Goal: Task Accomplishment & Management: Manage account settings

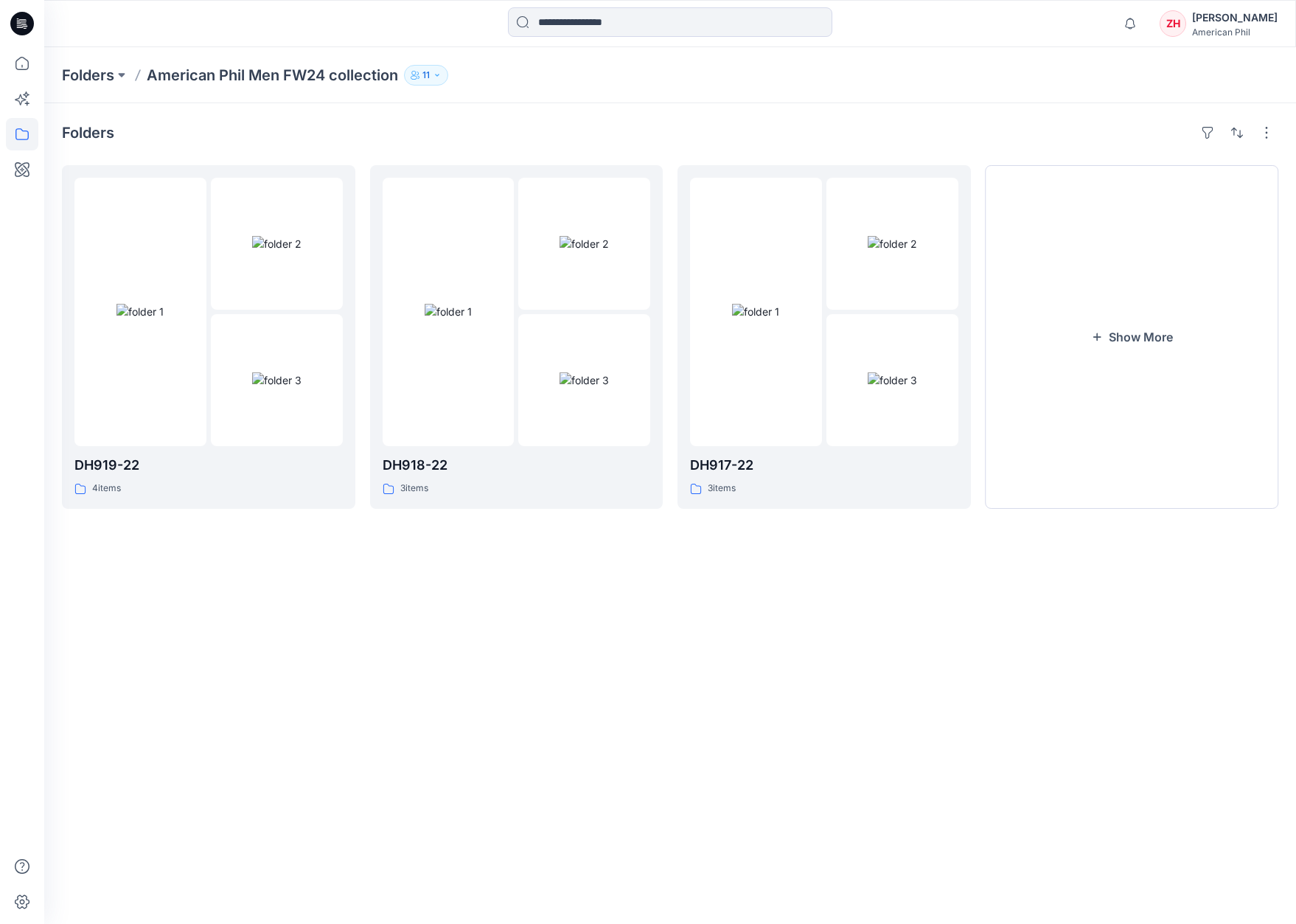
click at [249, 75] on p "American Phil Men FW24 collection" at bounding box center [272, 75] width 251 height 21
click at [108, 73] on p "Folders" at bounding box center [88, 75] width 53 height 21
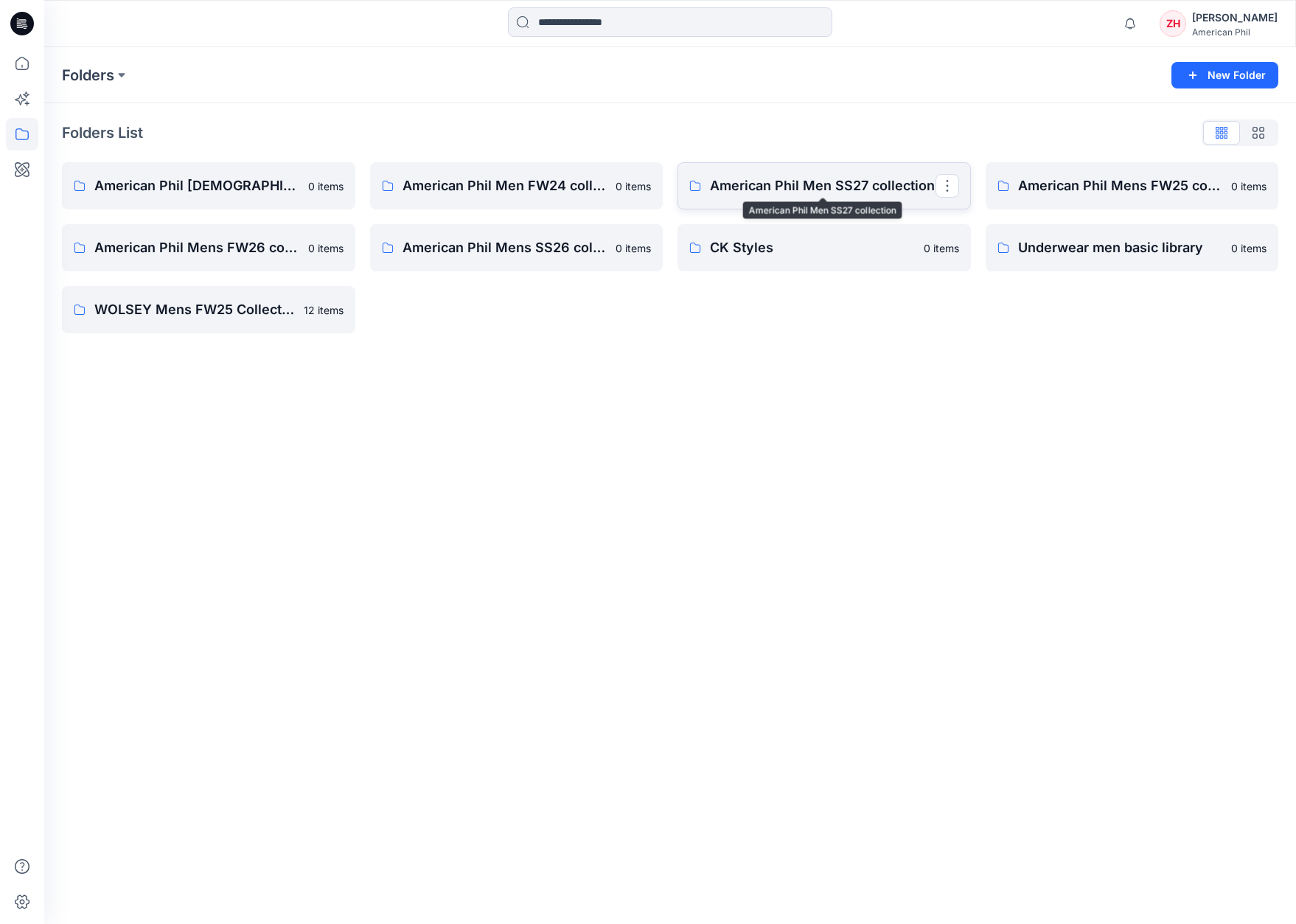
click at [811, 188] on p "American Phil Men SS27 collection" at bounding box center [822, 186] width 226 height 21
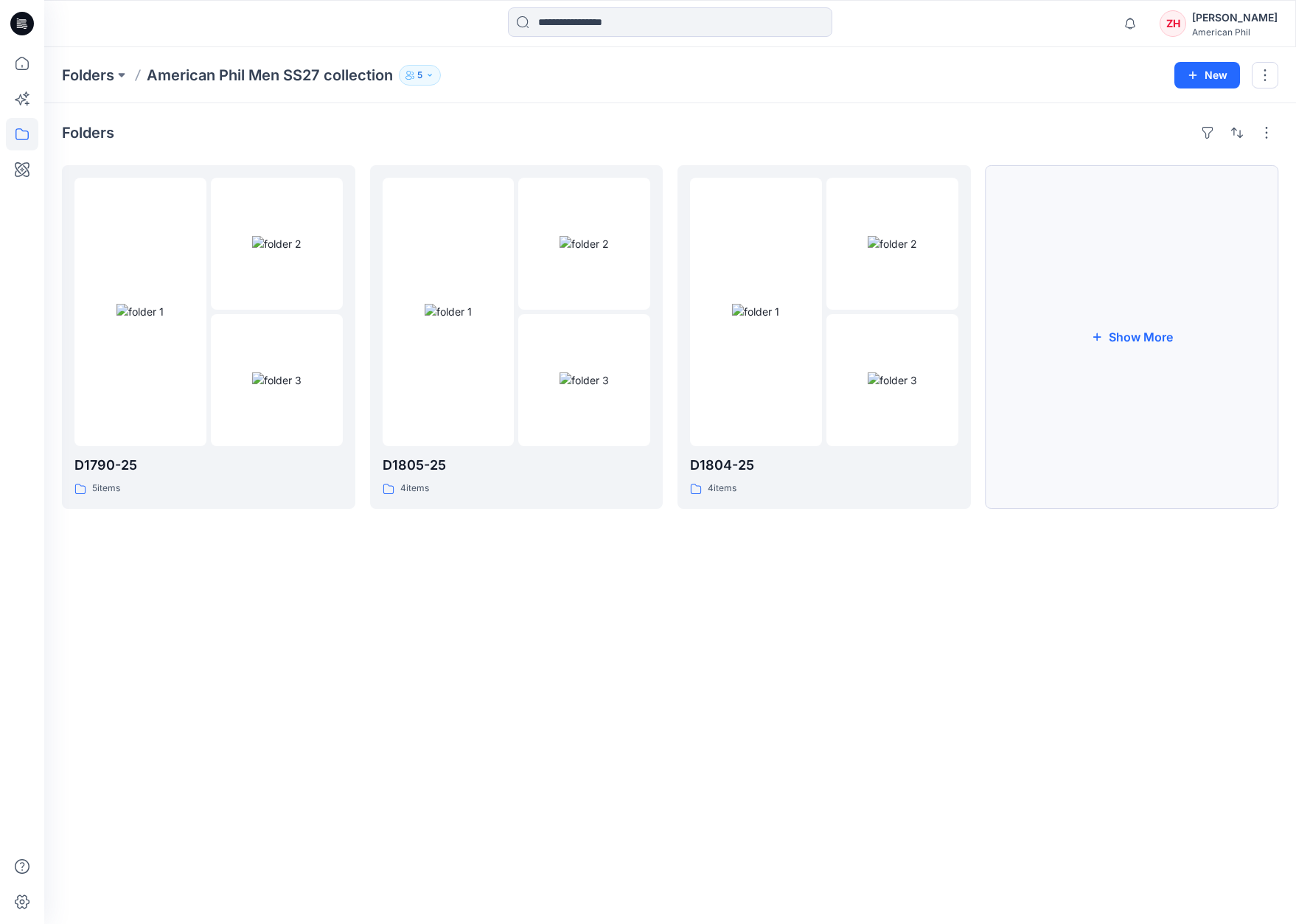
click at [1146, 339] on button "Show More" at bounding box center [1132, 337] width 293 height 343
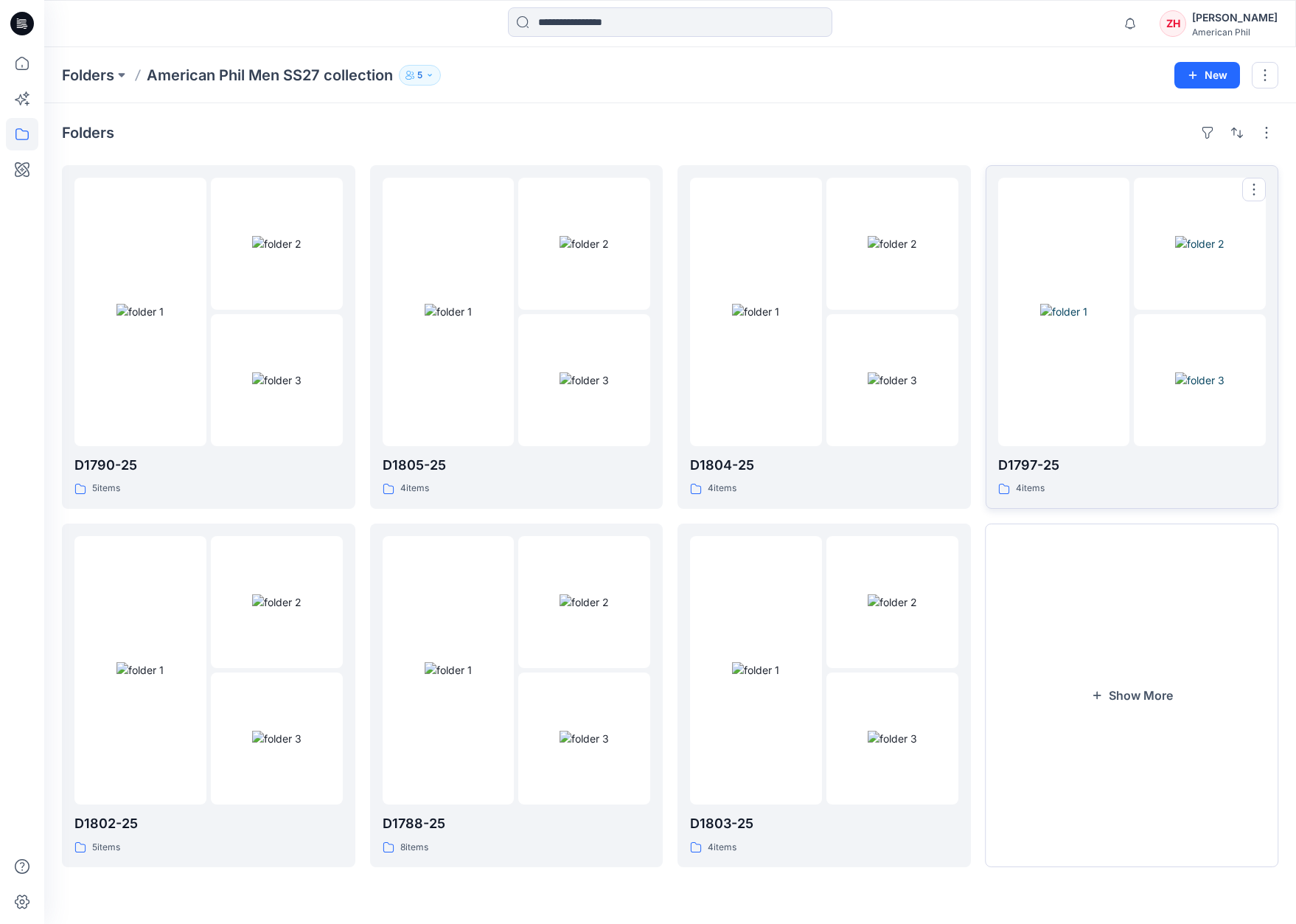
click at [1105, 224] on div at bounding box center [1064, 311] width 132 height 268
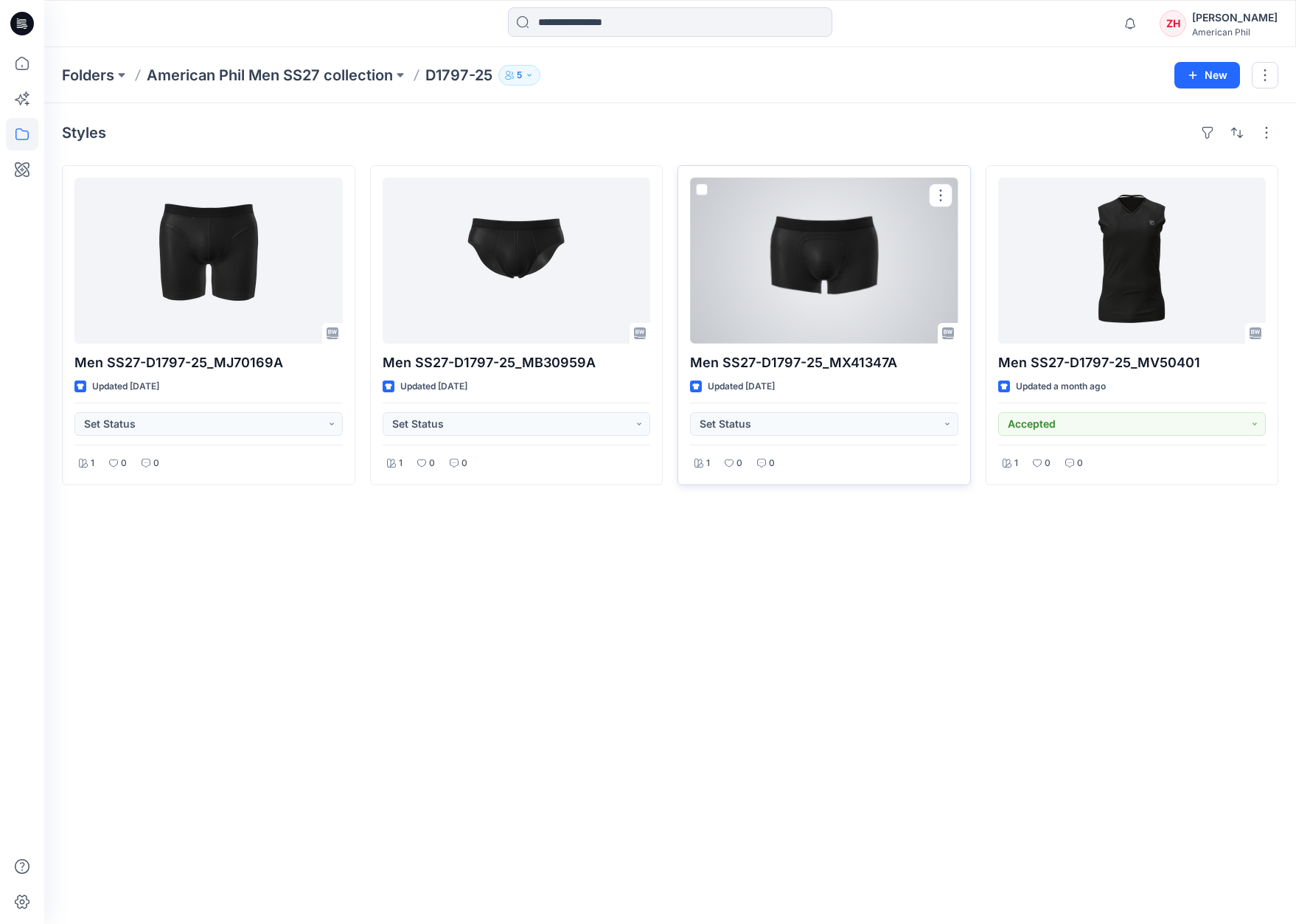
click at [916, 248] on div at bounding box center [823, 260] width 268 height 165
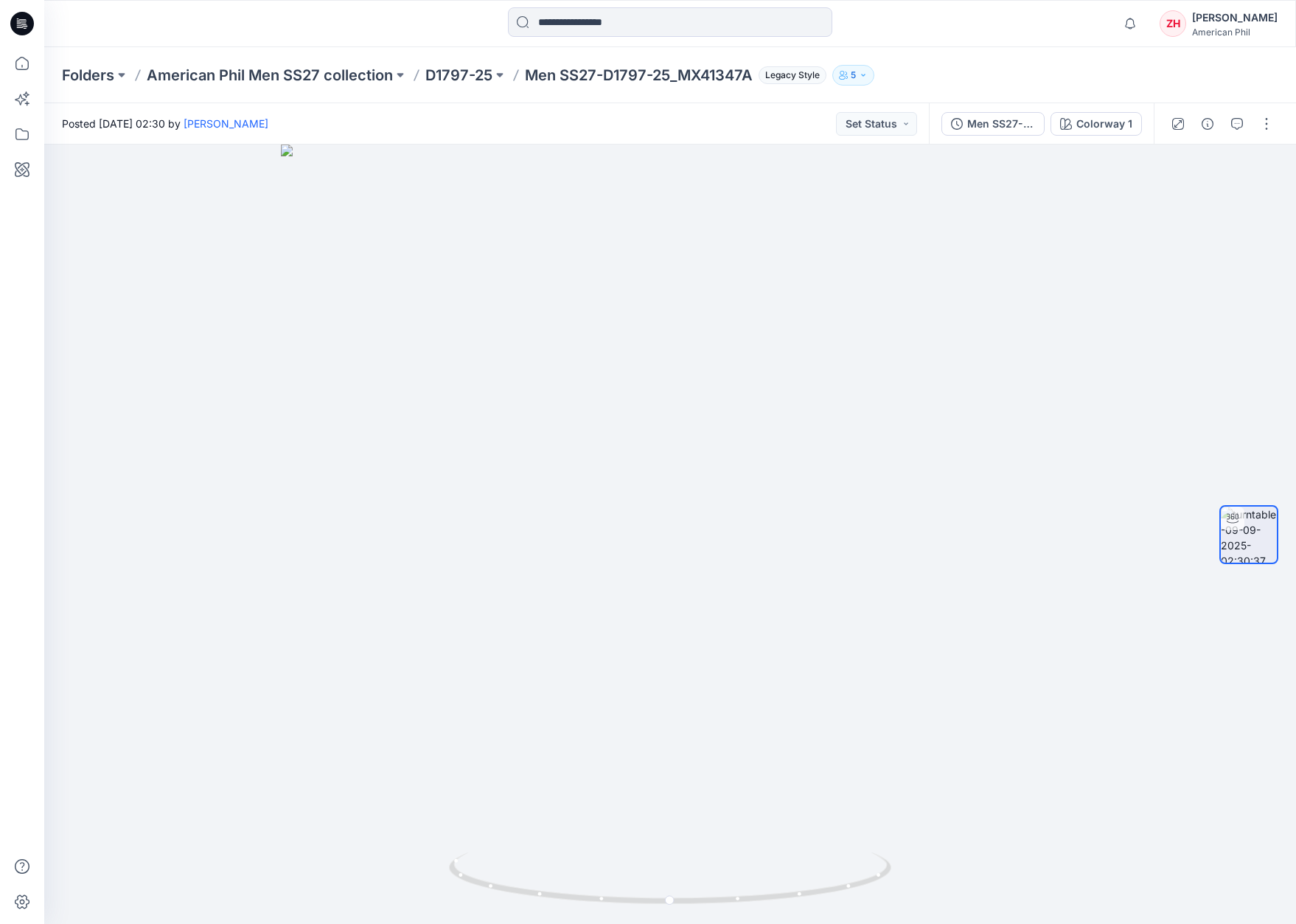
drag, startPoint x: 481, startPoint y: 76, endPoint x: 480, endPoint y: 65, distance: 11.0
click at [480, 74] on p "D1797-25" at bounding box center [459, 75] width 67 height 21
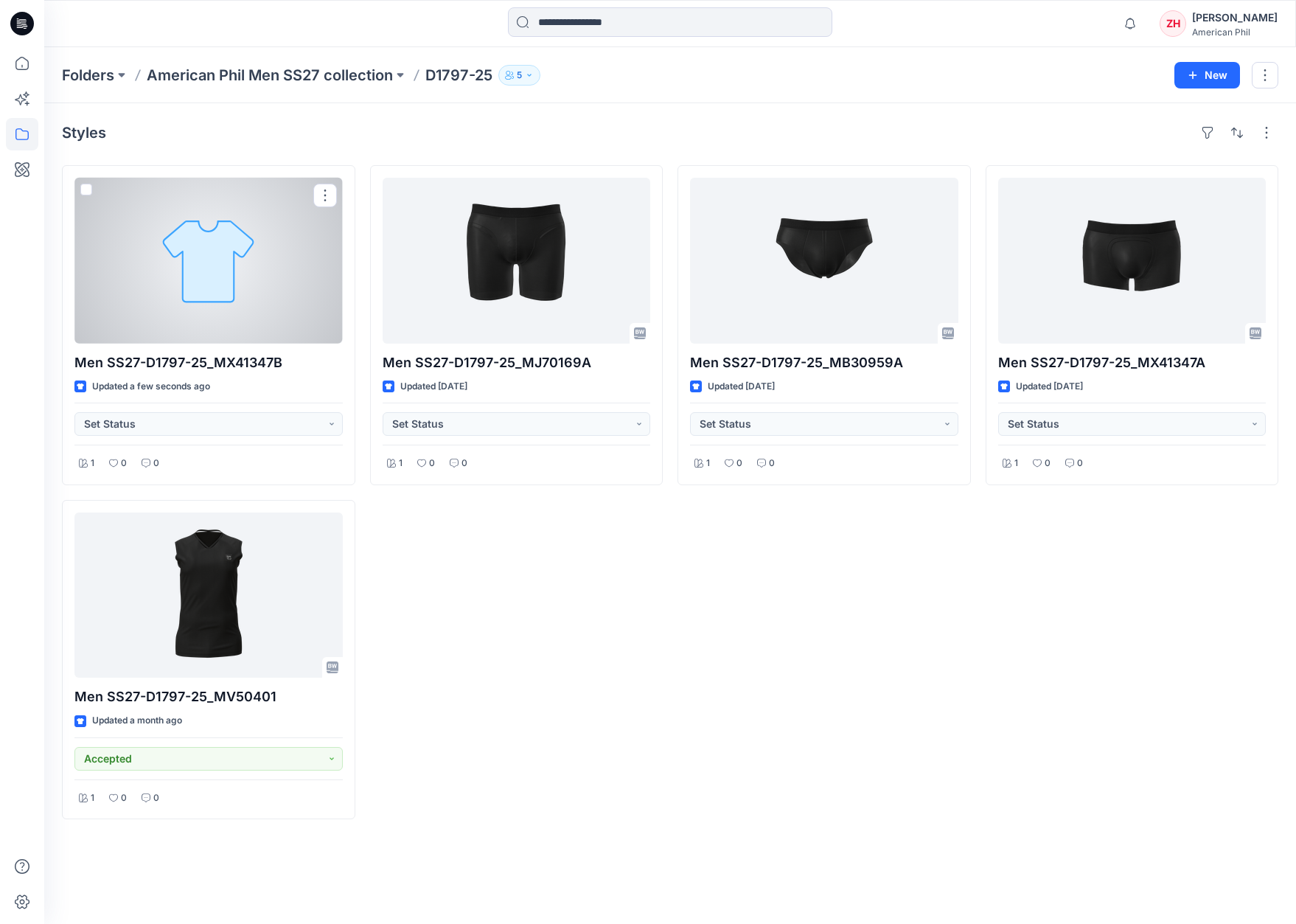
click at [228, 232] on div at bounding box center [208, 260] width 268 height 165
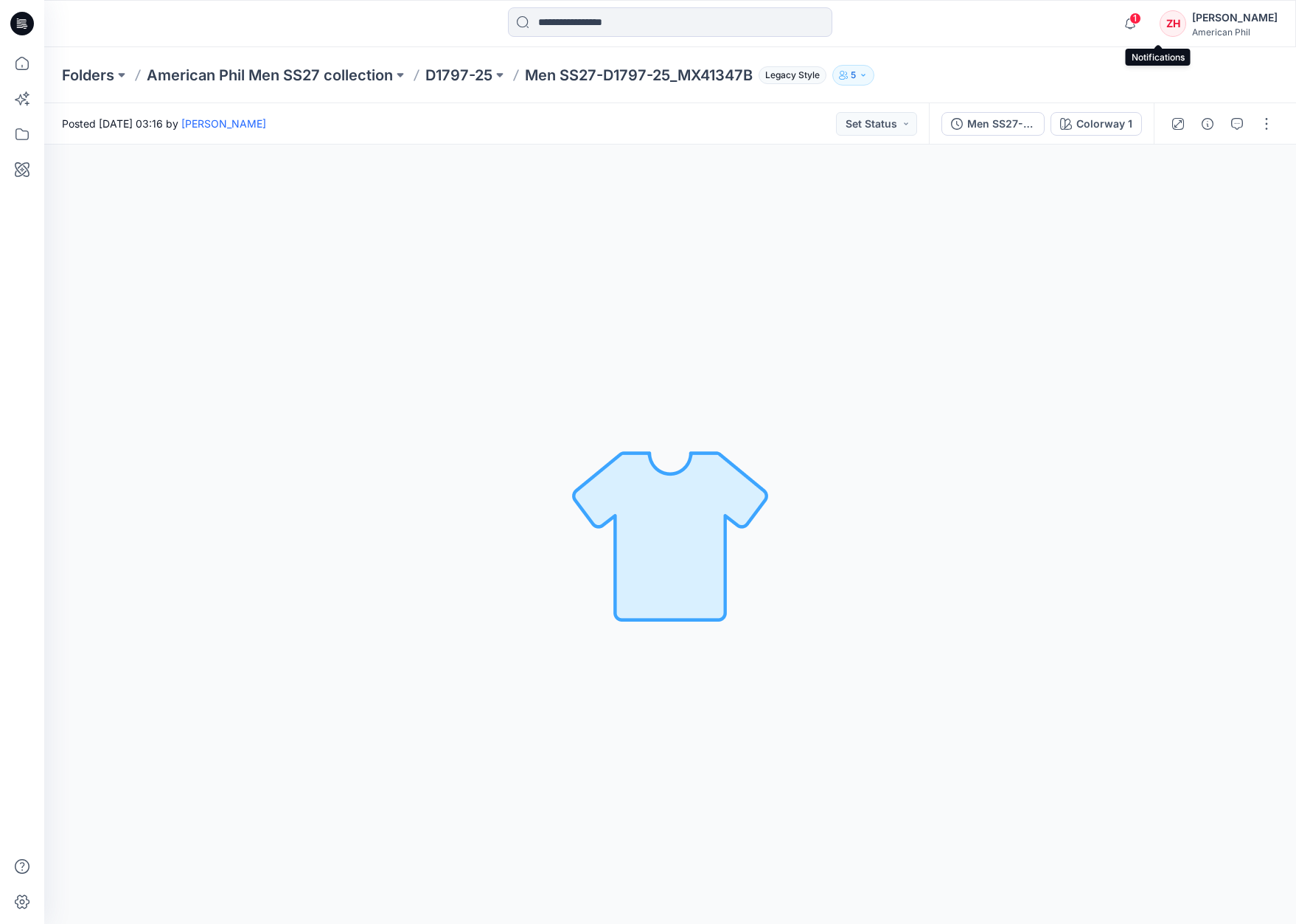
click at [1141, 14] on span "1" at bounding box center [1134, 18] width 12 height 12
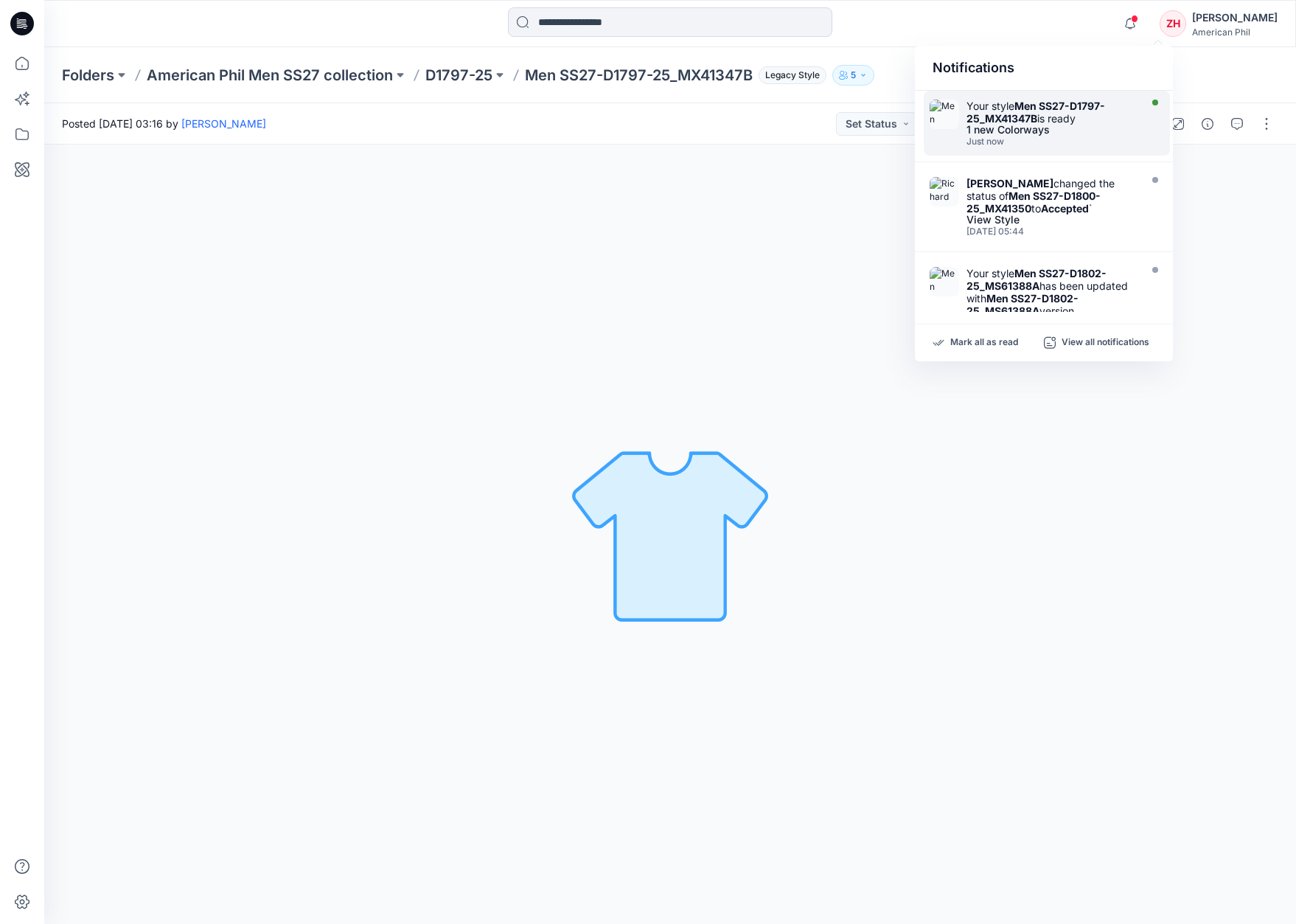
click at [1079, 98] on div "Your style Men SS27-D1797-25_MX41347B is ready 1 new Colorways Just now" at bounding box center [1047, 122] width 246 height 65
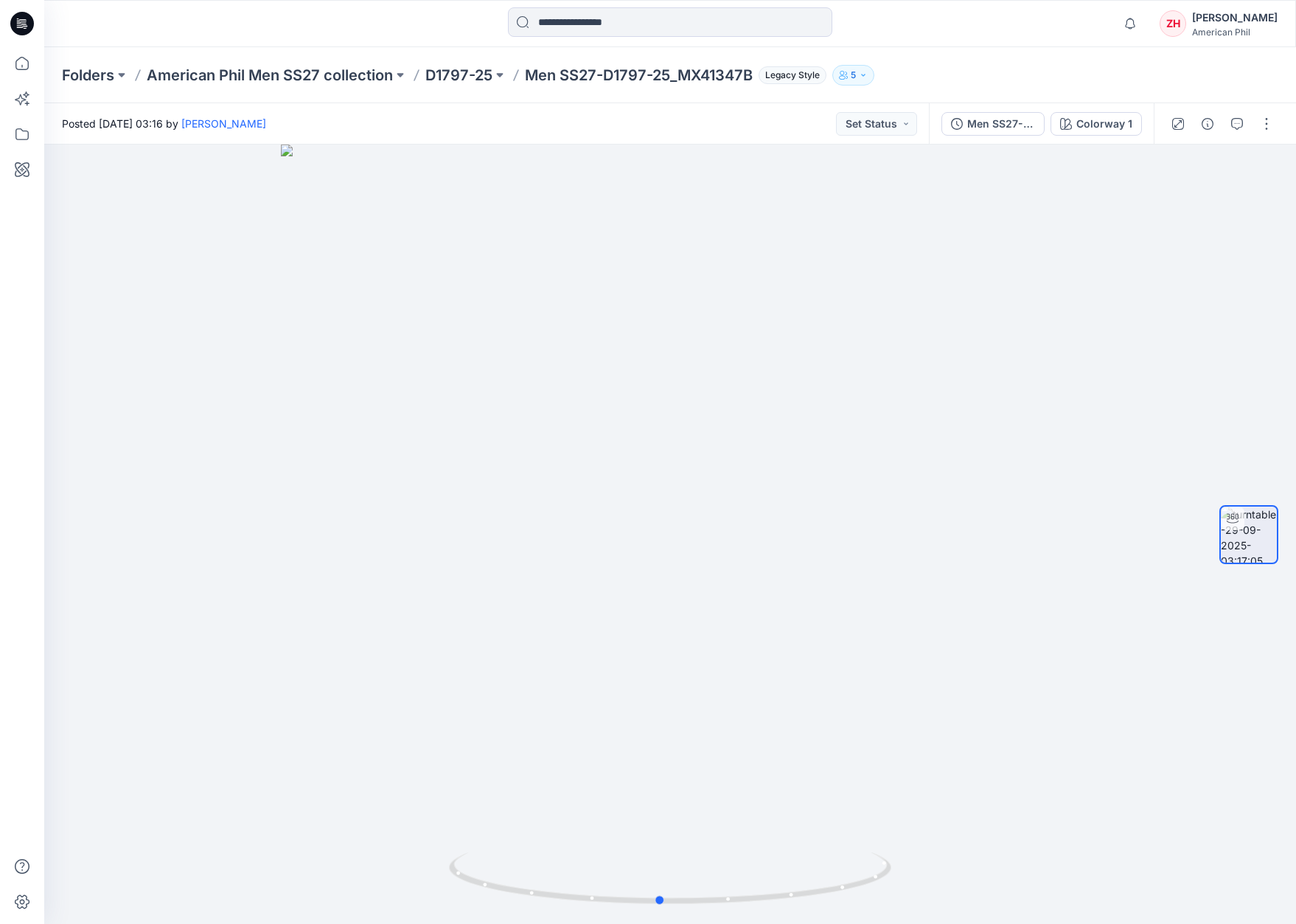
drag, startPoint x: 951, startPoint y: 476, endPoint x: 973, endPoint y: 466, distance: 24.2
click at [973, 467] on div at bounding box center [670, 534] width 1252 height 779
click at [190, 76] on p "American Phil Men SS27 collection" at bounding box center [270, 75] width 246 height 21
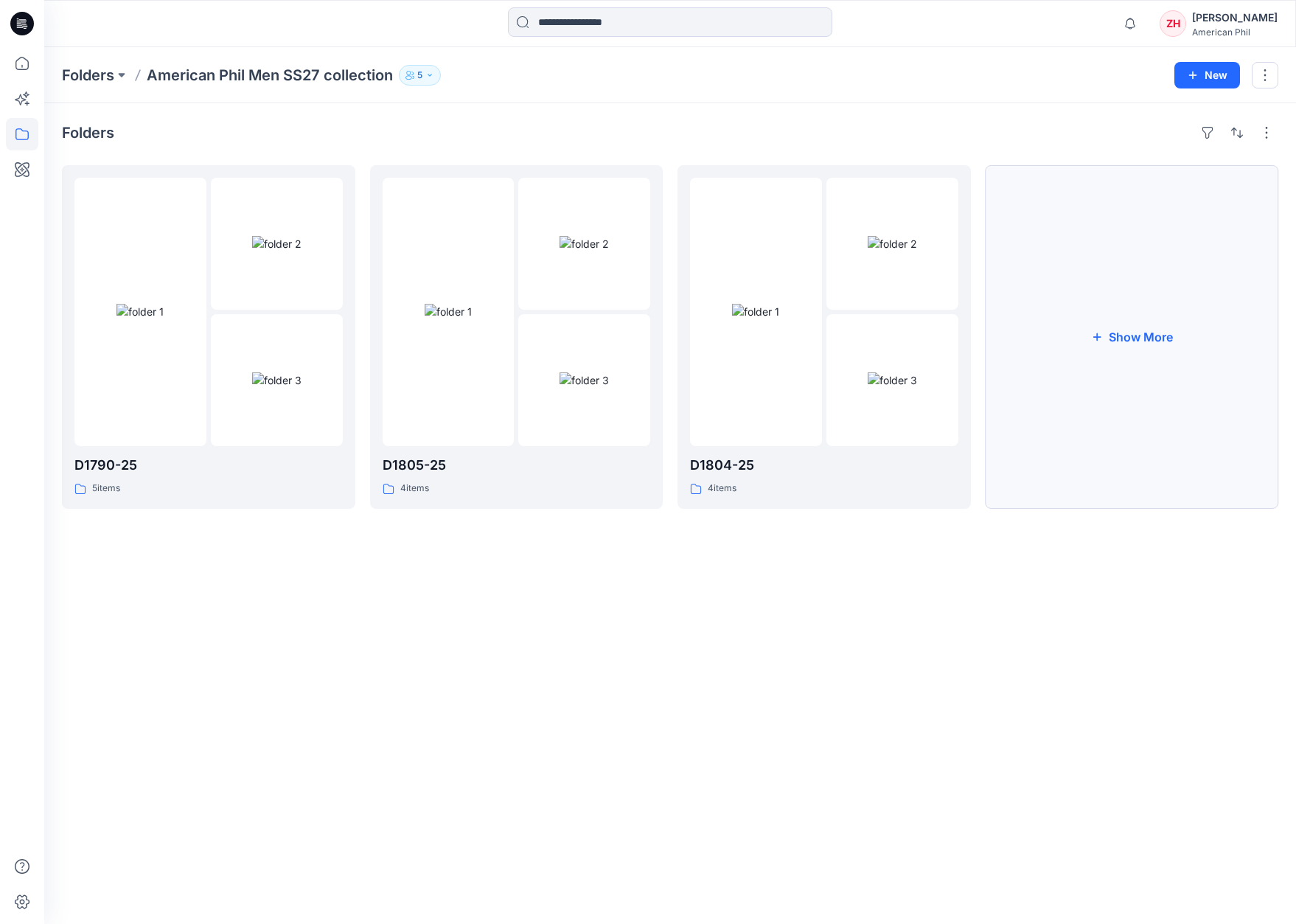
click at [1054, 284] on button "Show More" at bounding box center [1132, 337] width 293 height 343
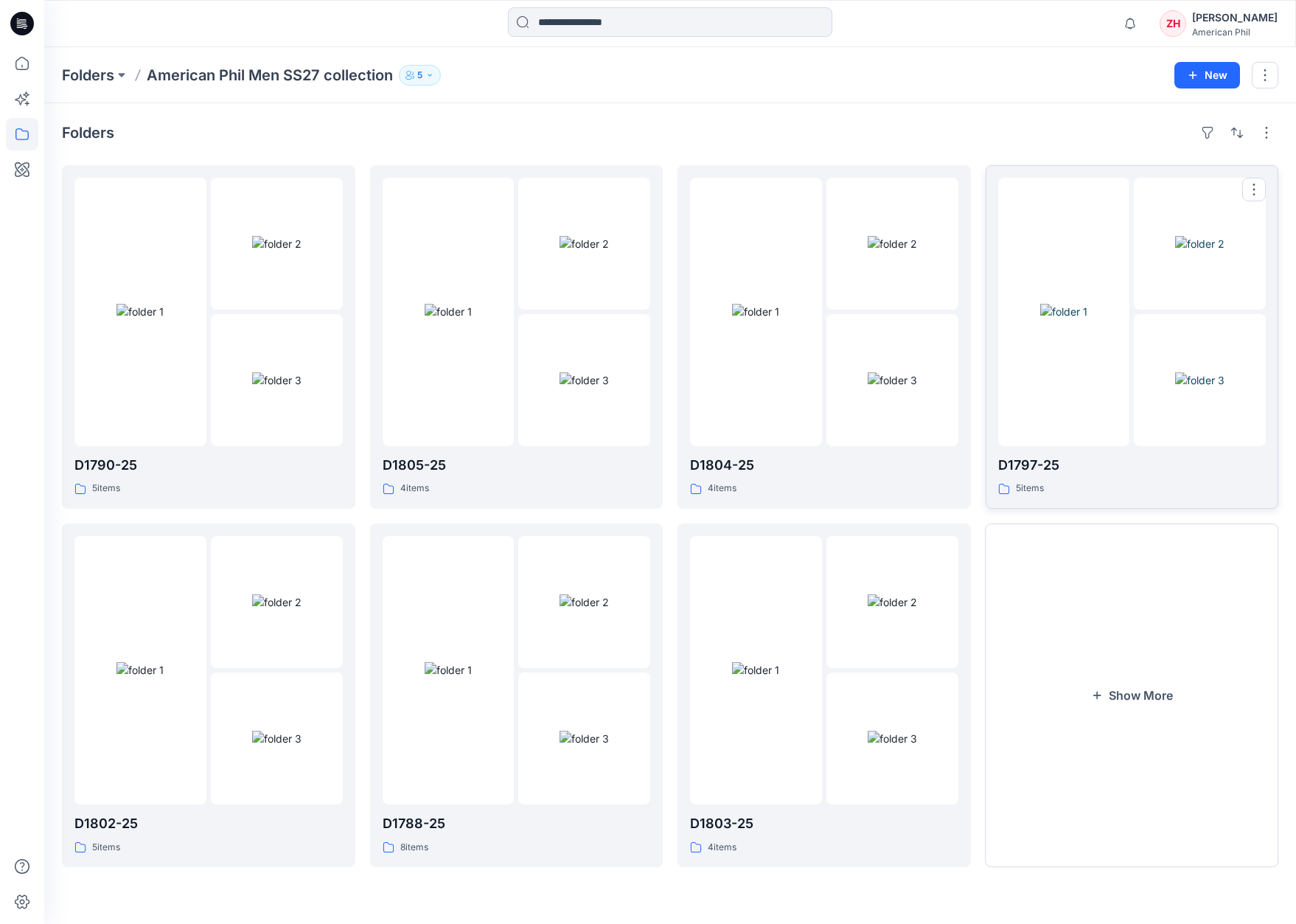
click at [1083, 205] on div at bounding box center [1064, 311] width 132 height 268
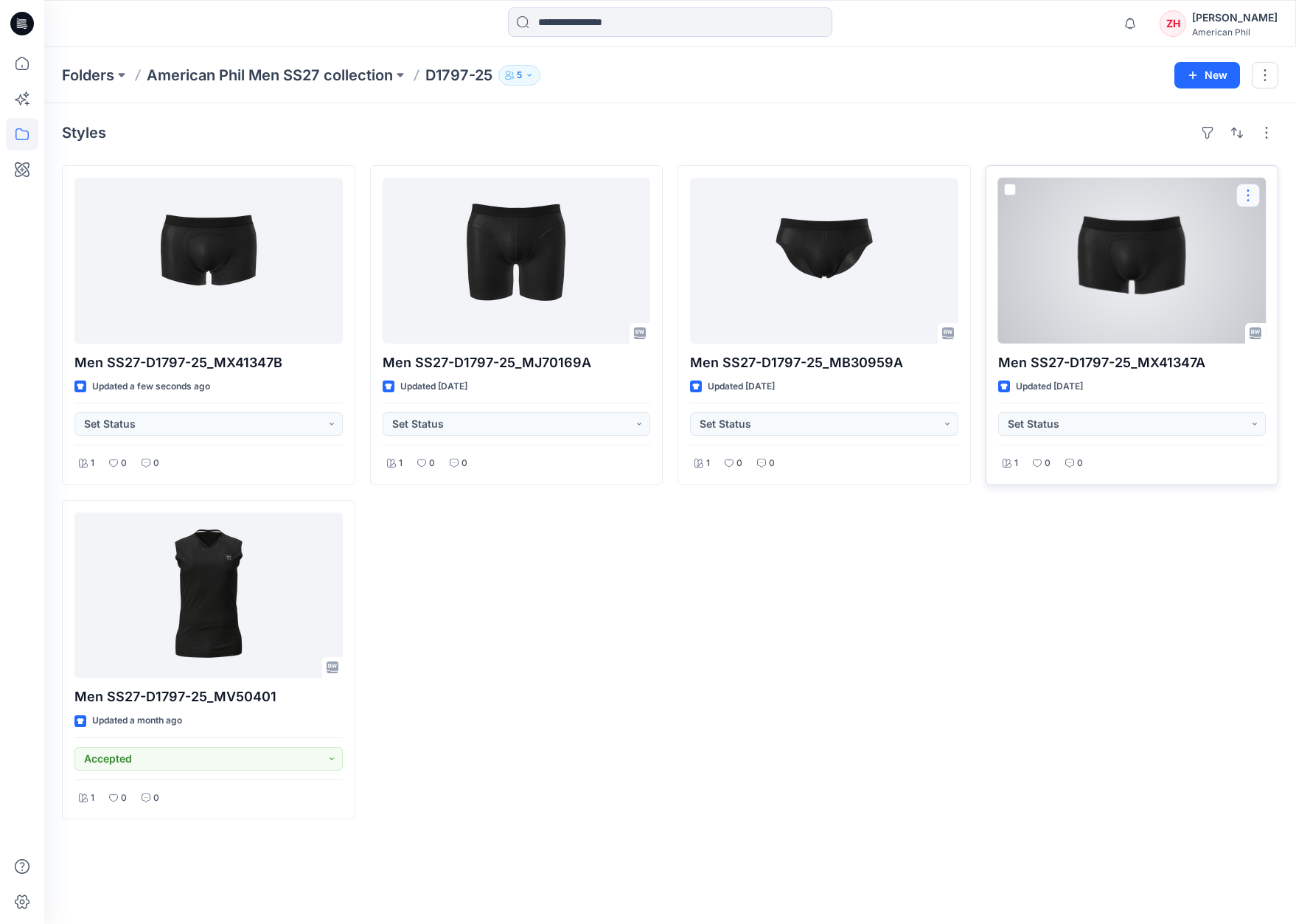
click at [1245, 196] on button "button" at bounding box center [1247, 195] width 23 height 23
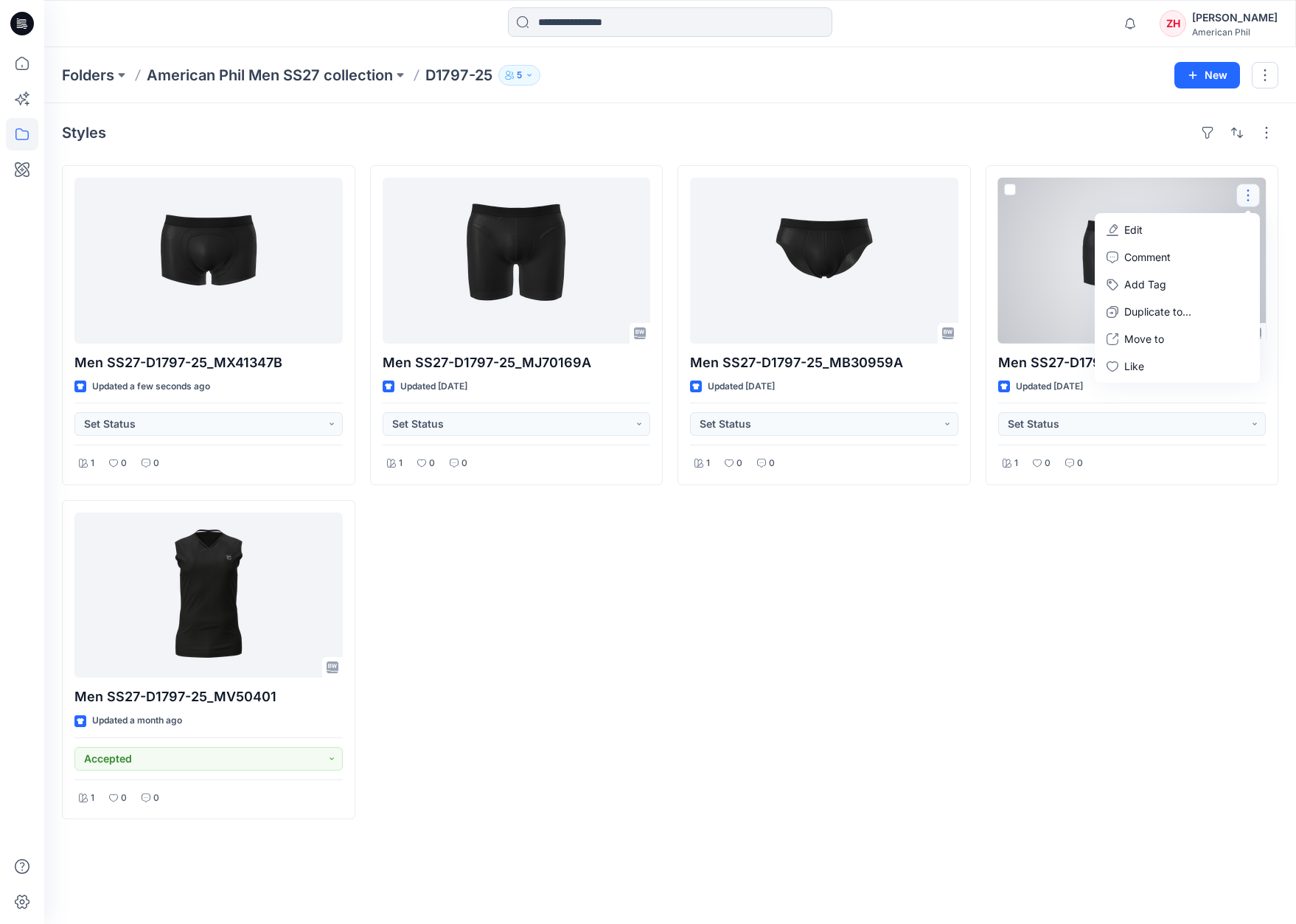
click at [1214, 222] on button "Edit" at bounding box center [1177, 229] width 159 height 27
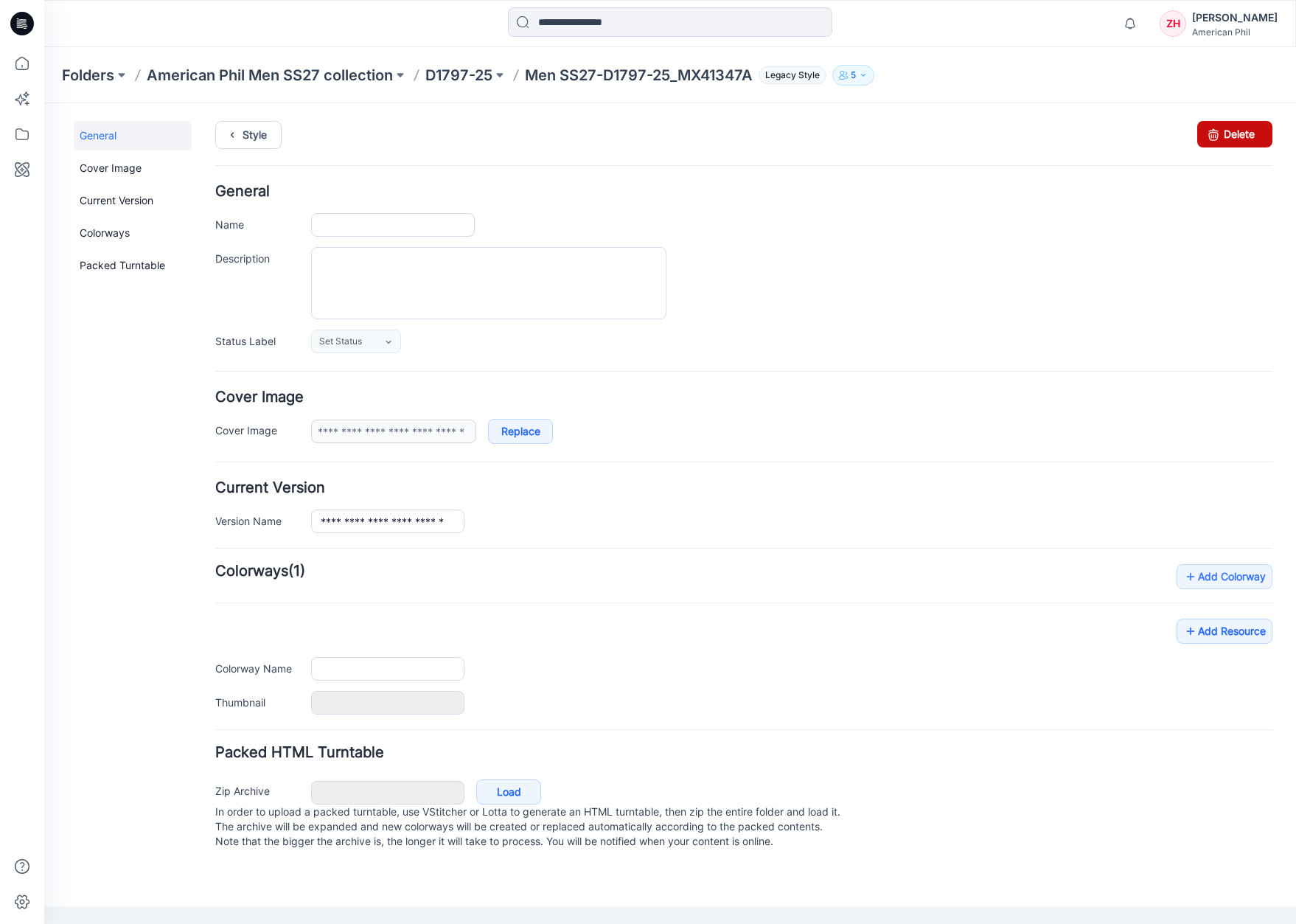
type input "**********"
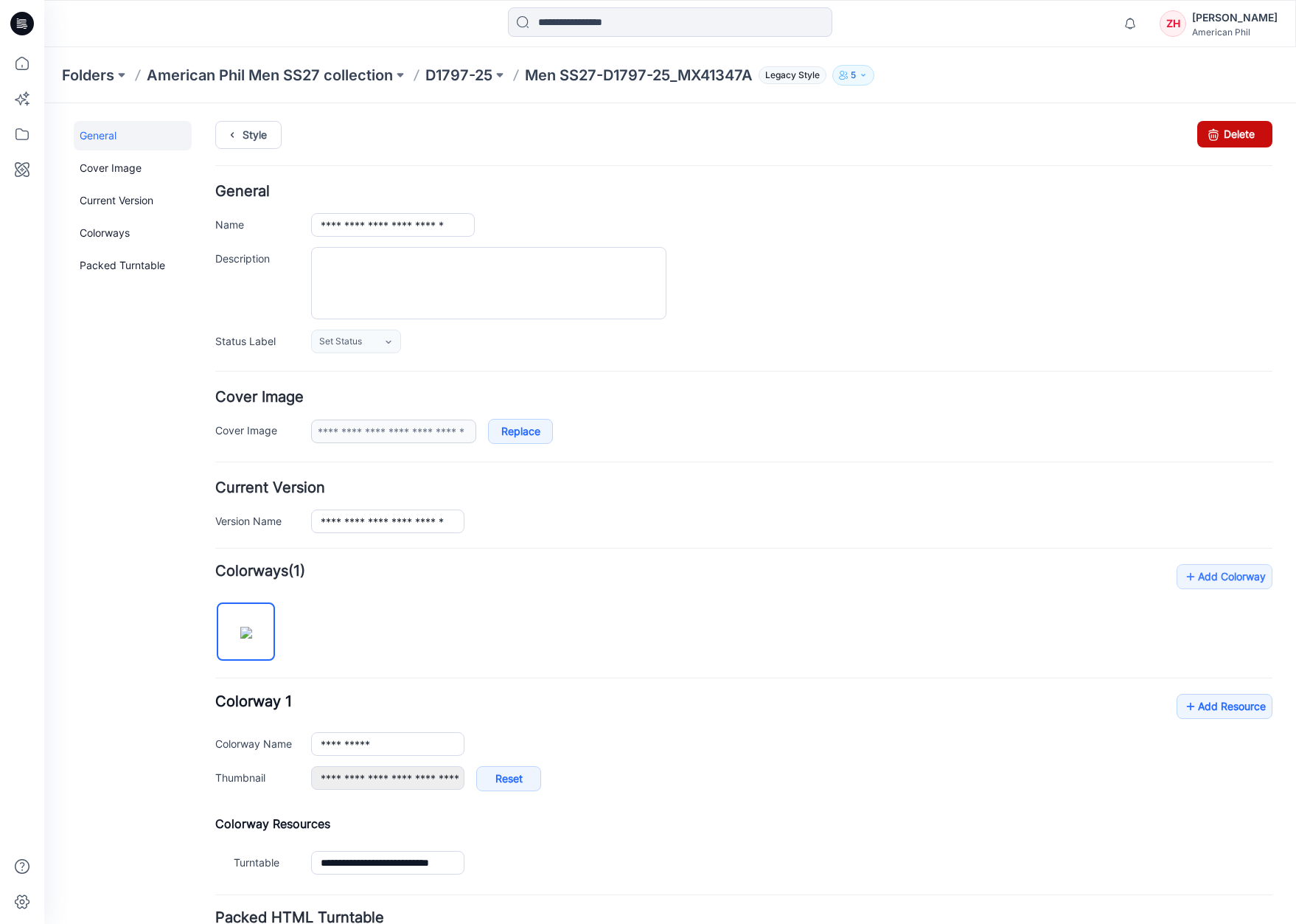
click at [1245, 135] on link "Delete" at bounding box center [1235, 134] width 75 height 26
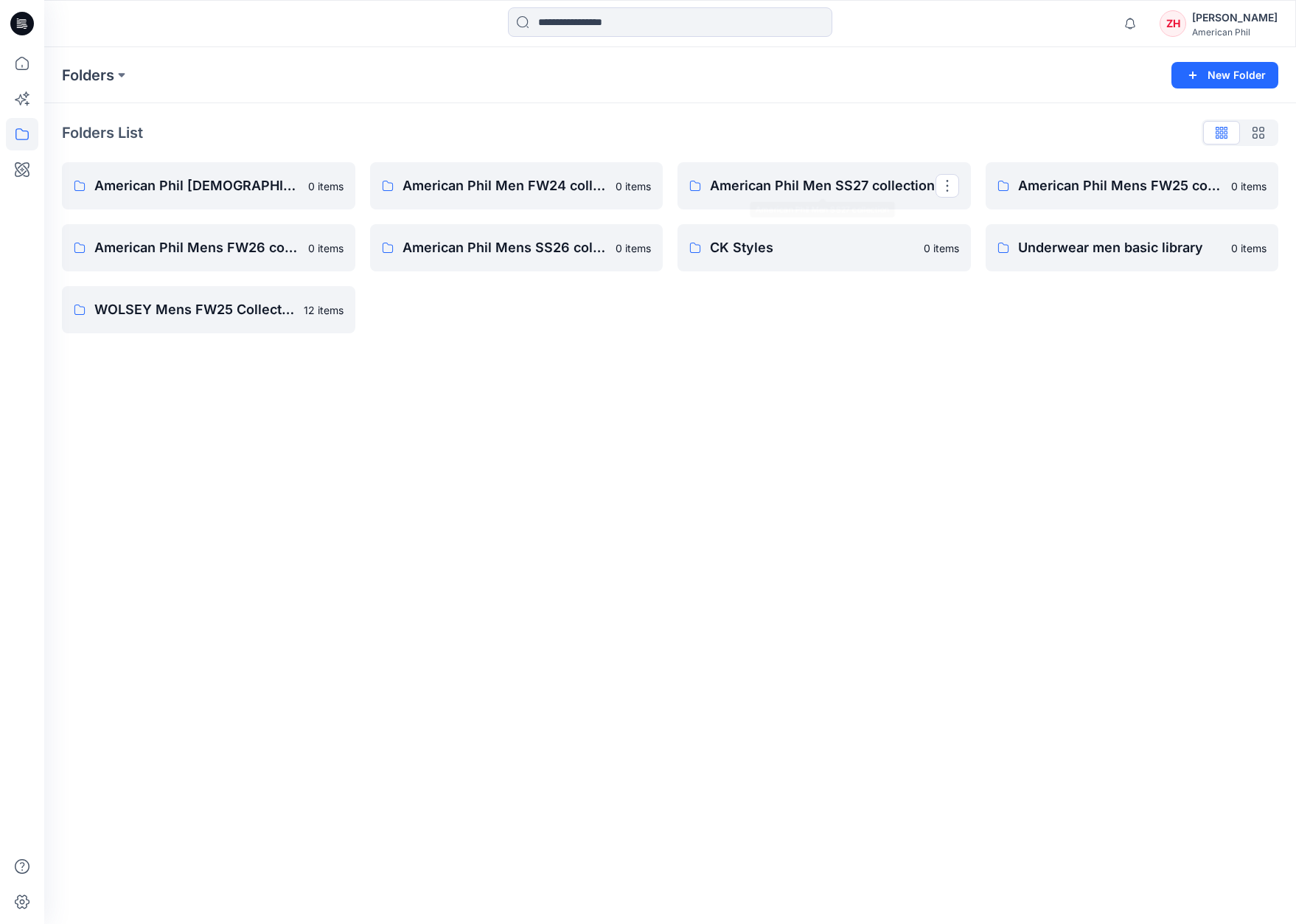
click at [867, 169] on link "American Phil Men SS27 collection" at bounding box center [824, 186] width 293 height 47
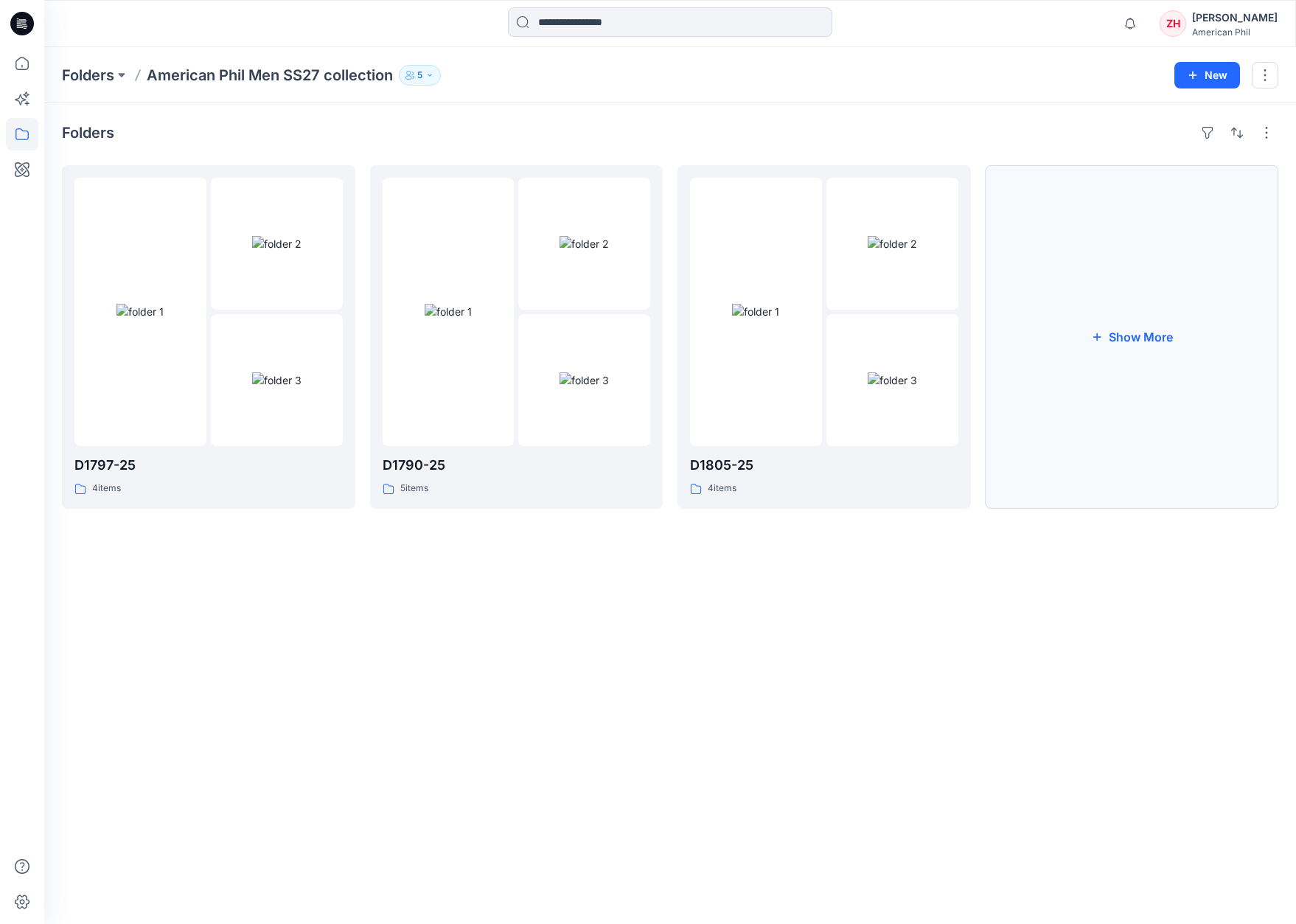
click at [1176, 312] on button "Show More" at bounding box center [1132, 337] width 293 height 343
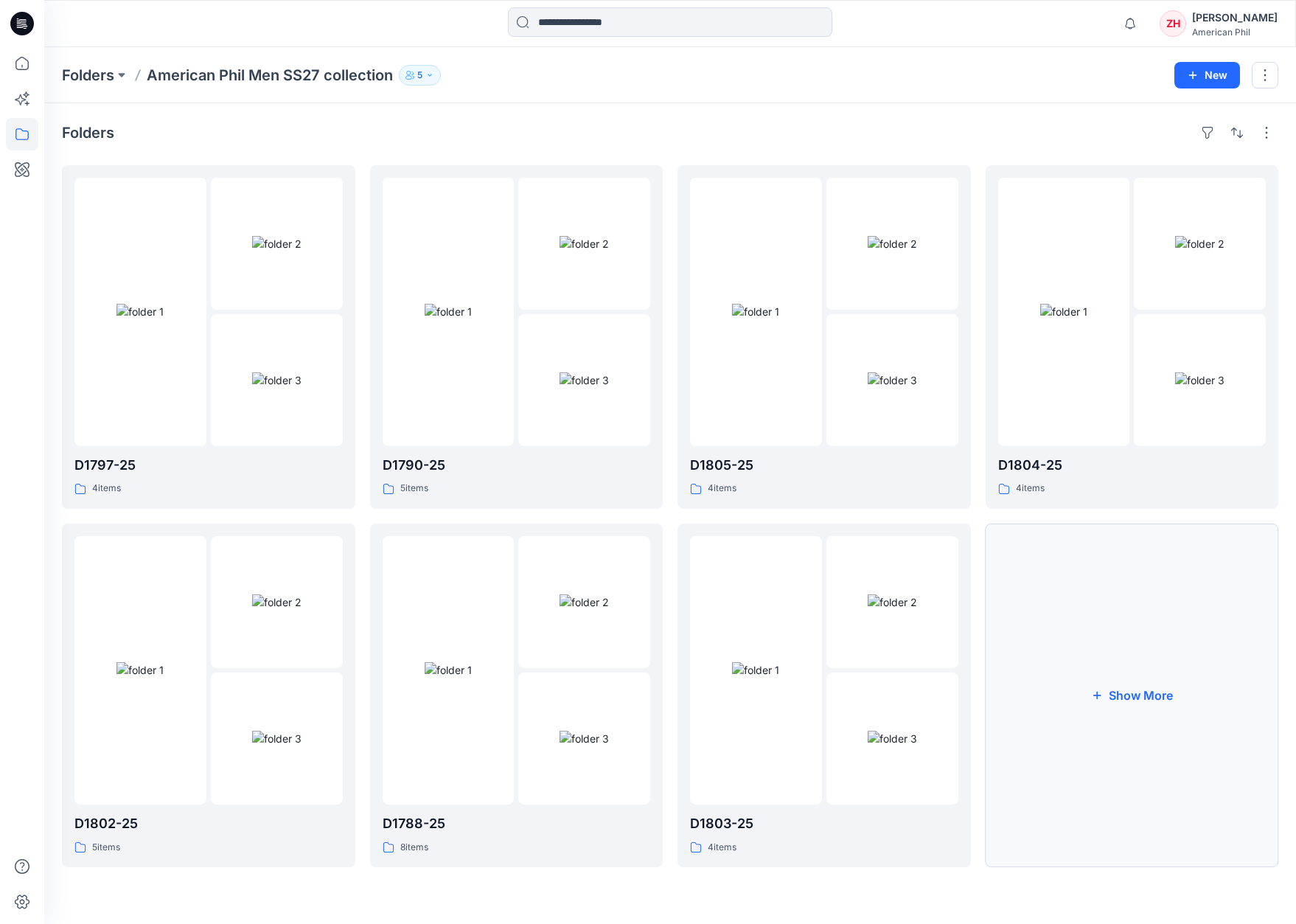
click at [1158, 647] on button "Show More" at bounding box center [1132, 695] width 293 height 343
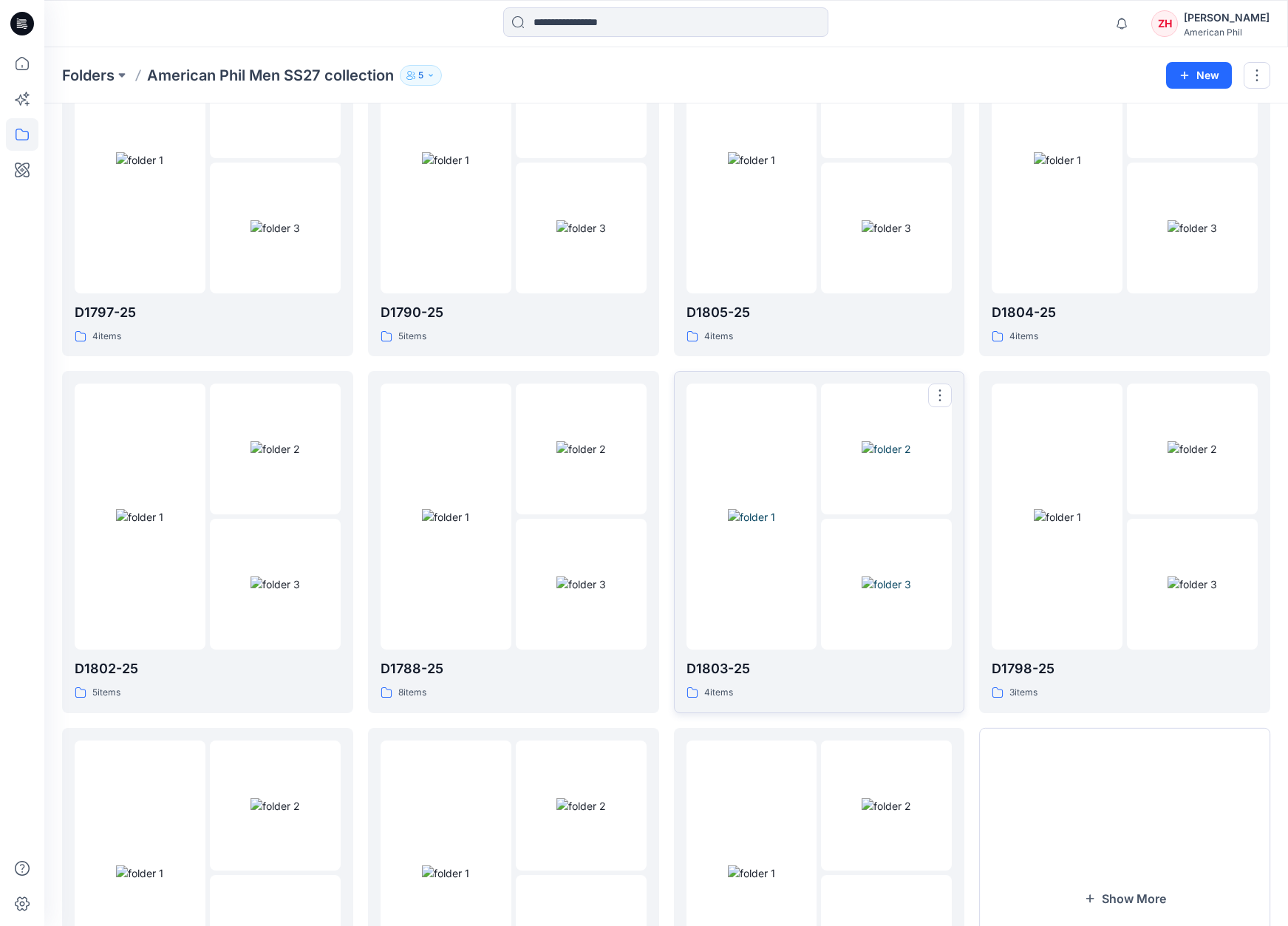
scroll to position [291, 0]
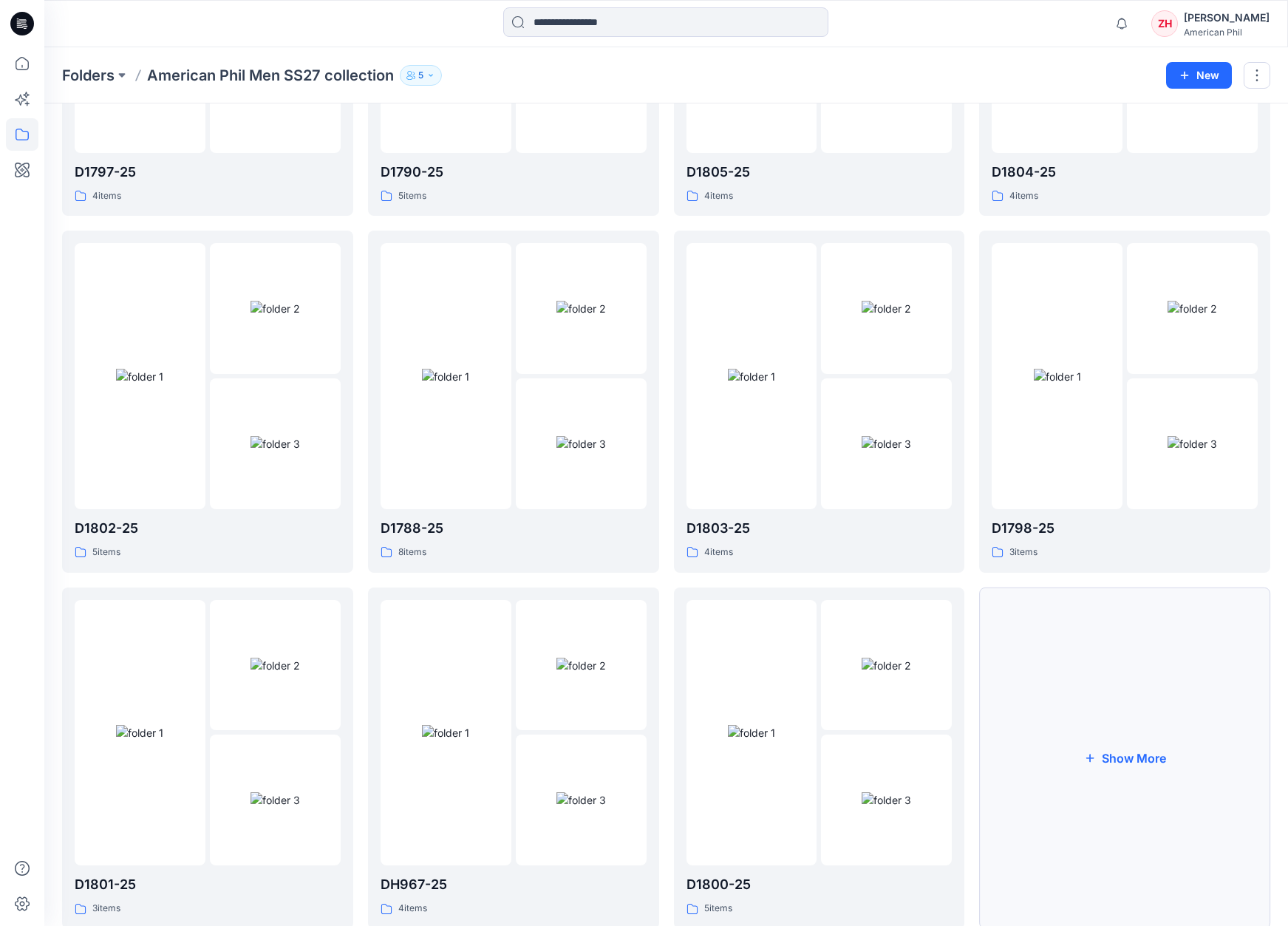
click at [1166, 724] on button "Show More" at bounding box center [1124, 757] width 291 height 341
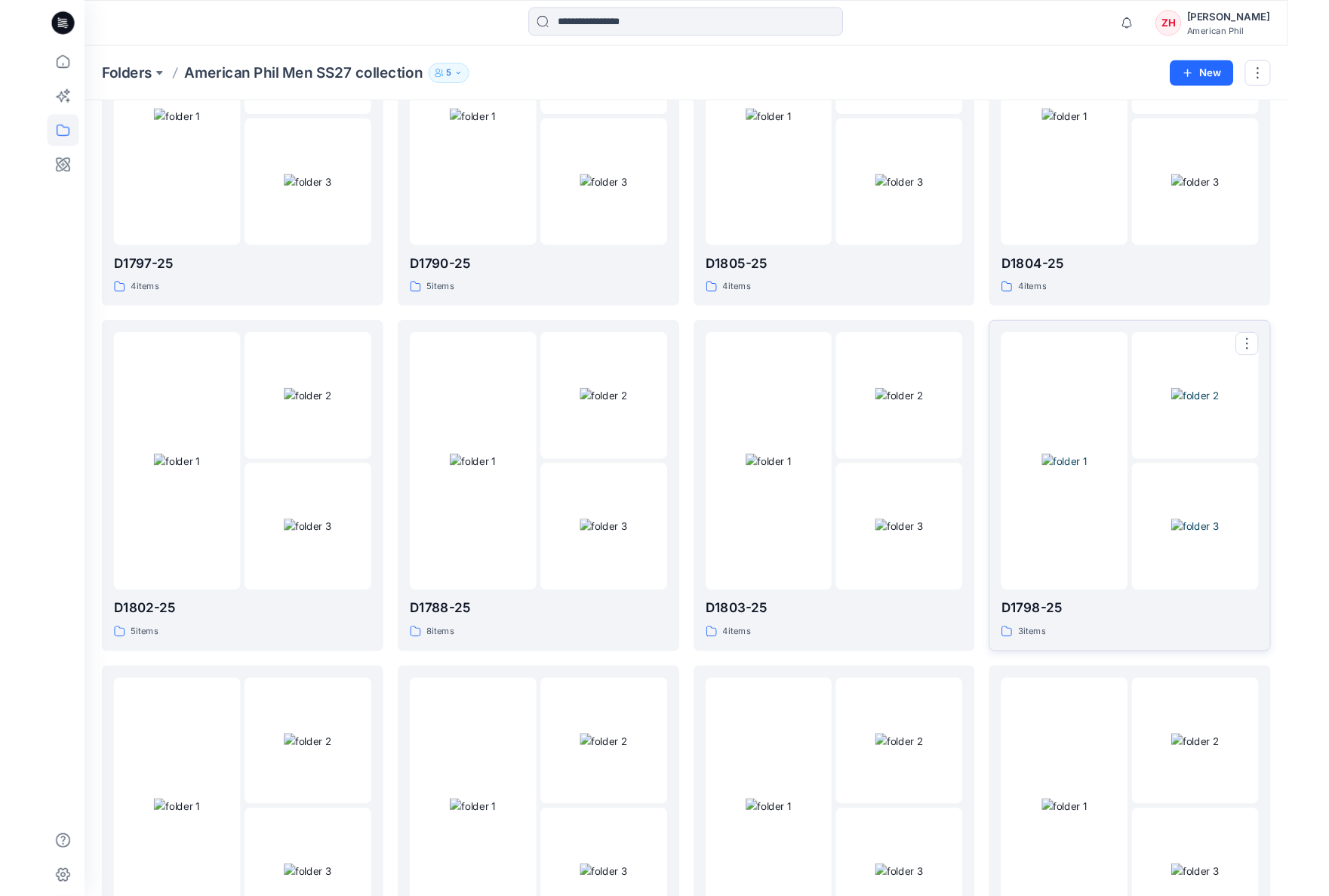
scroll to position [0, 0]
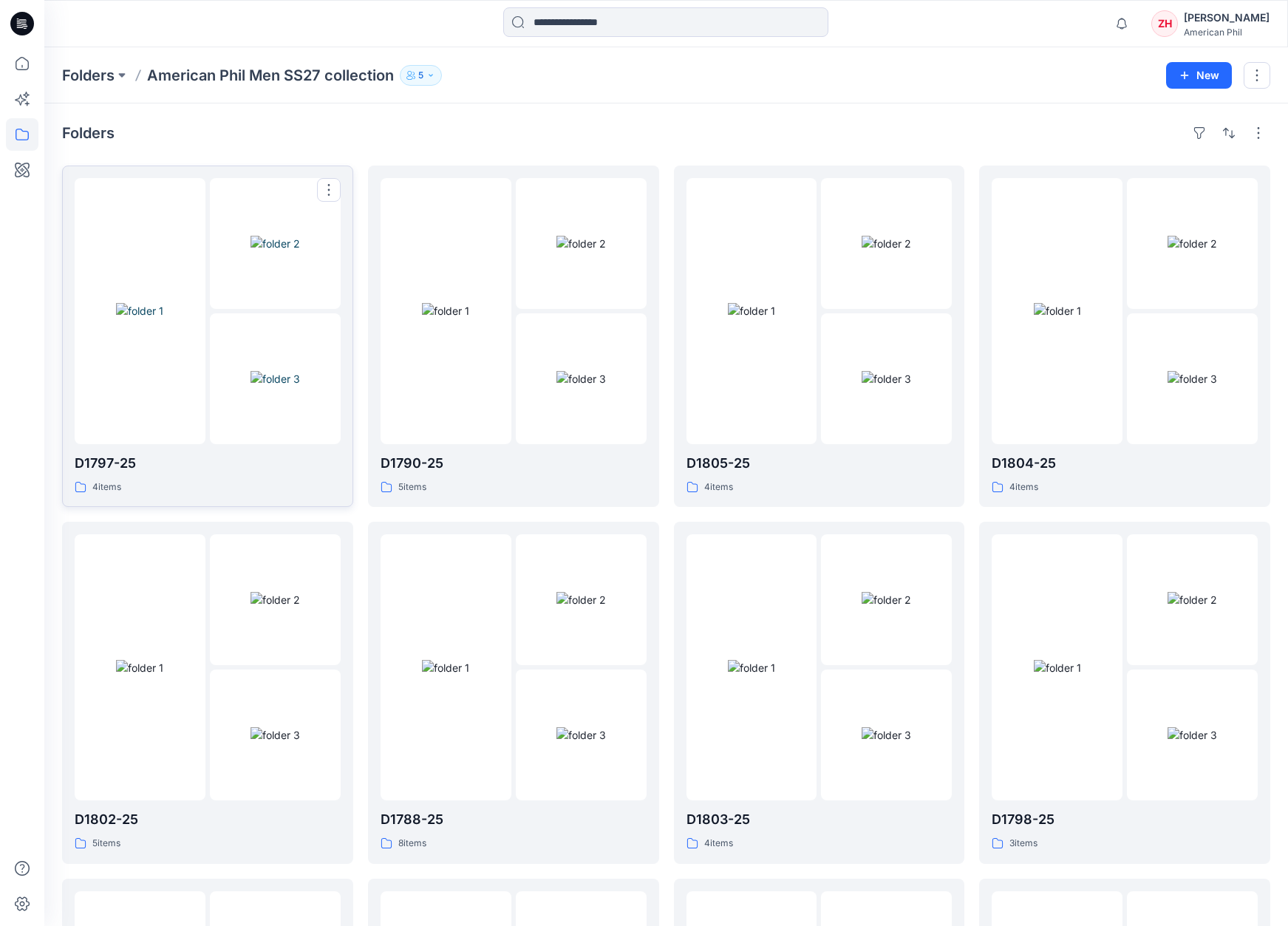
click at [163, 303] on img at bounding box center [139, 311] width 47 height 15
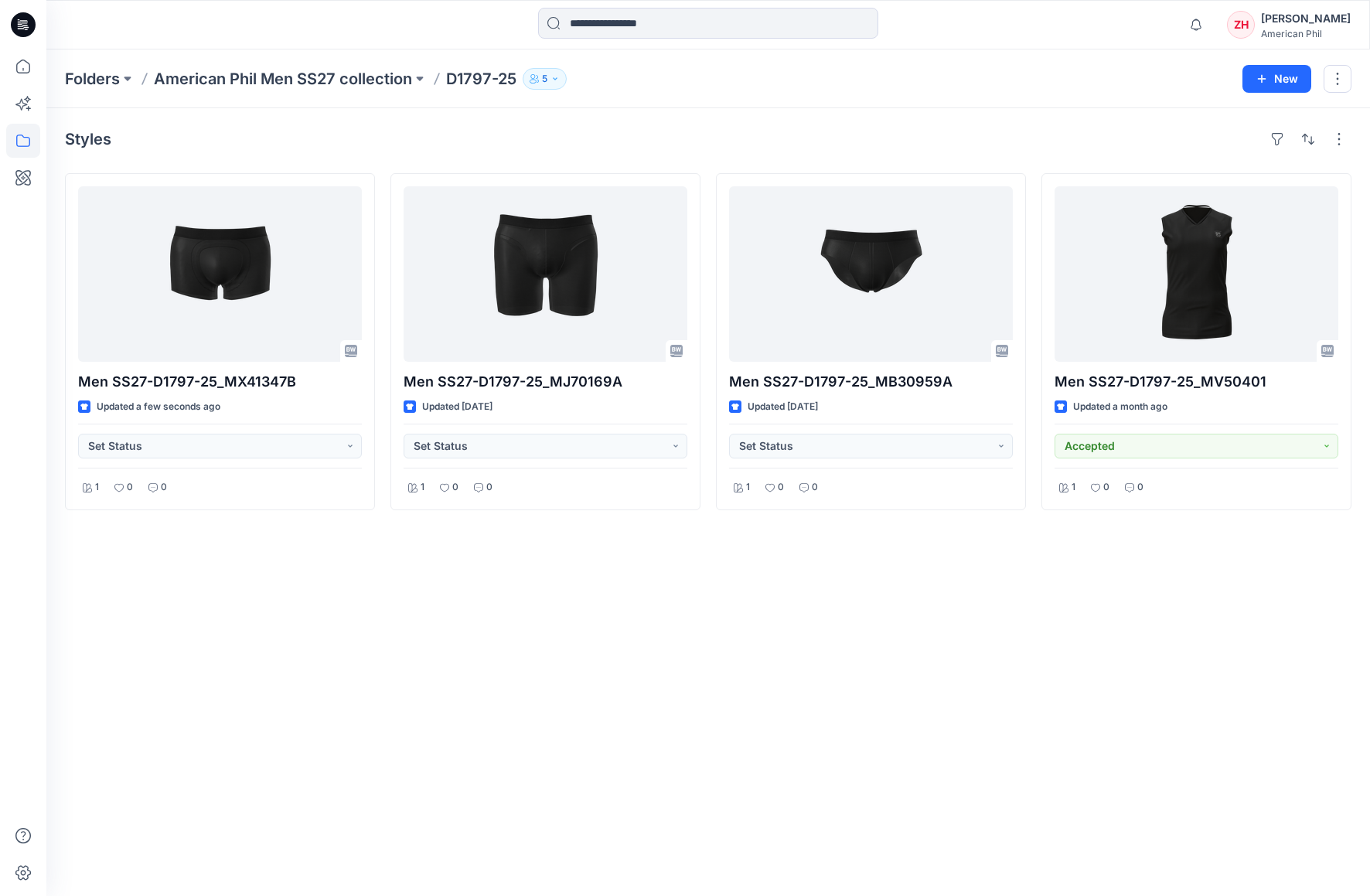
drag, startPoint x: 1178, startPoint y: 41, endPoint x: 1174, endPoint y: 28, distance: 13.6
click at [1177, 40] on div "Notifications Your style Men SS27-D1797-25_MX41347B is ready 1 new Colorways Ju…" at bounding box center [708, 25] width 1323 height 34
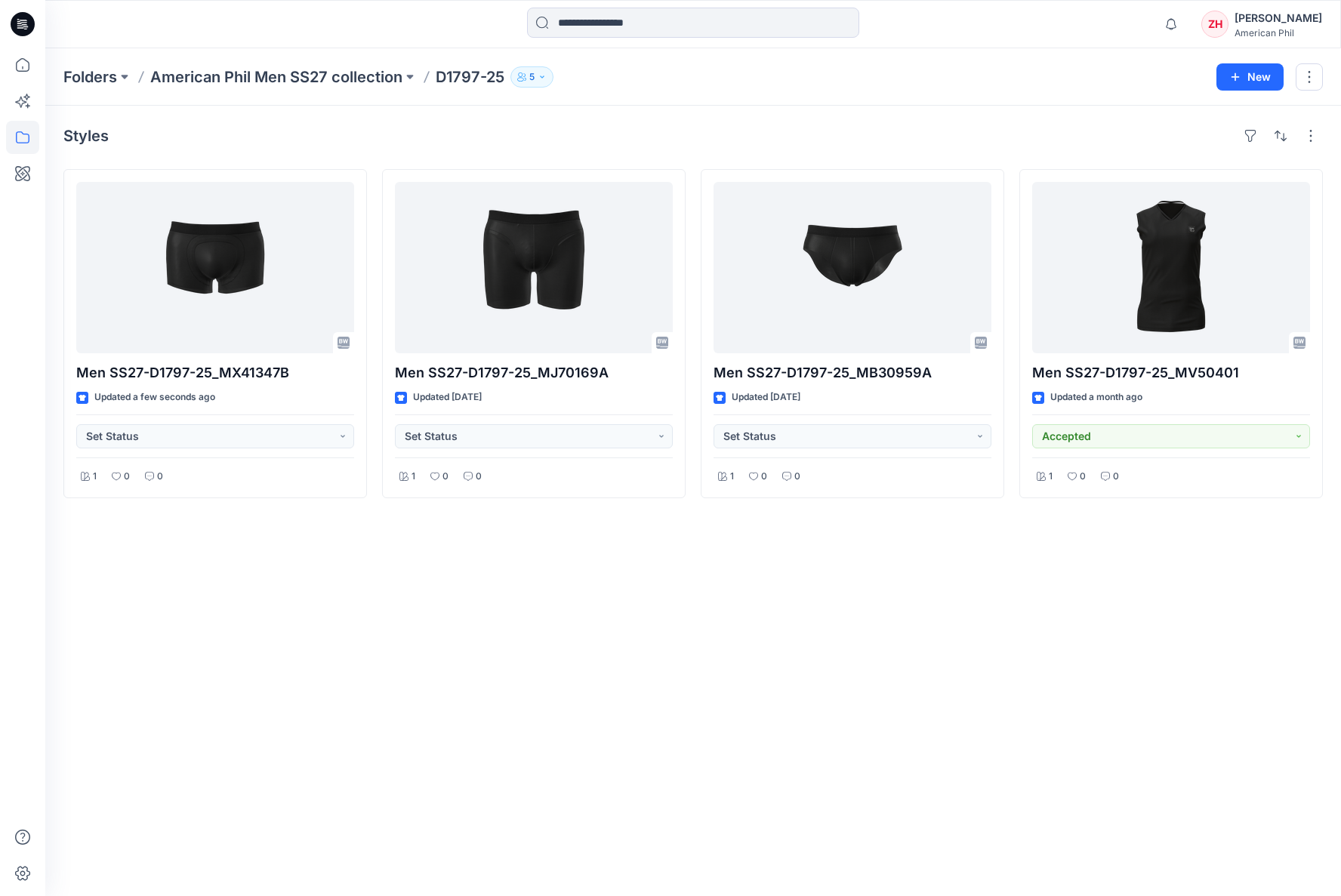
click at [1187, 45] on div "Notifications Your style Men SS27-D1797-25_MX41347B is ready 1 new Colorways Ju…" at bounding box center [693, 24] width 1296 height 48
click at [1186, 43] on div "Notifications Your style Men SS27-D1797-25_MX41347B is ready 1 new Colorways Ju…" at bounding box center [693, 24] width 1296 height 48
click at [1172, 37] on div "Notifications Your style Men SS27-D1797-25_MX41347B is ready 1 new Colorways Ju…" at bounding box center [692, 24] width 1295 height 34
click at [317, 69] on p "American Phil Men SS27 collection" at bounding box center [276, 77] width 252 height 21
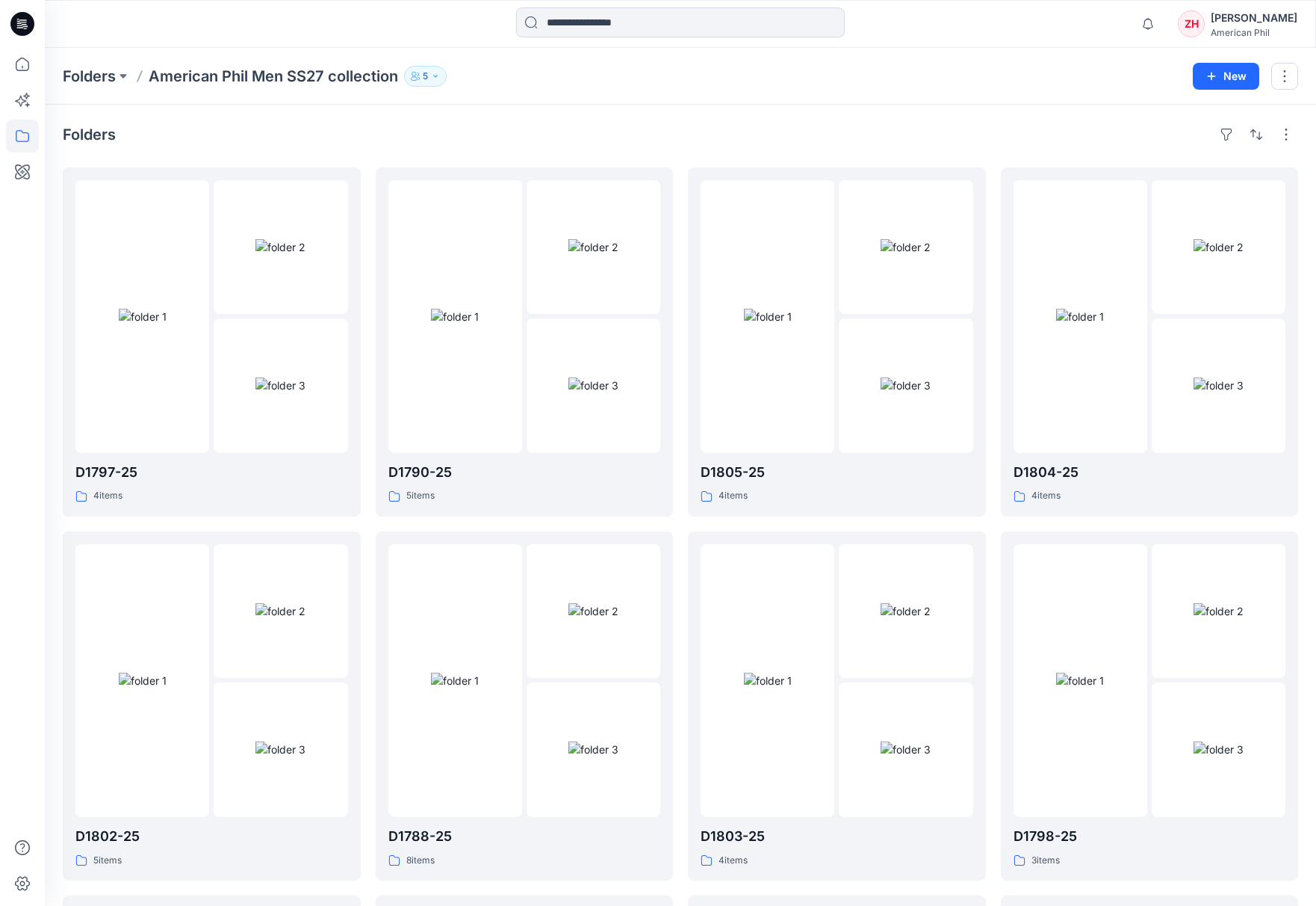
click at [1007, 107] on div "Folders D1797-25 4 items D1802-25 5 items D1801-25 3 items D1791-25 3 items D17…" at bounding box center [680, 877] width 1271 height 1545
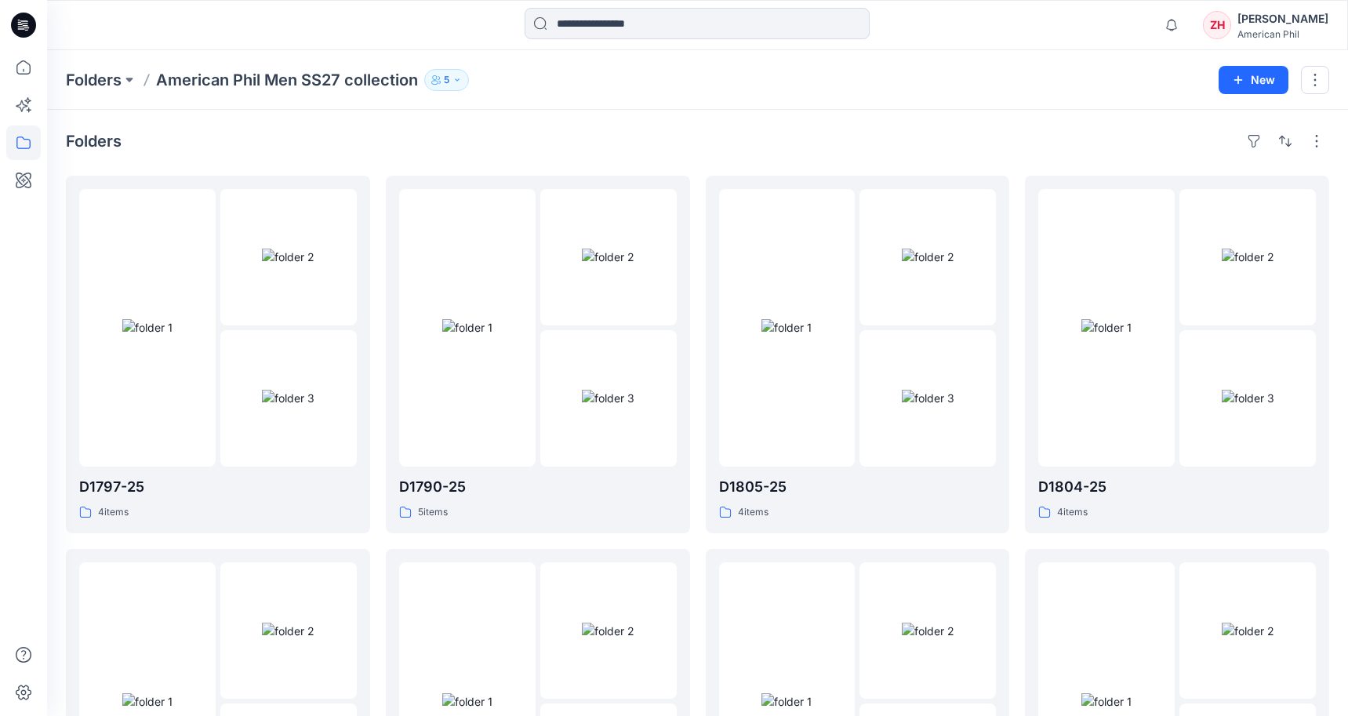
click at [1067, 54] on div "Folders American Phil Men SS27 collection 5 New" at bounding box center [697, 80] width 1301 height 60
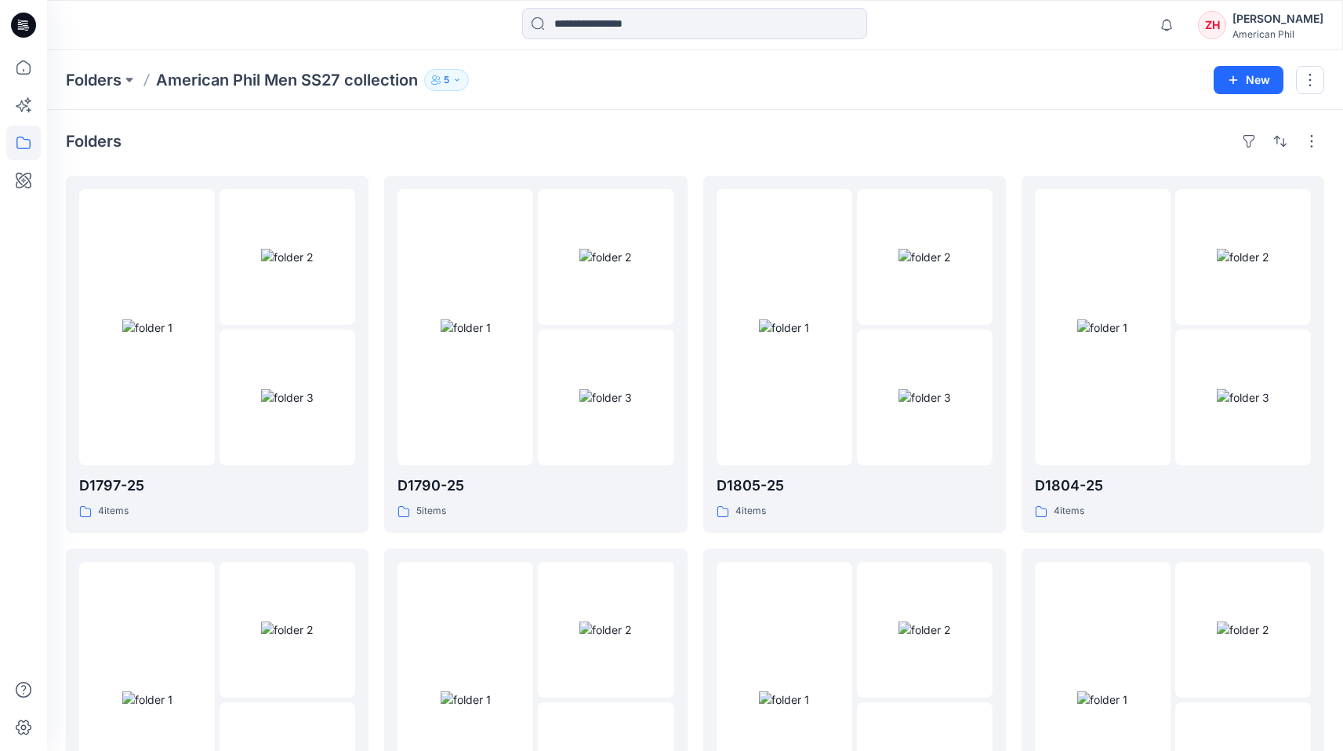
drag, startPoint x: 1077, startPoint y: 27, endPoint x: 1078, endPoint y: 19, distance: 8.7
click at [1075, 24] on div "Notifications Your style Men SS27-D1797-25_MX41347B is ready 1 new Colorways Ju…" at bounding box center [695, 25] width 1296 height 35
click at [1082, 25] on div "Notifications Your style Men SS27-D1797-25_MX41347B is ready 1 new Colorways Ju…" at bounding box center [695, 25] width 1296 height 35
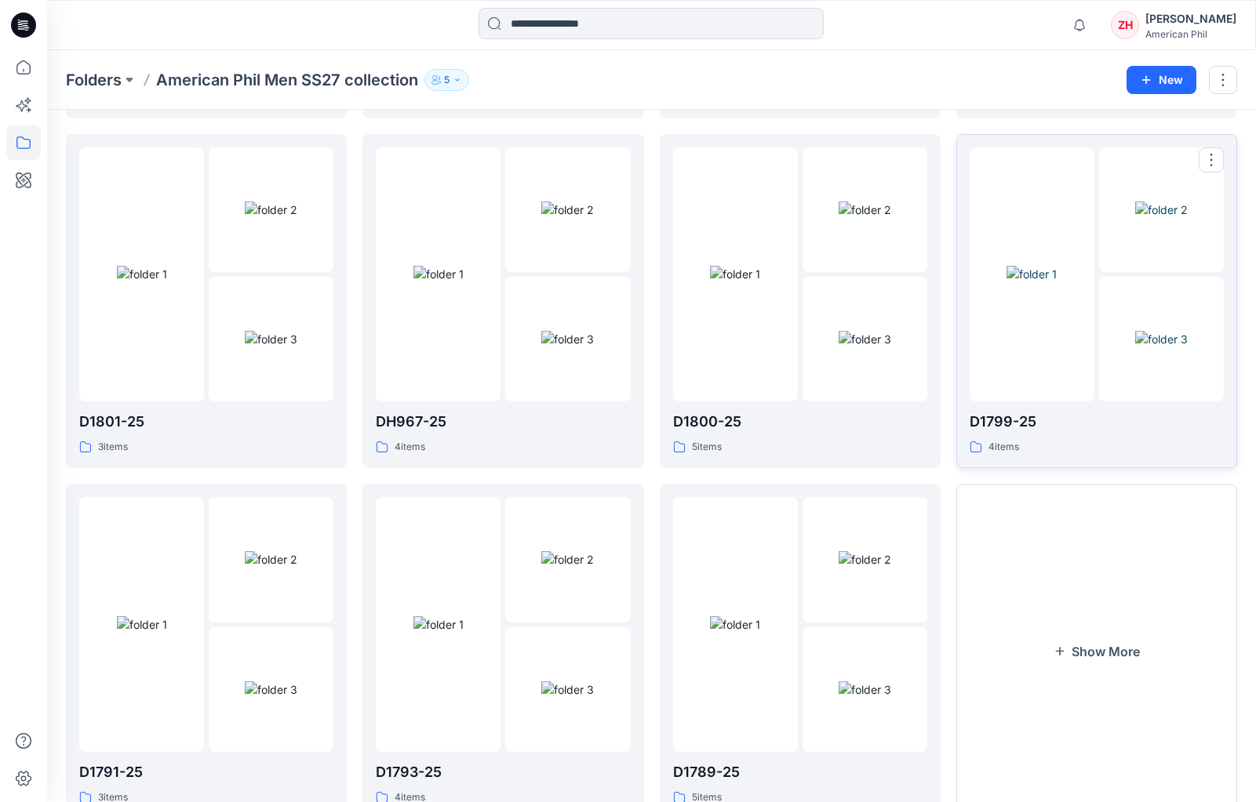
scroll to position [800, 0]
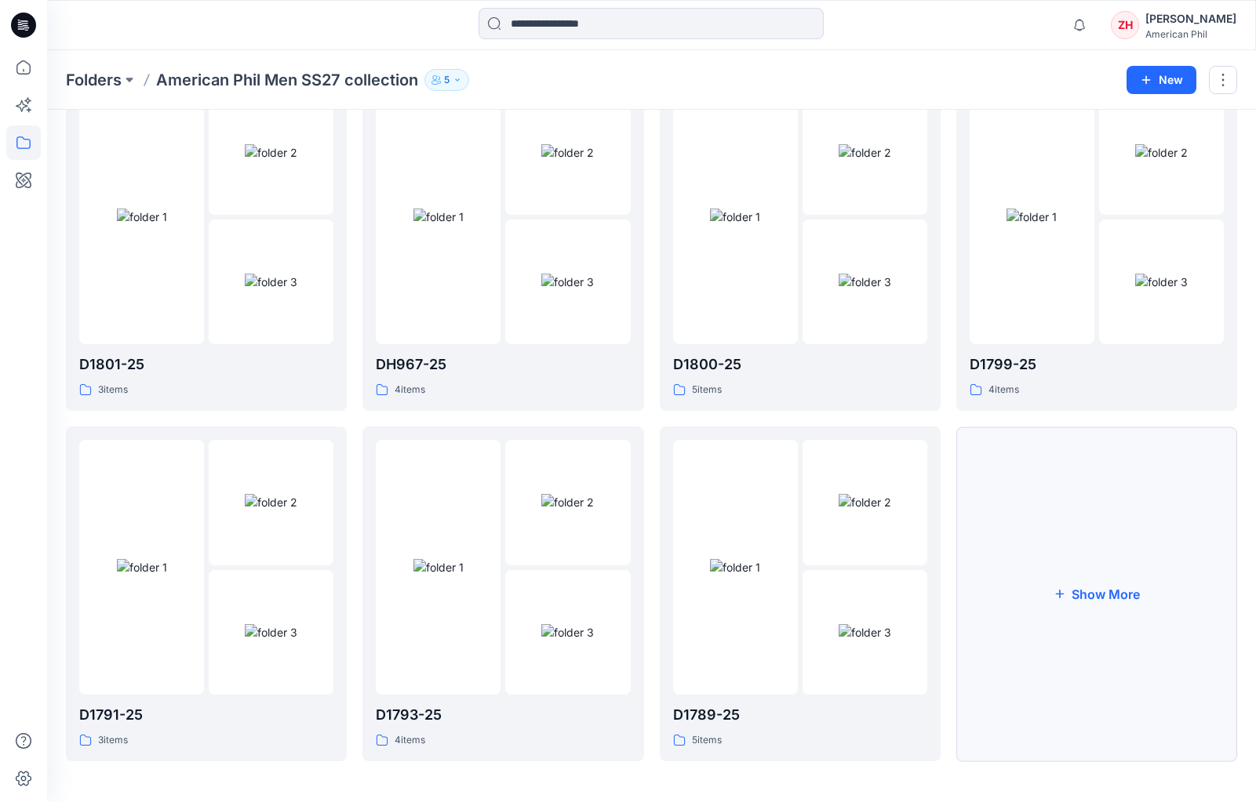
click at [1101, 656] on button "Show More" at bounding box center [1096, 594] width 281 height 335
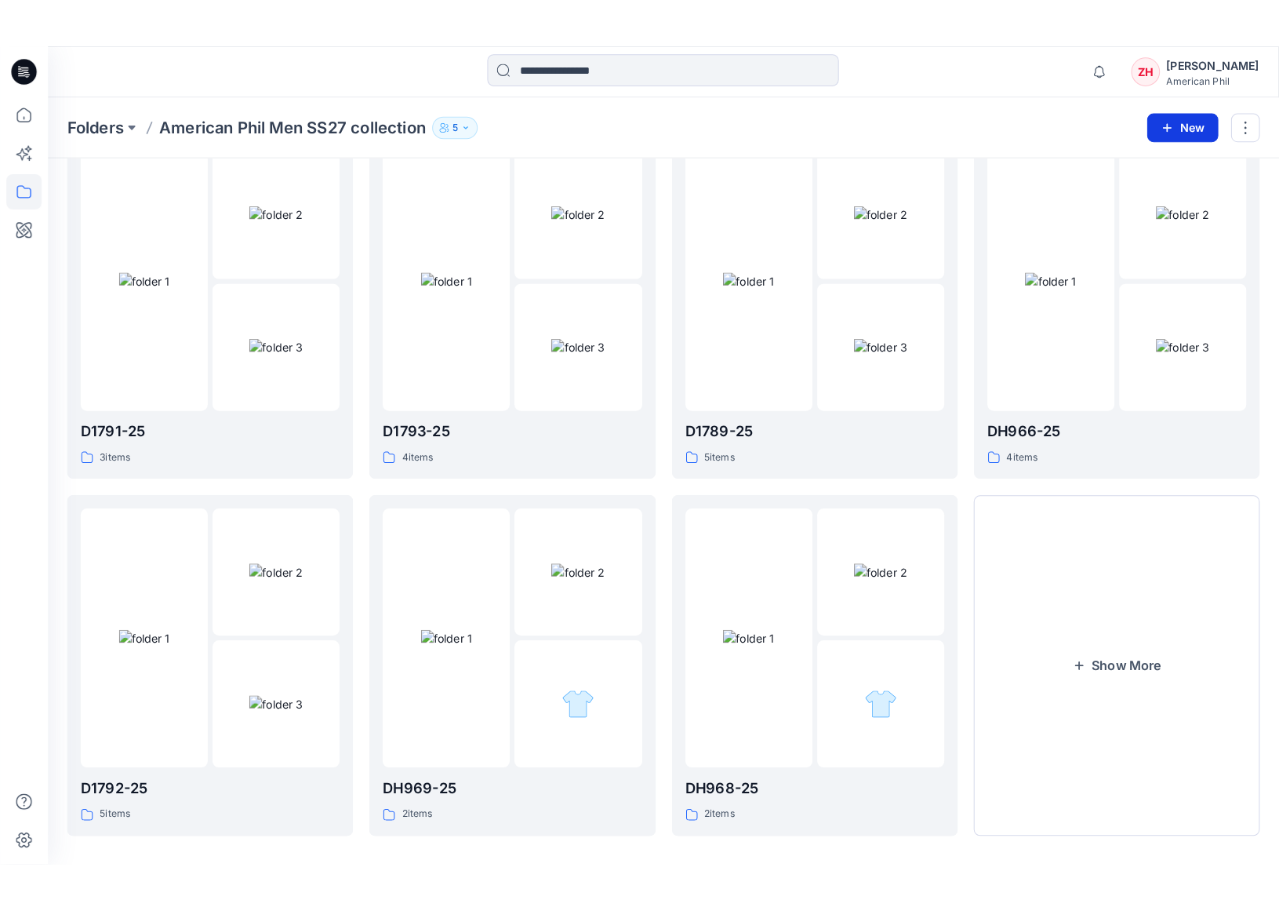
scroll to position [1149, 0]
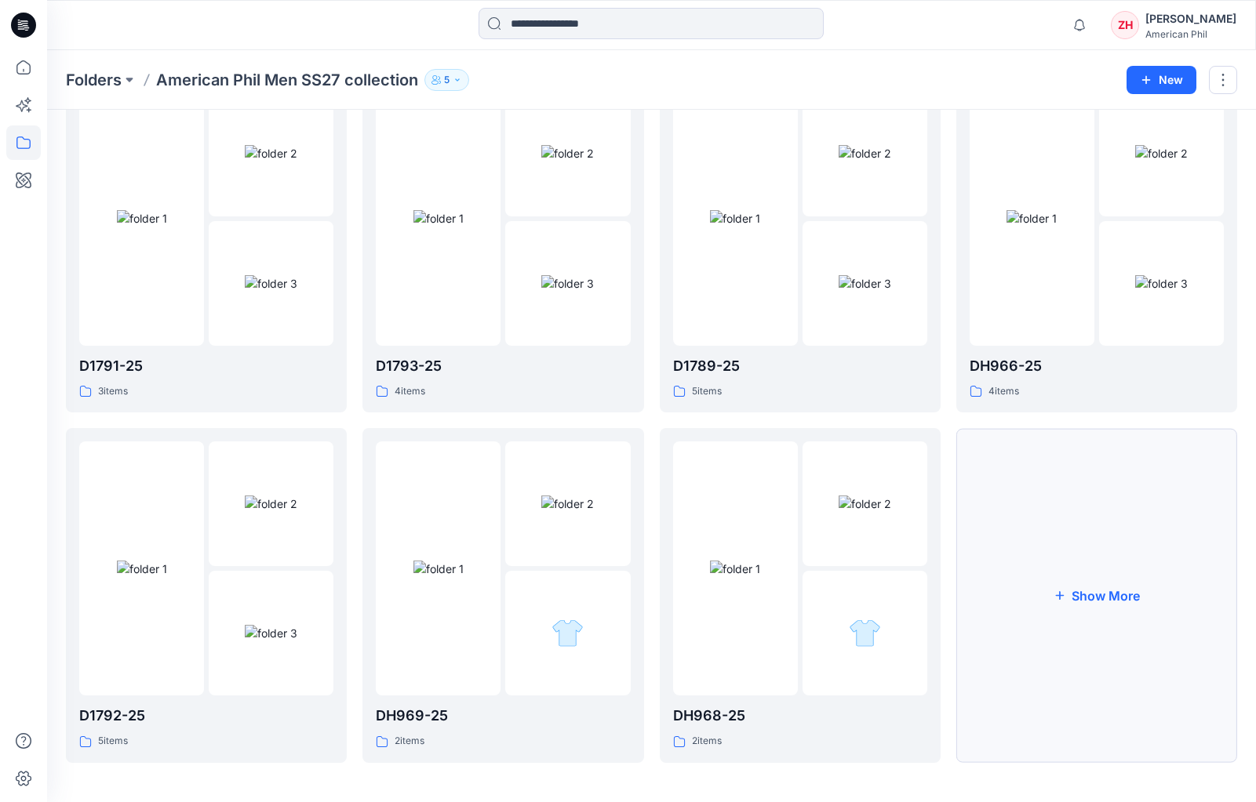
click at [1183, 500] on button "Show More" at bounding box center [1096, 595] width 281 height 335
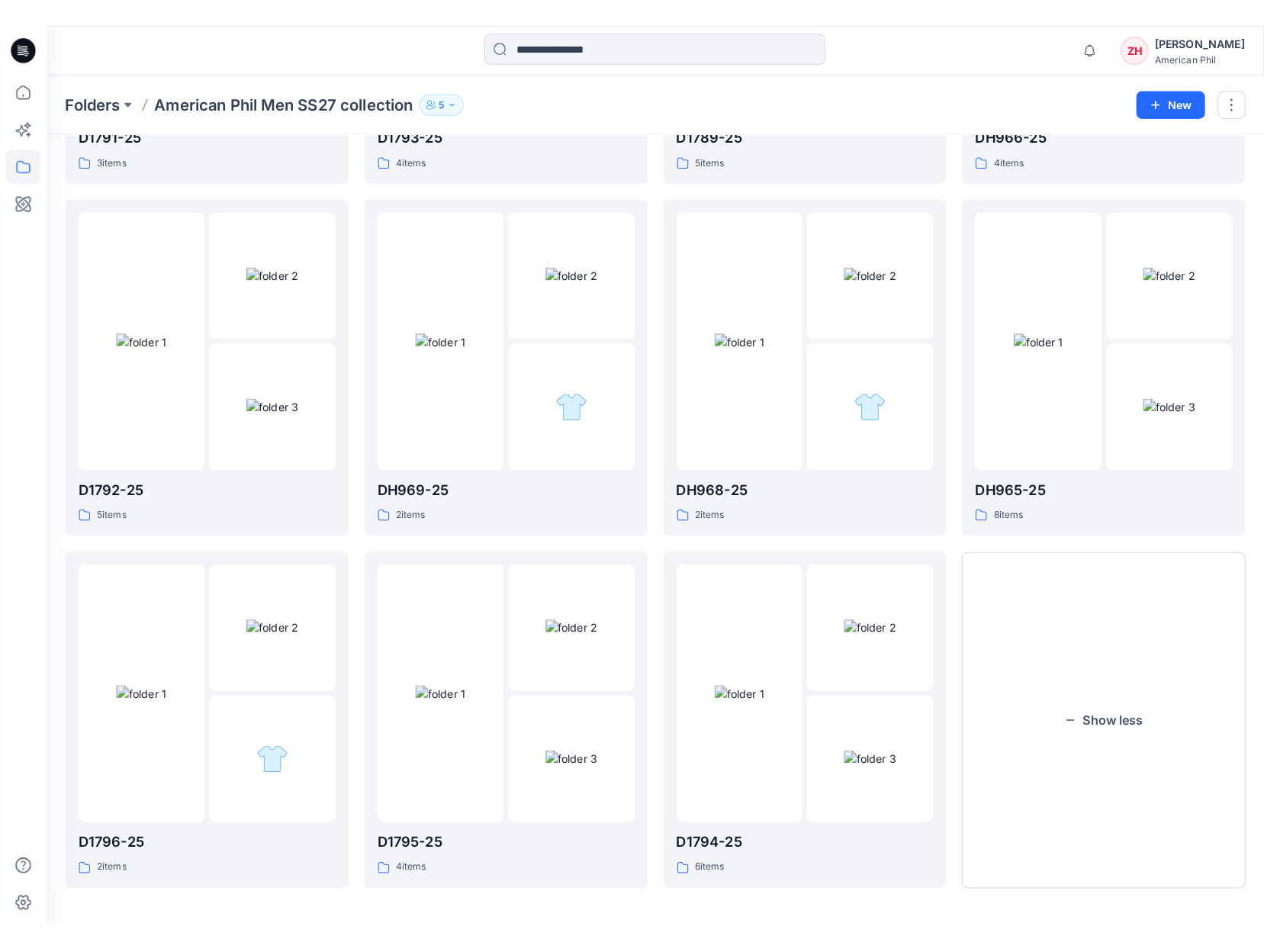
scroll to position [1349, 0]
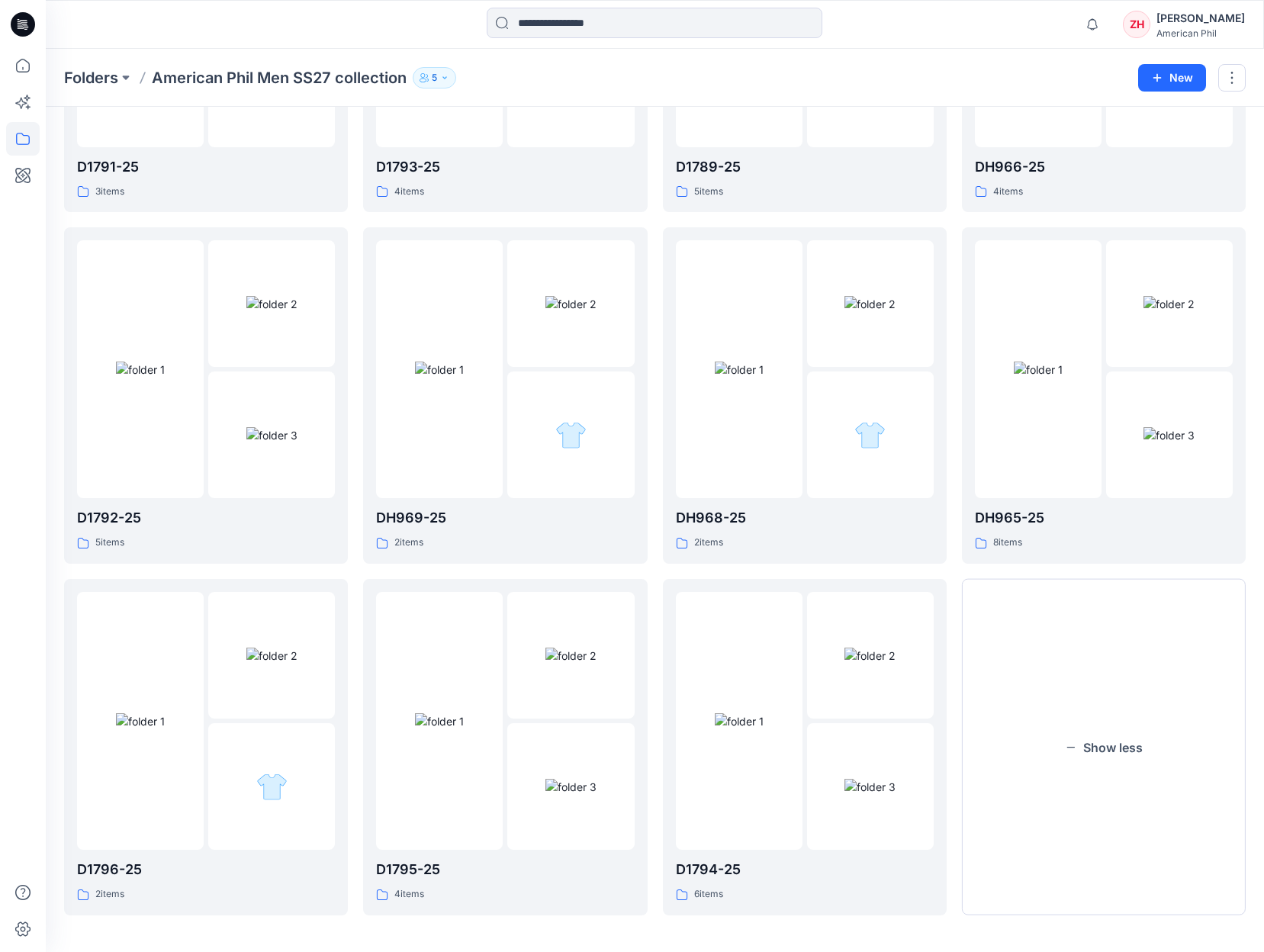
click at [1151, 644] on button "Show less" at bounding box center [1104, 747] width 284 height 336
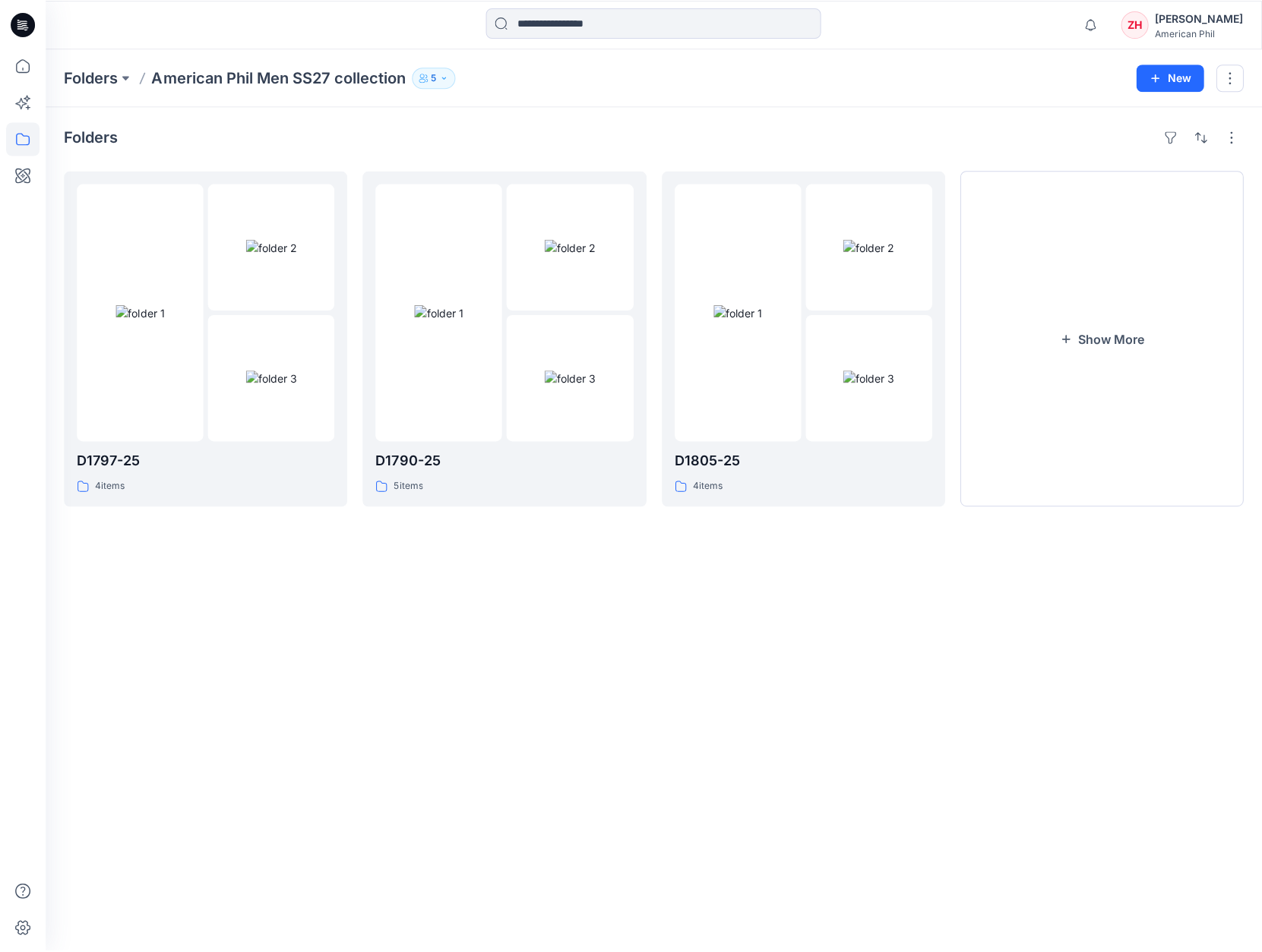
scroll to position [0, 0]
click at [1129, 453] on button "Show More" at bounding box center [1109, 339] width 286 height 338
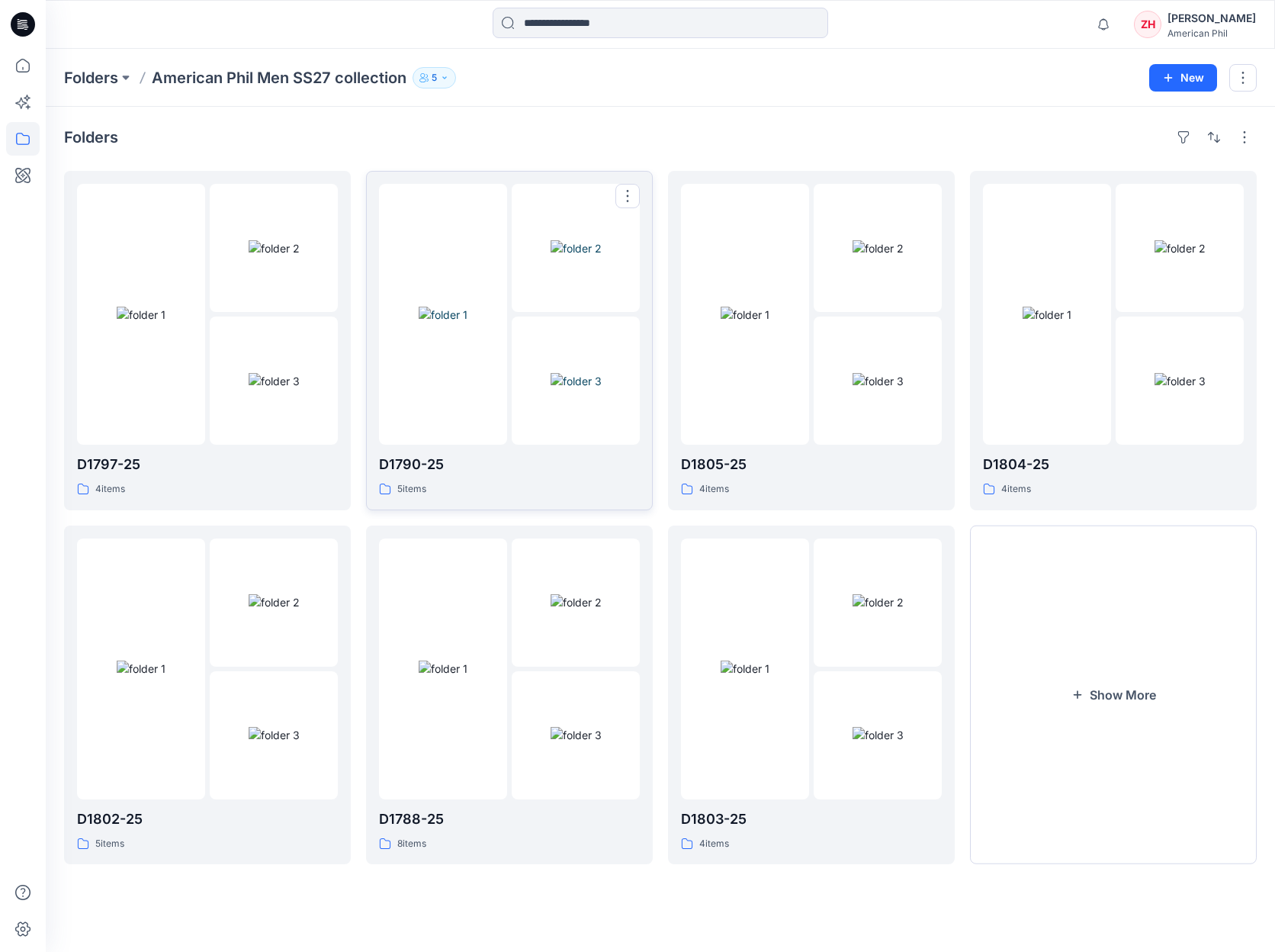
click at [497, 239] on div at bounding box center [443, 314] width 128 height 261
click at [469, 323] on img at bounding box center [443, 314] width 49 height 16
click at [867, 257] on img at bounding box center [879, 248] width 52 height 16
click at [854, 728] on img at bounding box center [879, 736] width 52 height 16
click at [1076, 669] on button "Loading..." at bounding box center [1116, 696] width 288 height 340
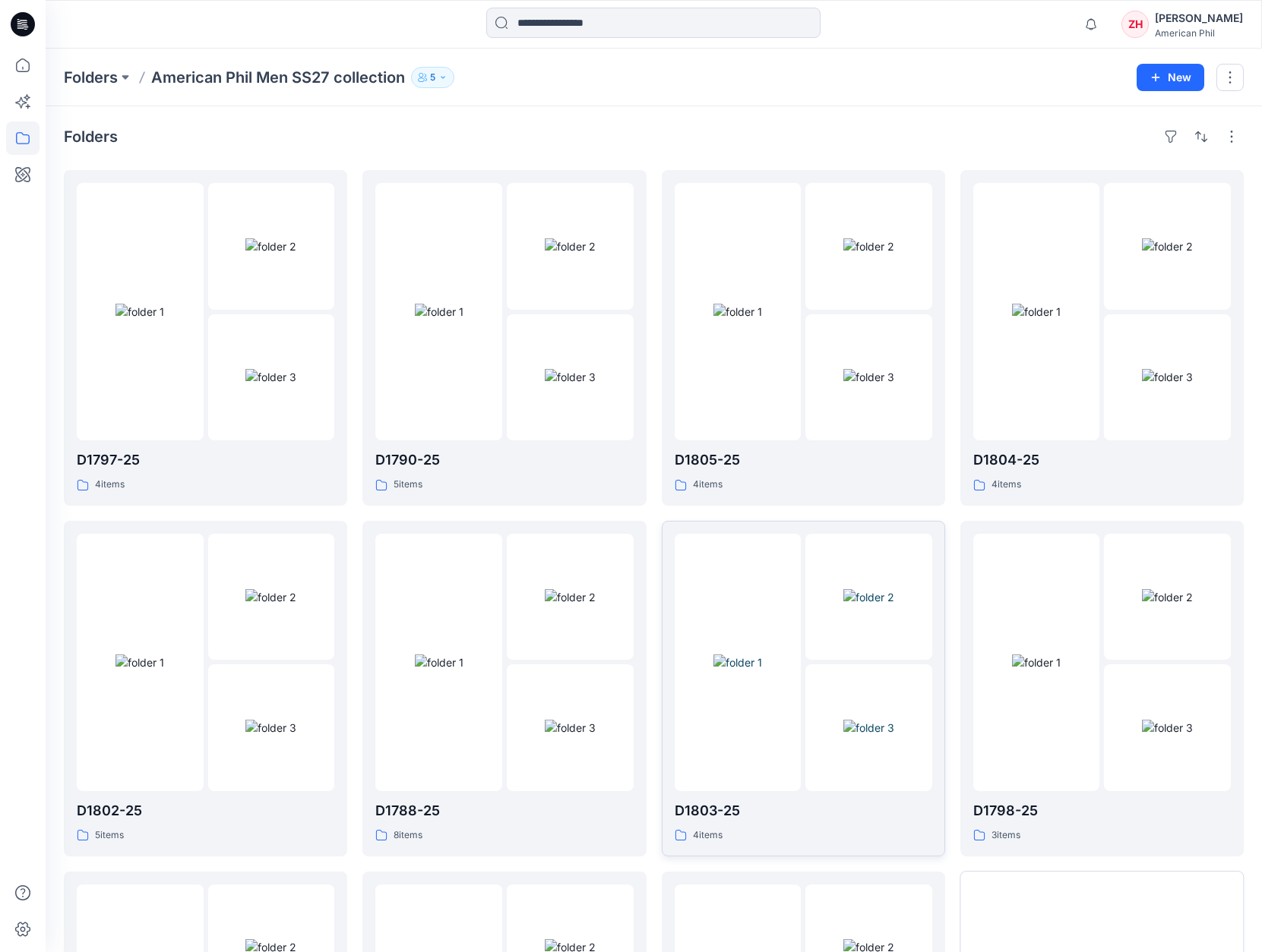
scroll to position [294, 0]
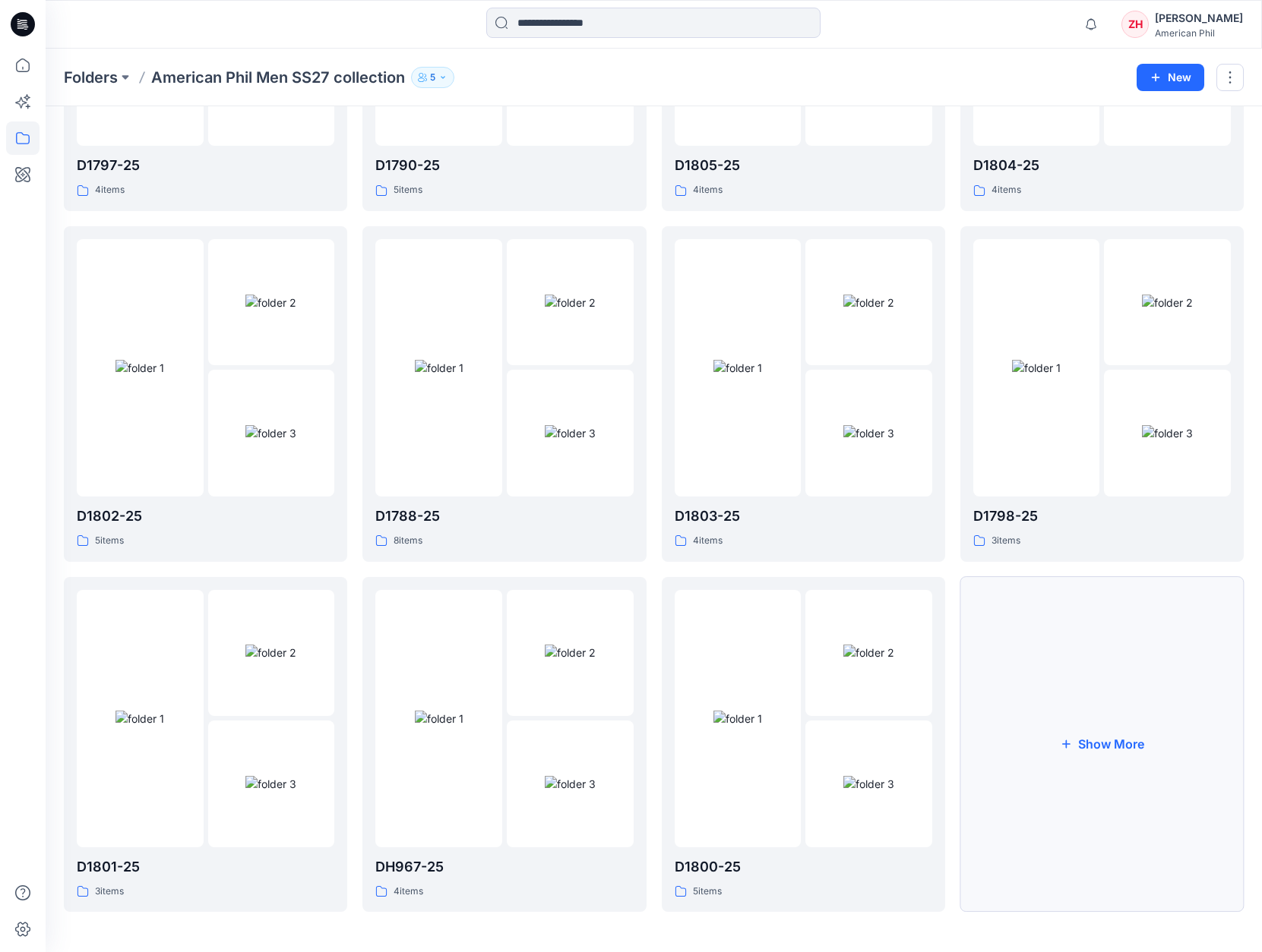
click at [1047, 699] on button "Show More" at bounding box center [1101, 745] width 284 height 336
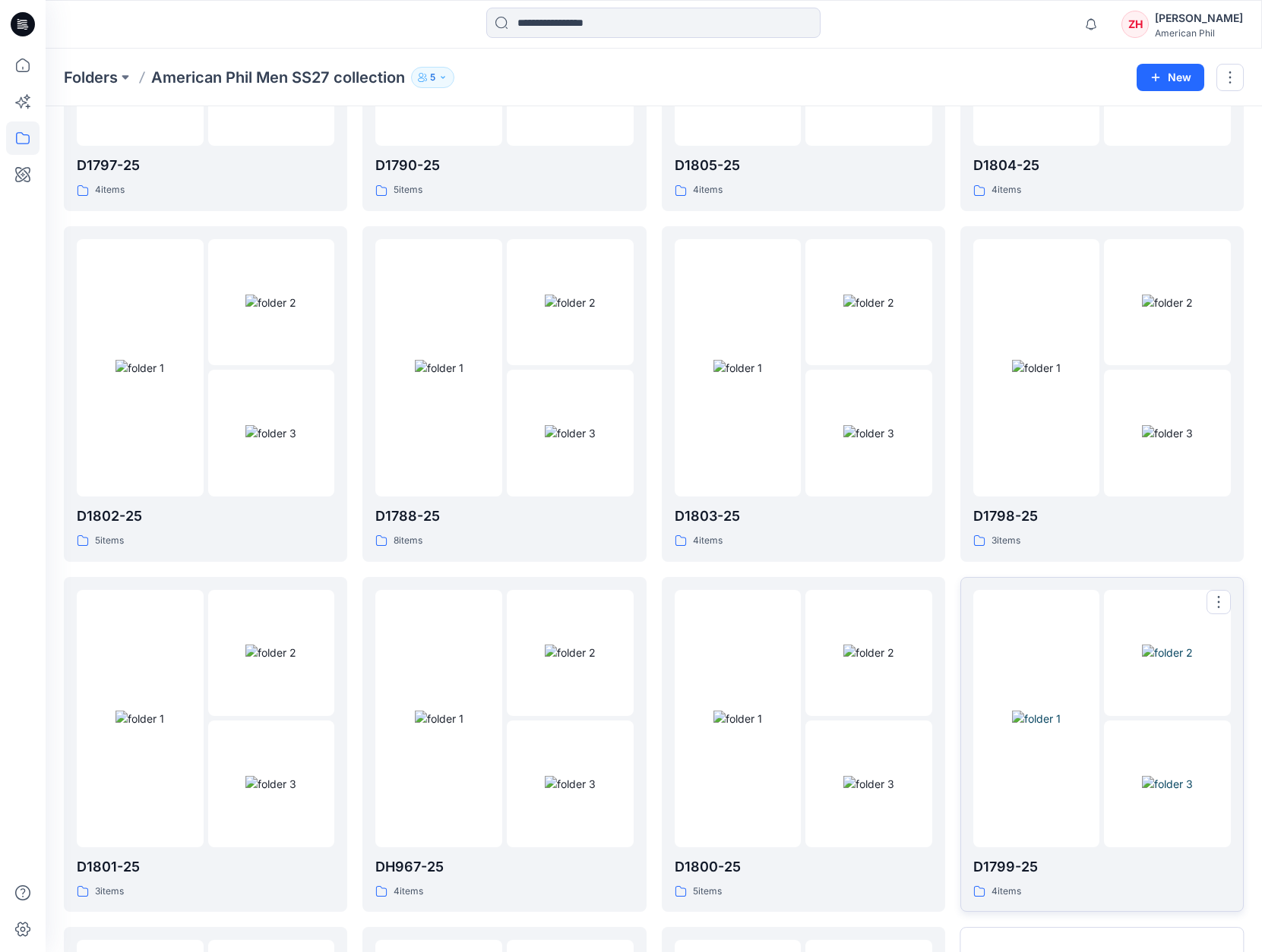
scroll to position [607, 0]
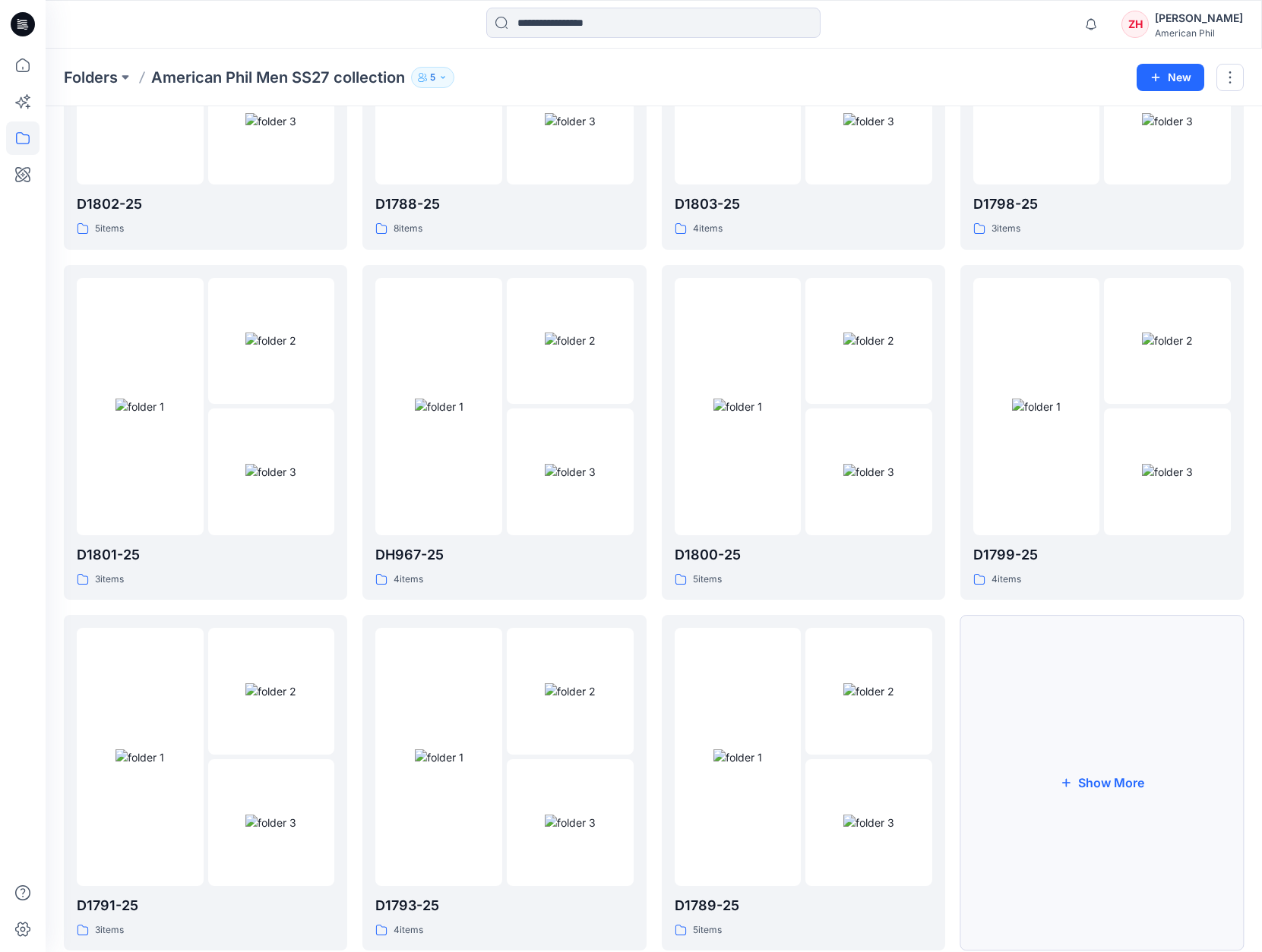
click at [1126, 761] on button "Show More" at bounding box center [1101, 783] width 284 height 336
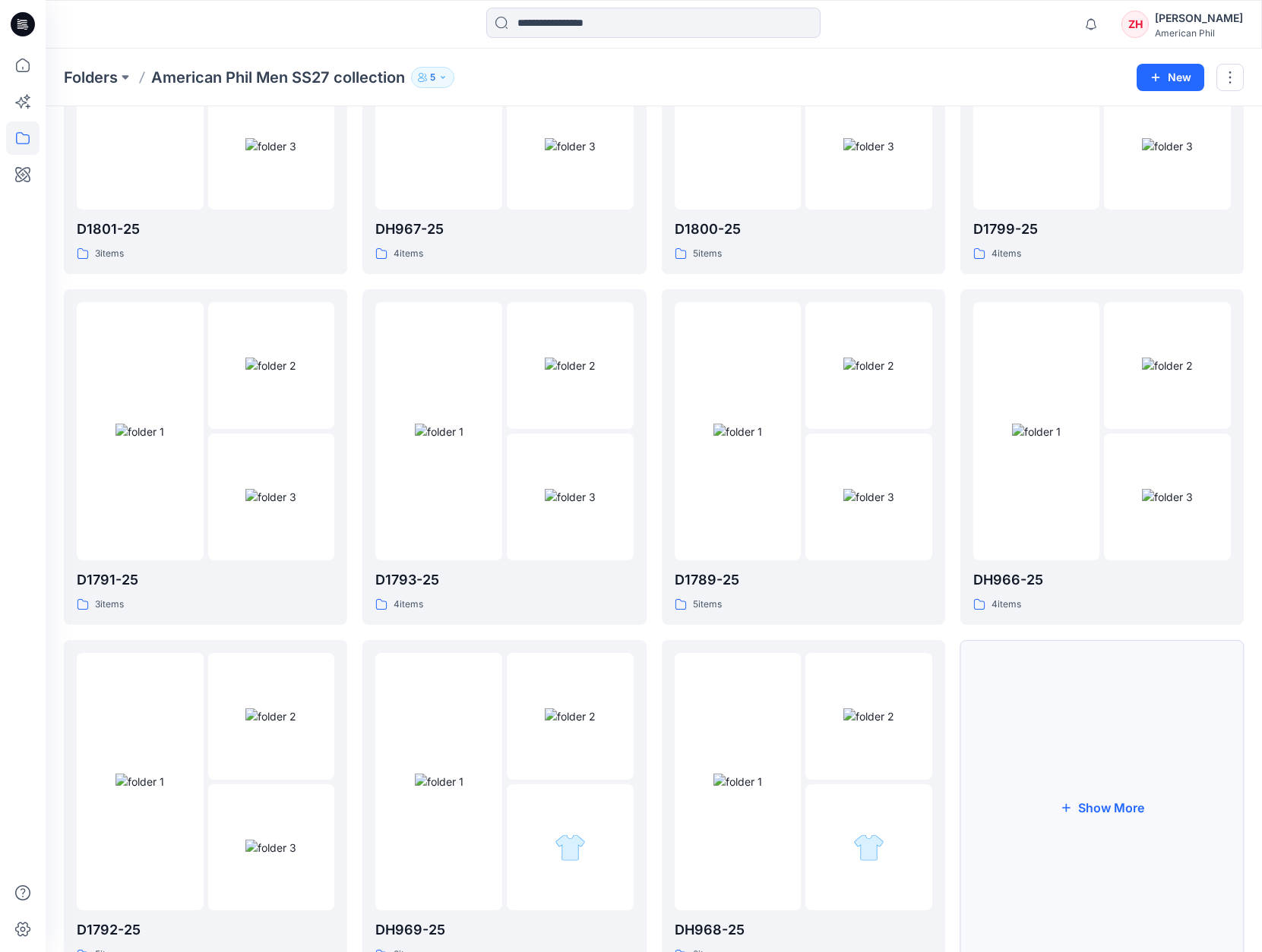
scroll to position [936, 0]
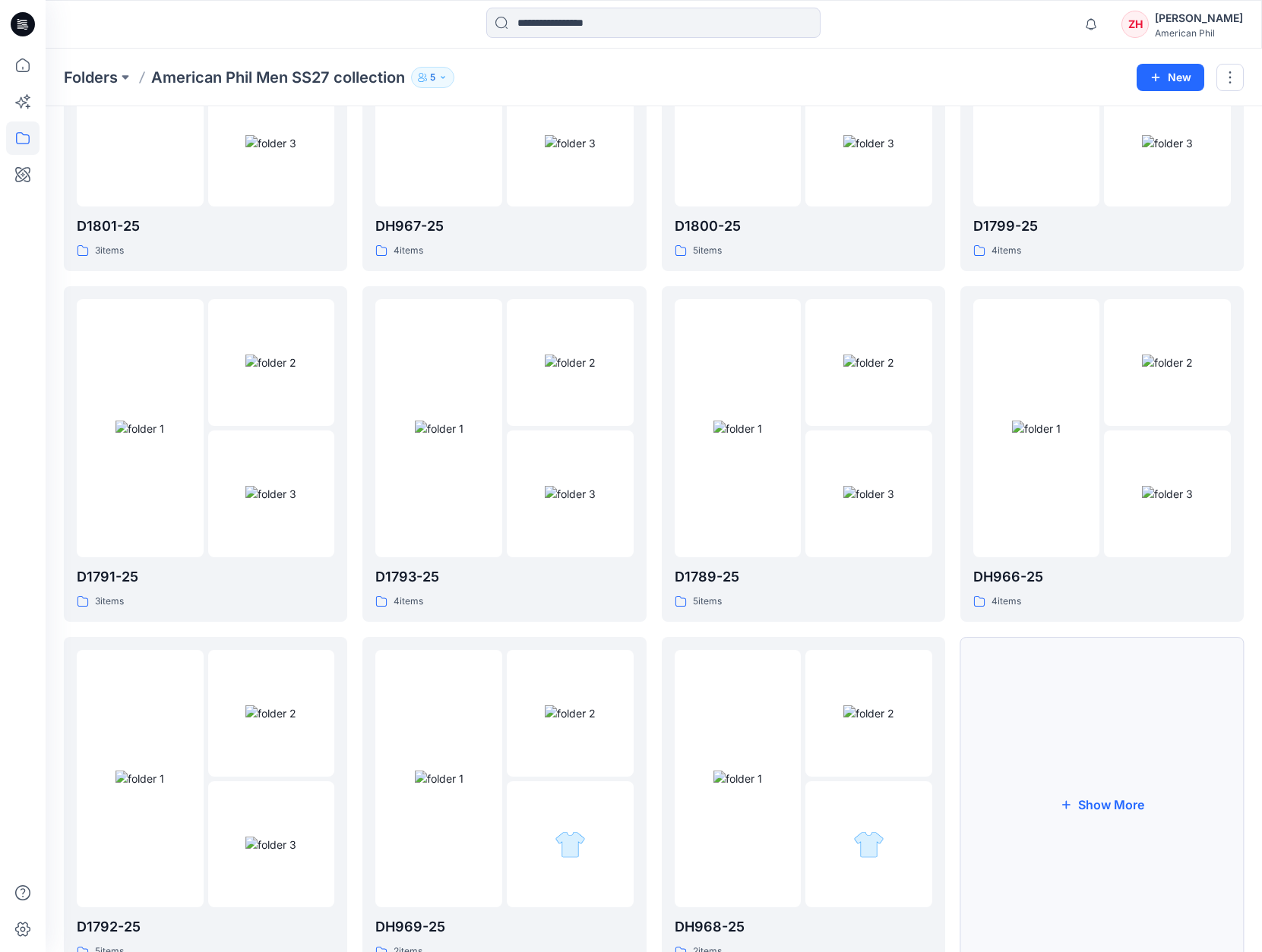
click at [1071, 683] on button "Show More" at bounding box center [1101, 805] width 284 height 336
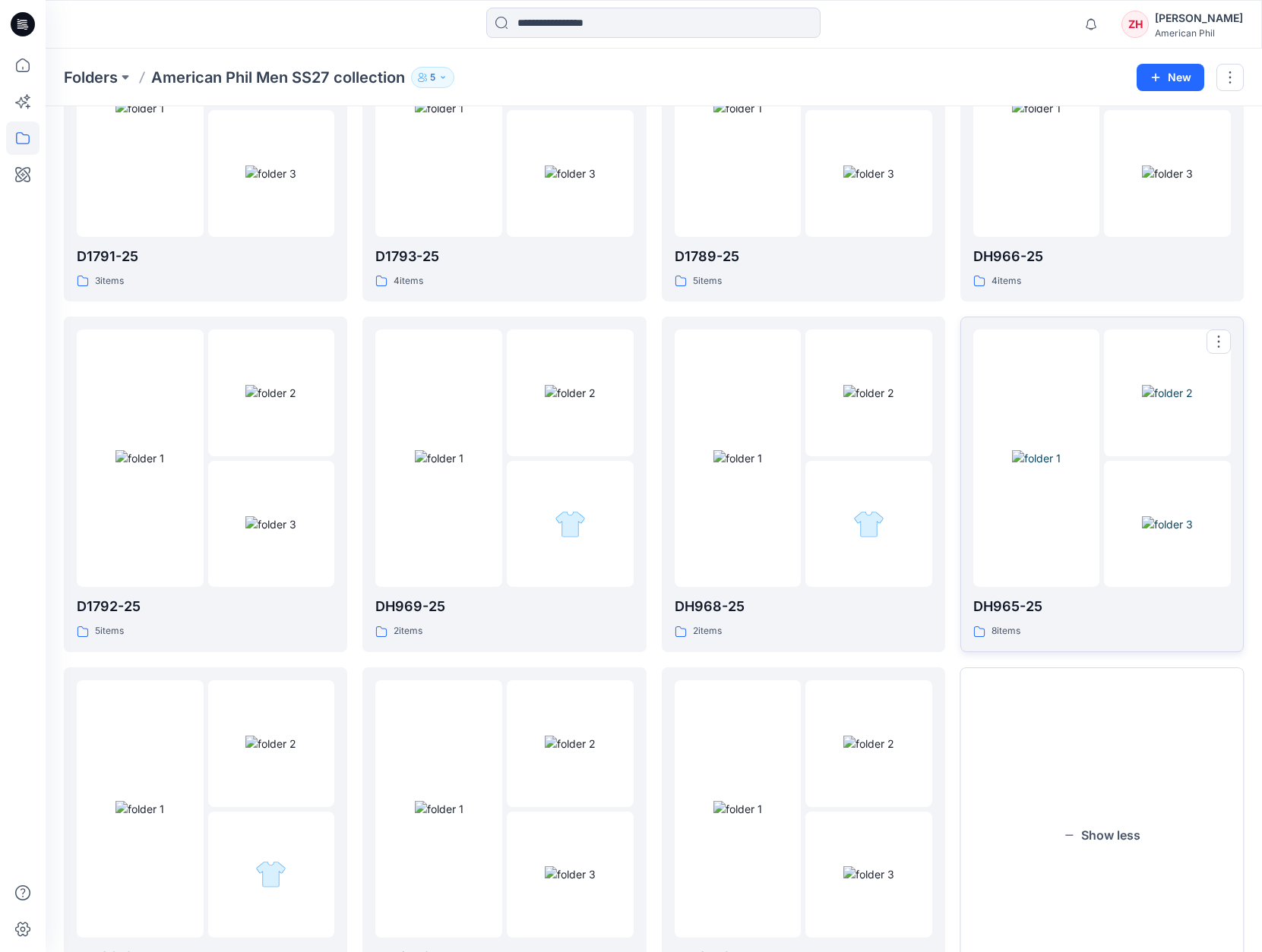
scroll to position [1343, 0]
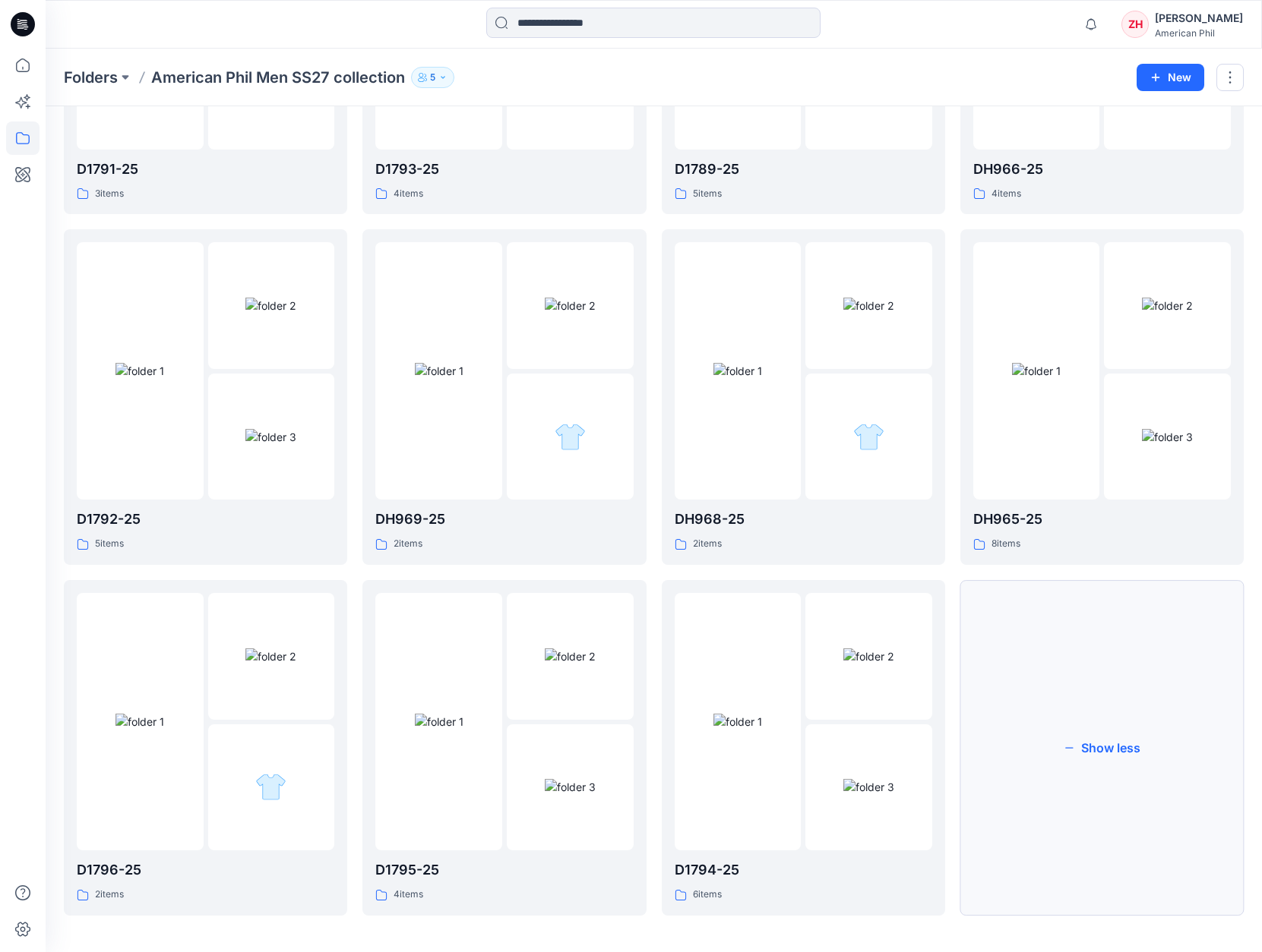
click at [1071, 682] on button "Show less" at bounding box center [1101, 748] width 284 height 336
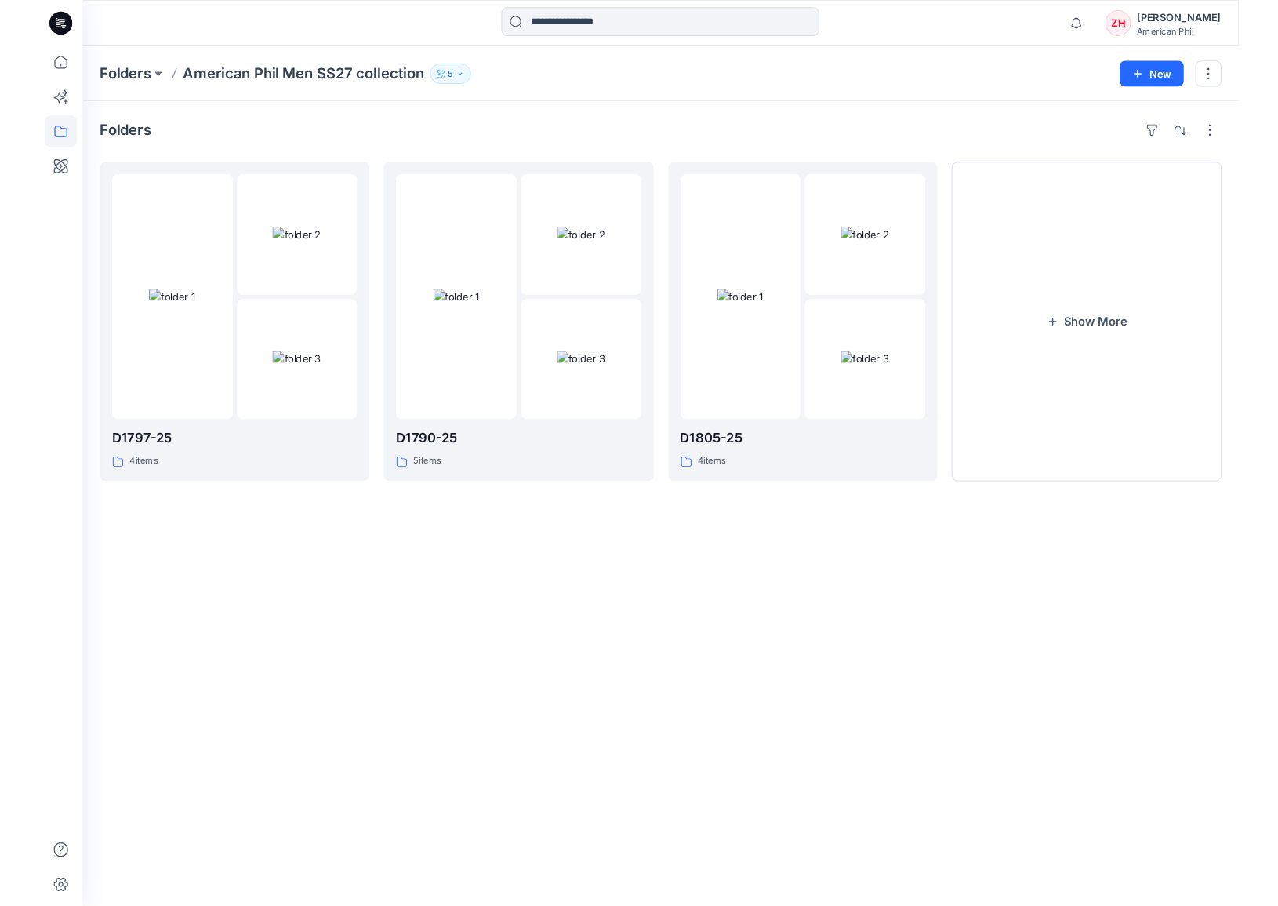
scroll to position [0, 0]
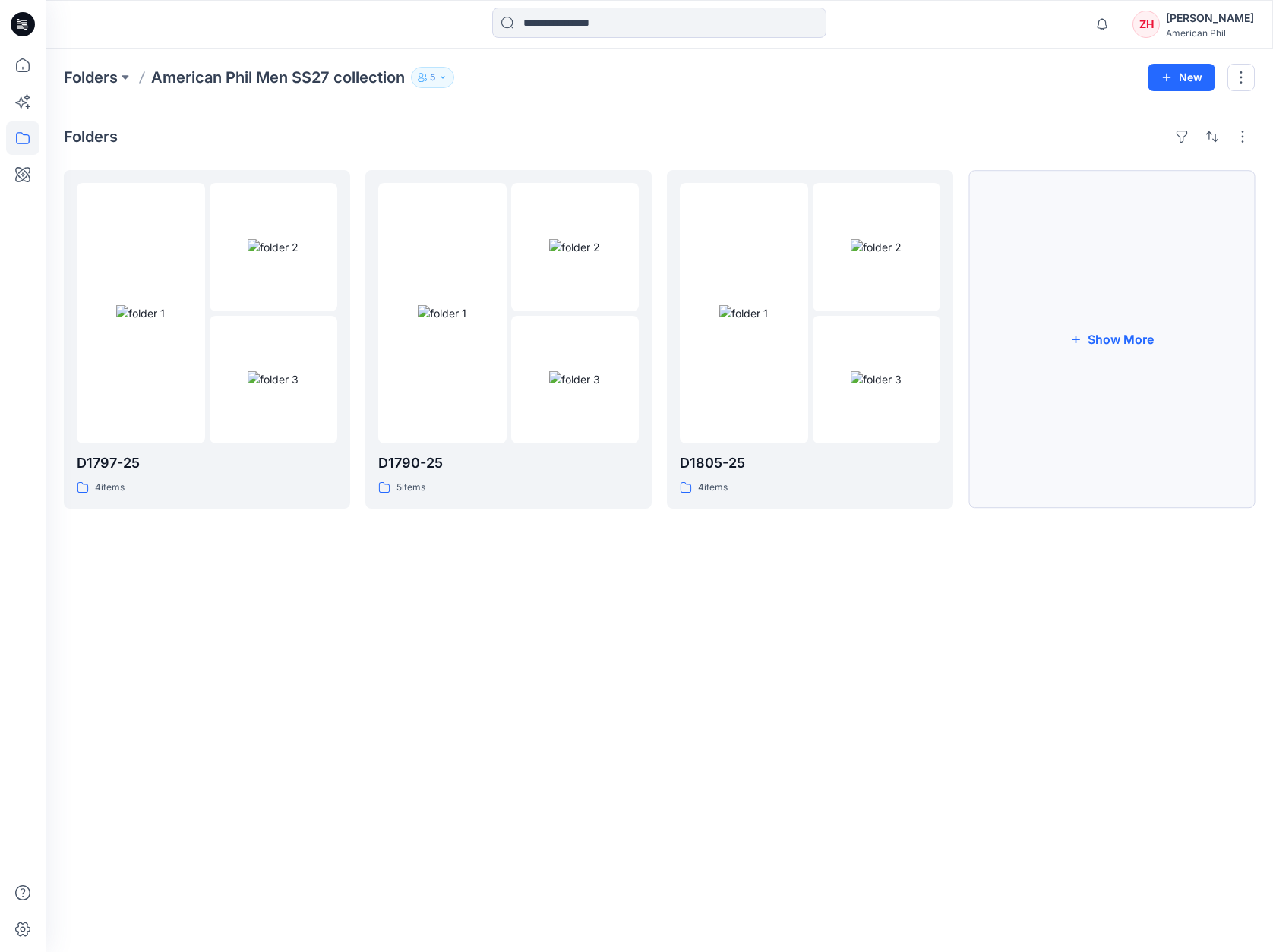
click at [1115, 328] on button "Show More" at bounding box center [1112, 340] width 287 height 339
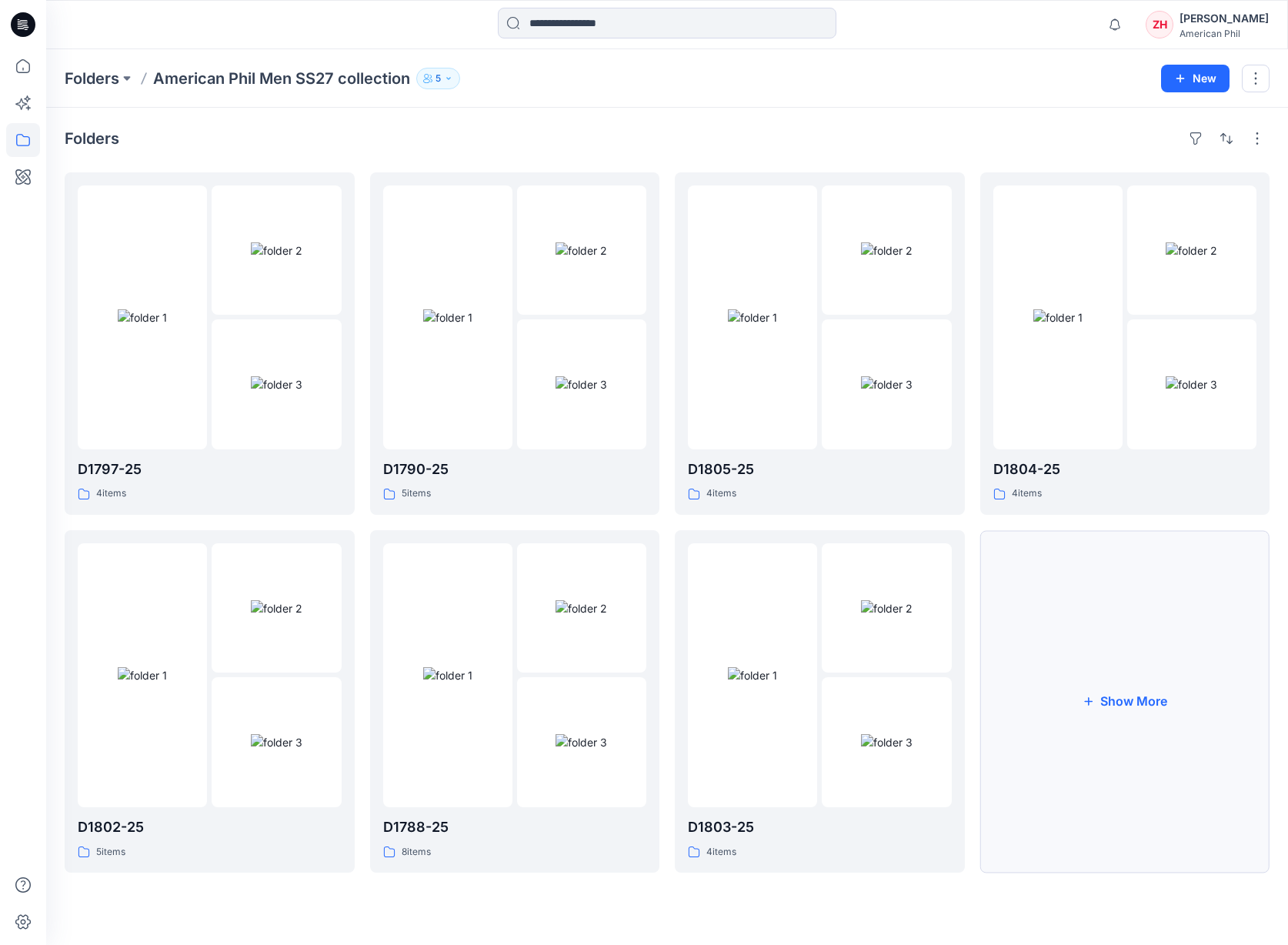
click at [1217, 690] on button "Show More" at bounding box center [1125, 701] width 290 height 342
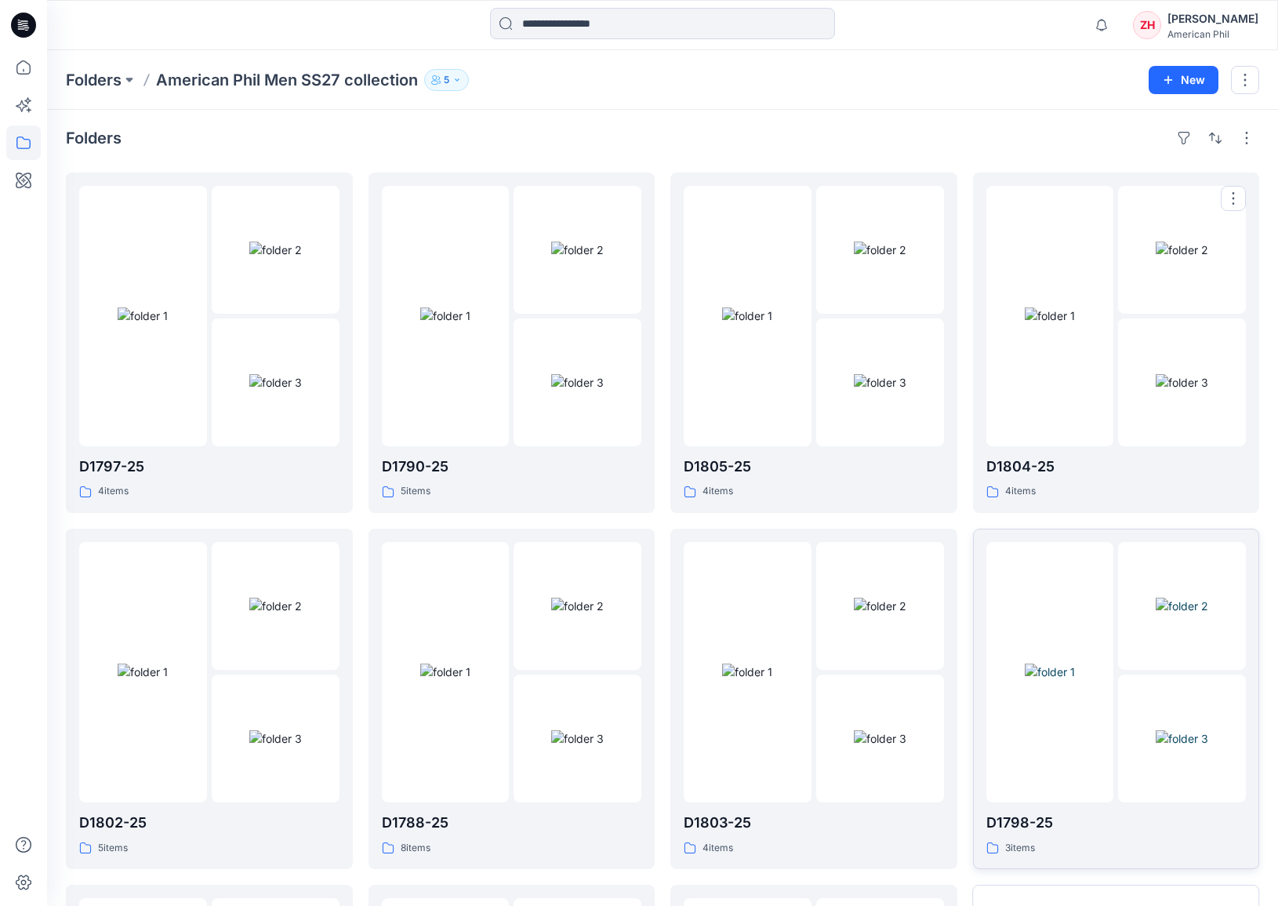
scroll to position [364, 0]
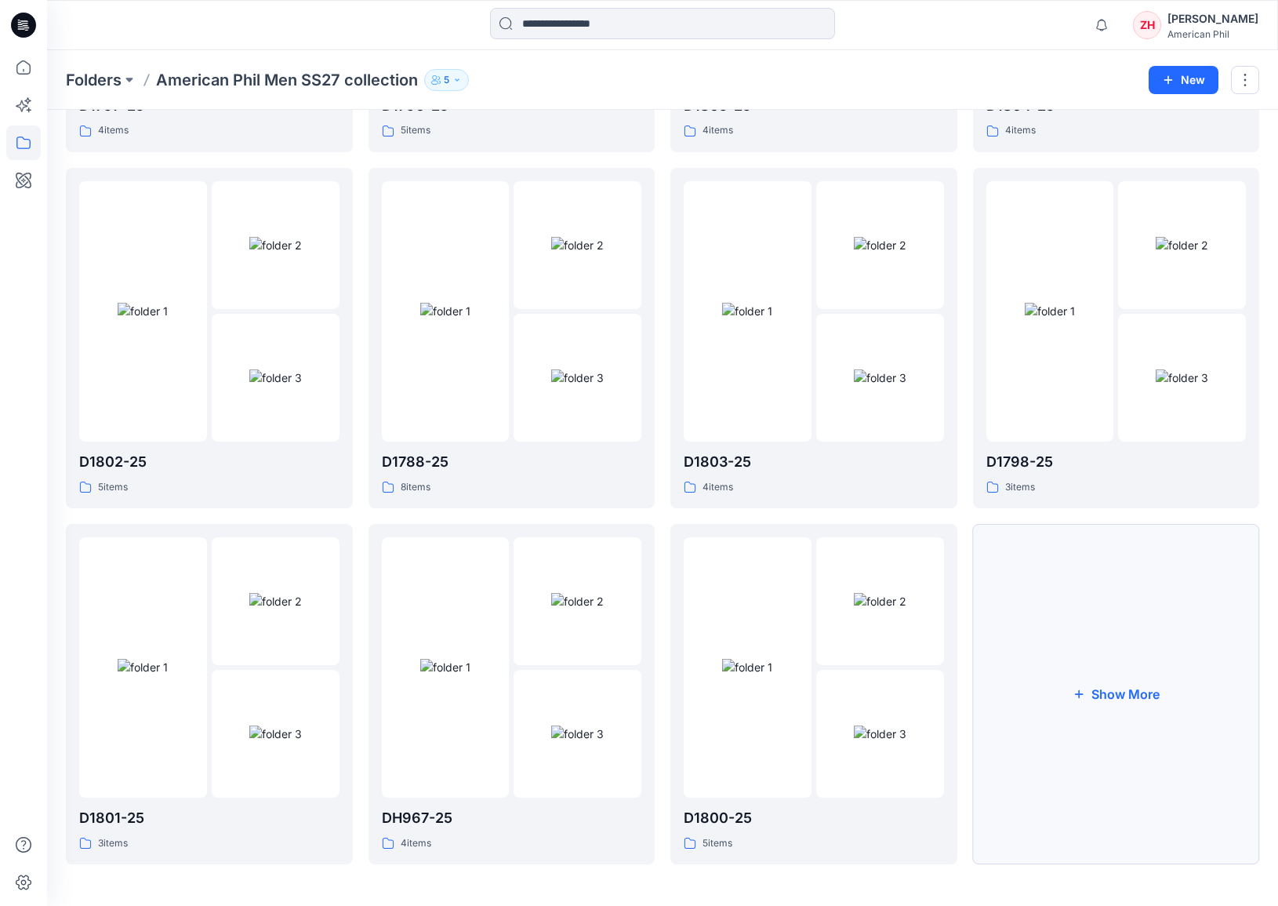
click at [1054, 715] on button "Show More" at bounding box center [1116, 694] width 287 height 340
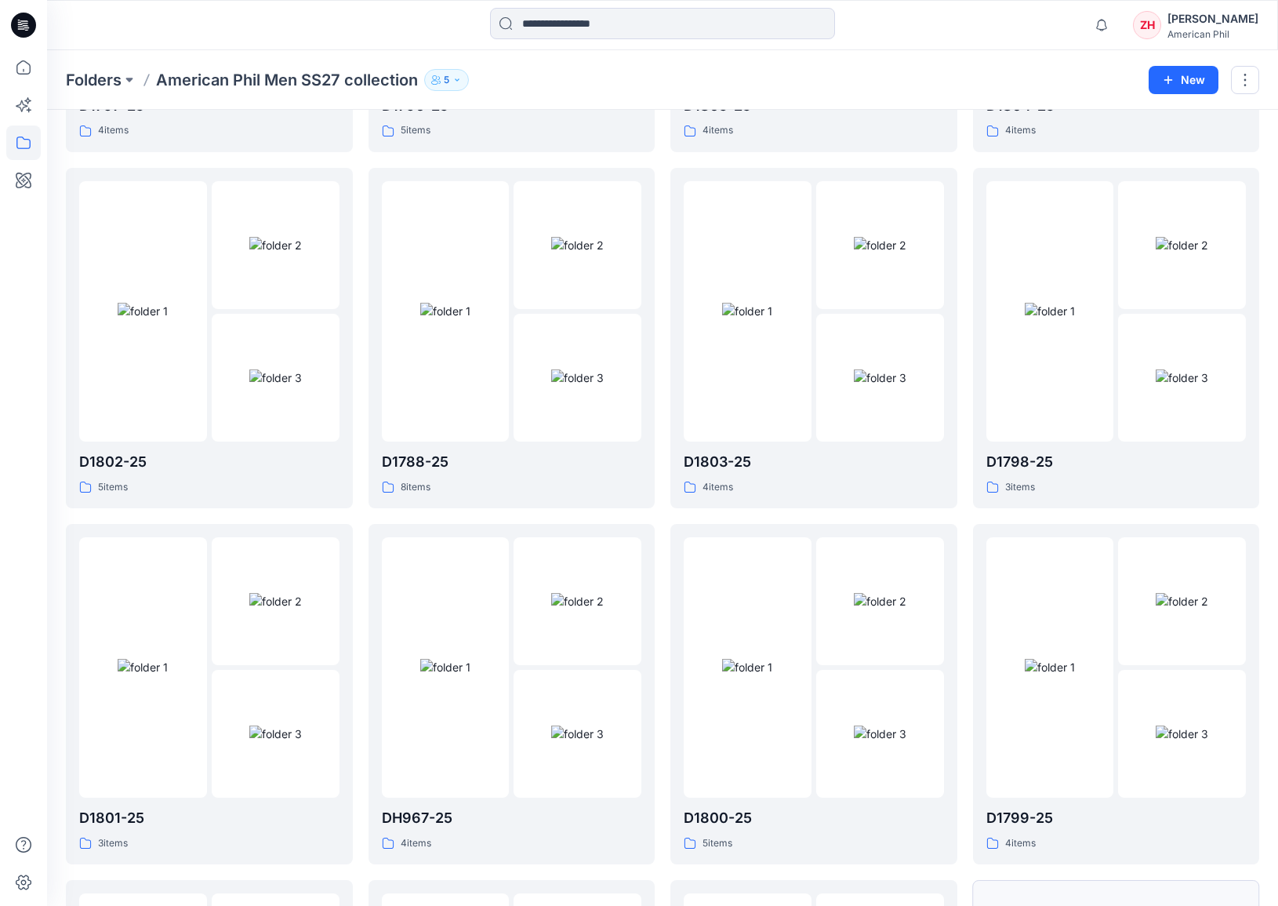
scroll to position [712, 0]
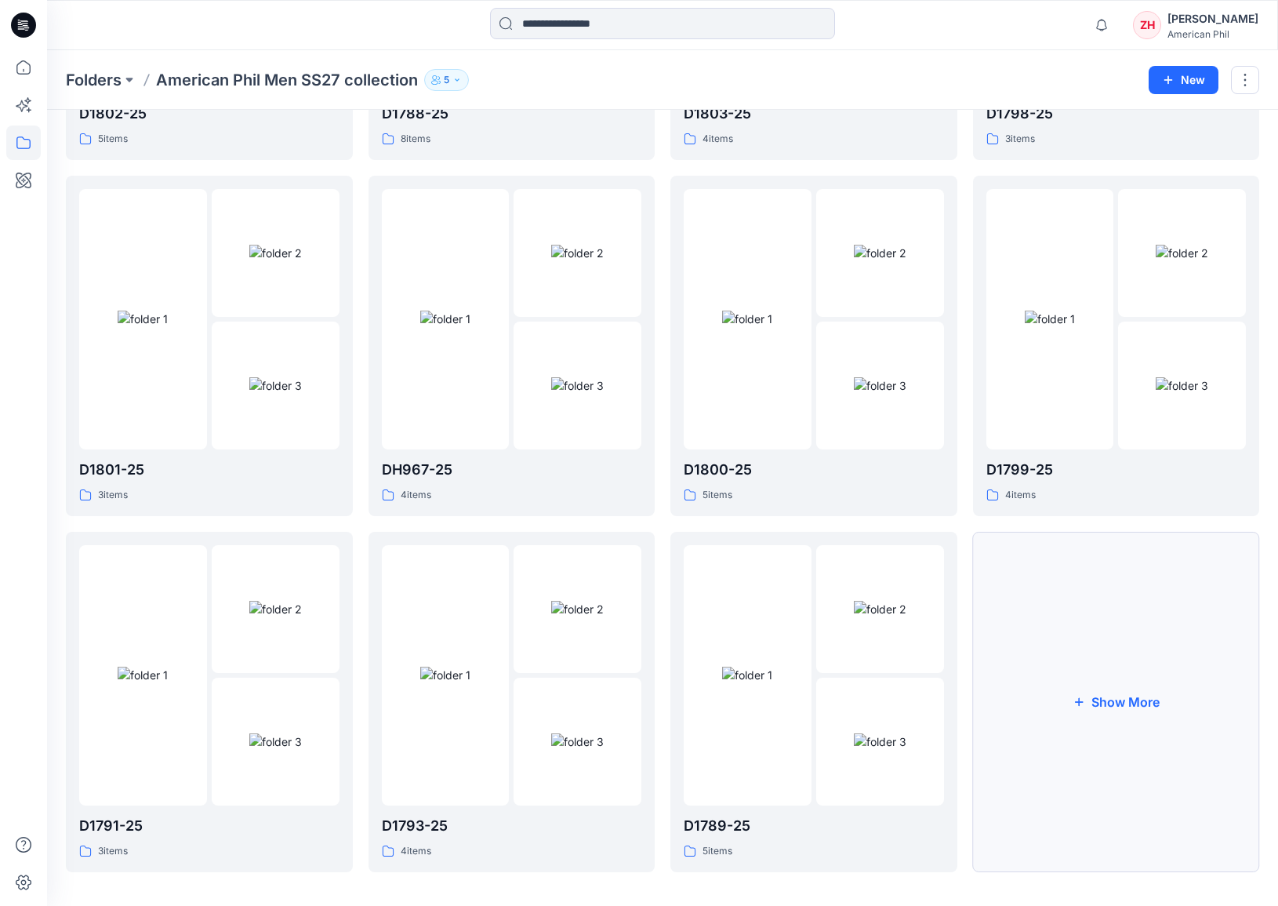
click at [1101, 622] on button "Show More" at bounding box center [1116, 702] width 287 height 340
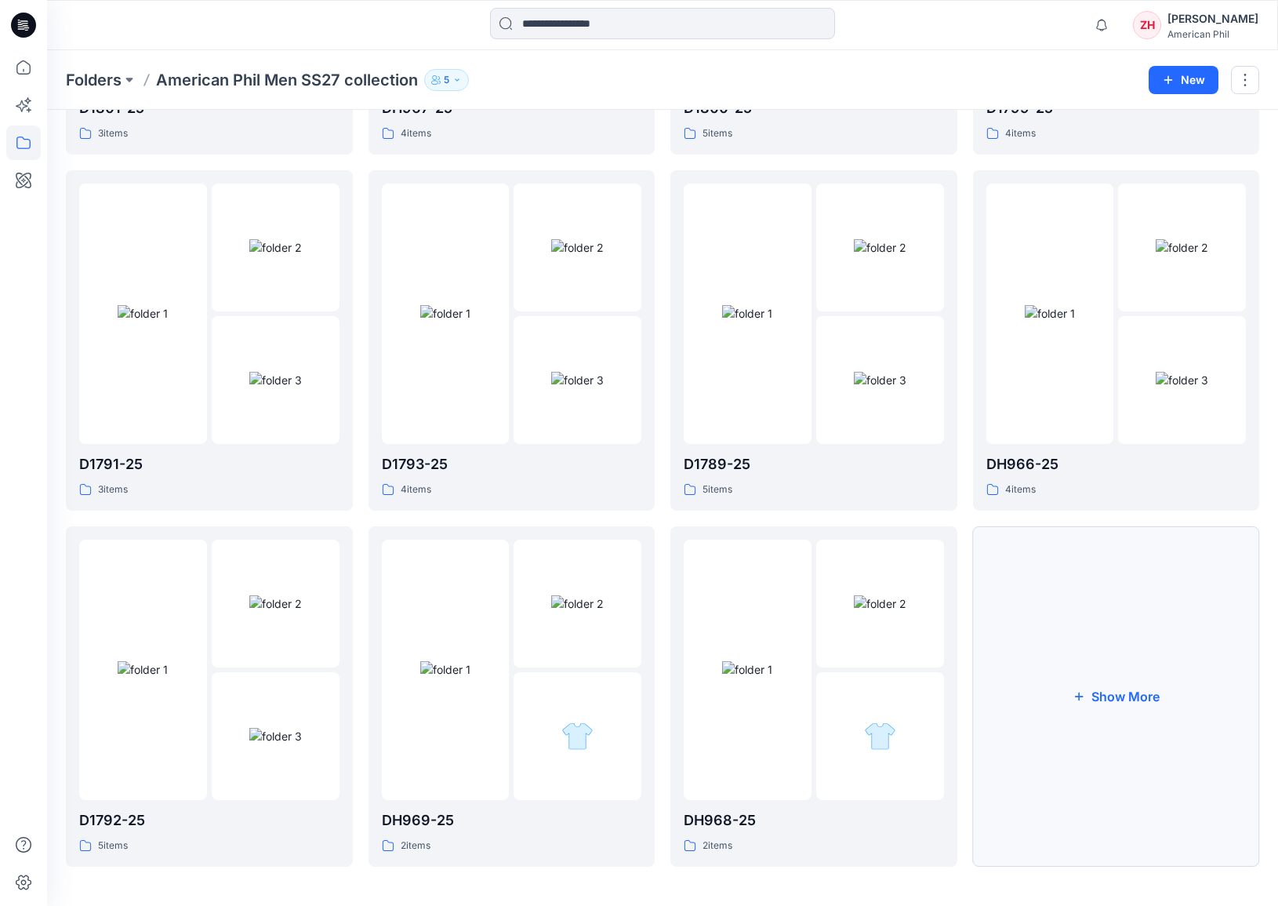
click at [1110, 571] on button "Show More" at bounding box center [1116, 696] width 287 height 340
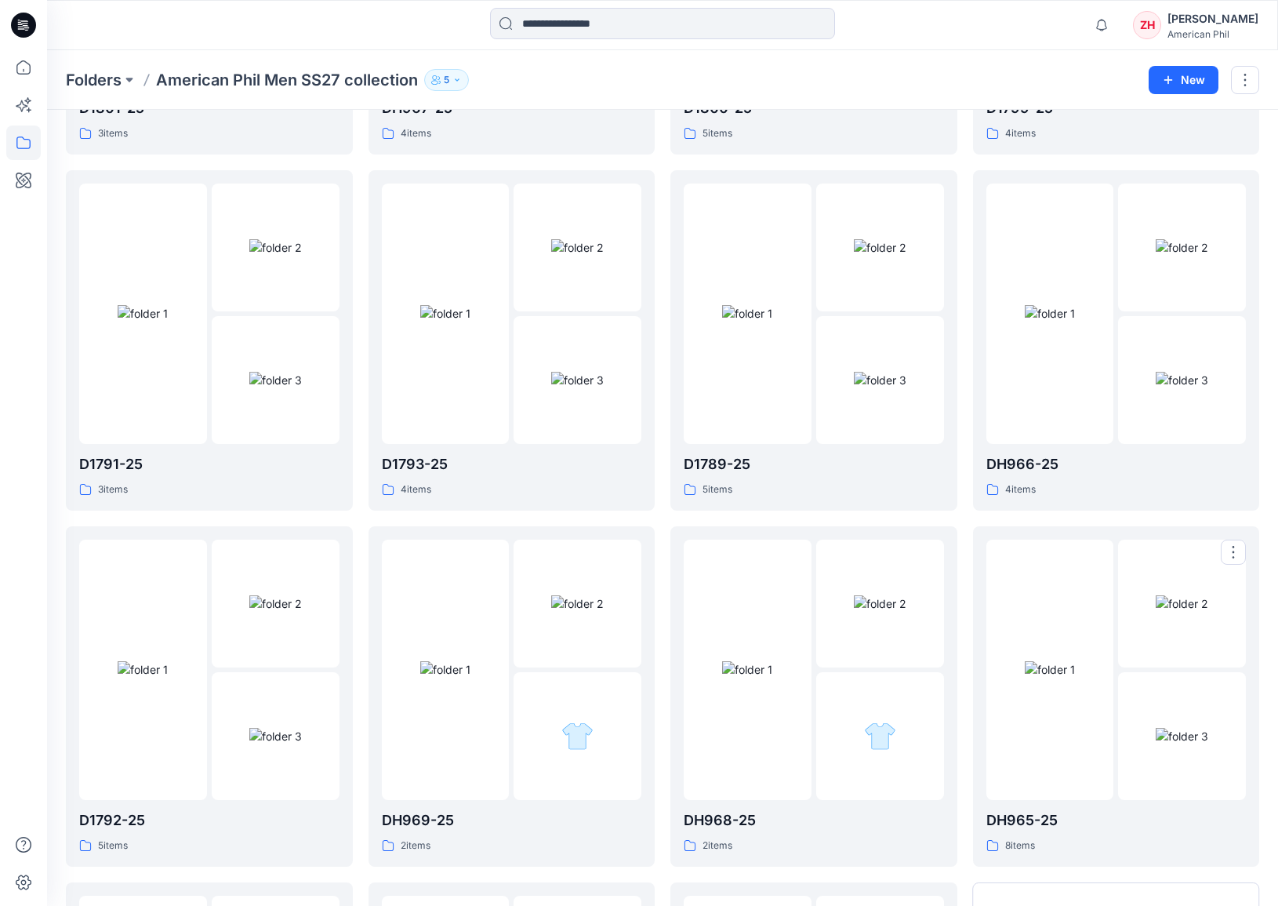
scroll to position [1417, 0]
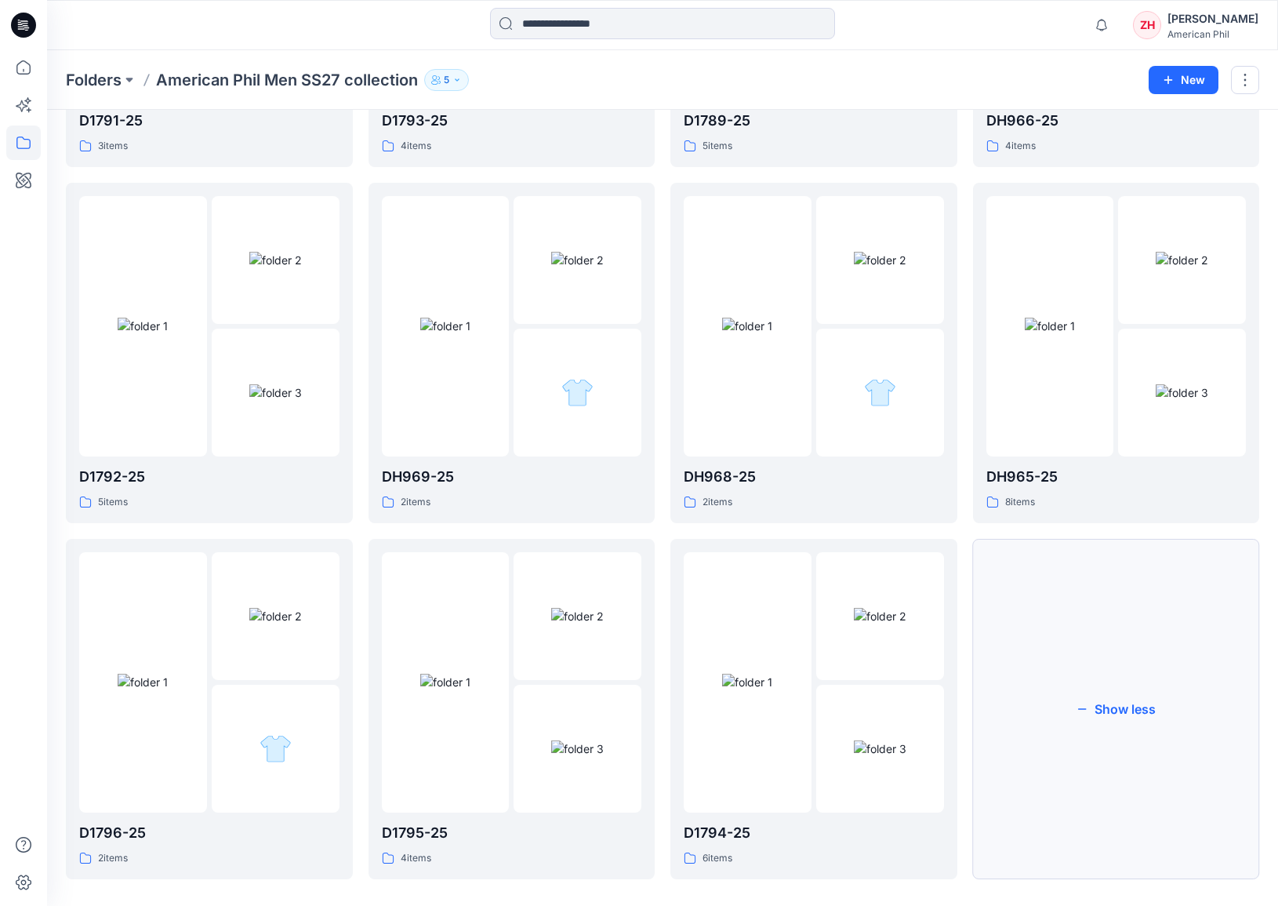
click at [1111, 570] on button "Show less" at bounding box center [1116, 709] width 287 height 340
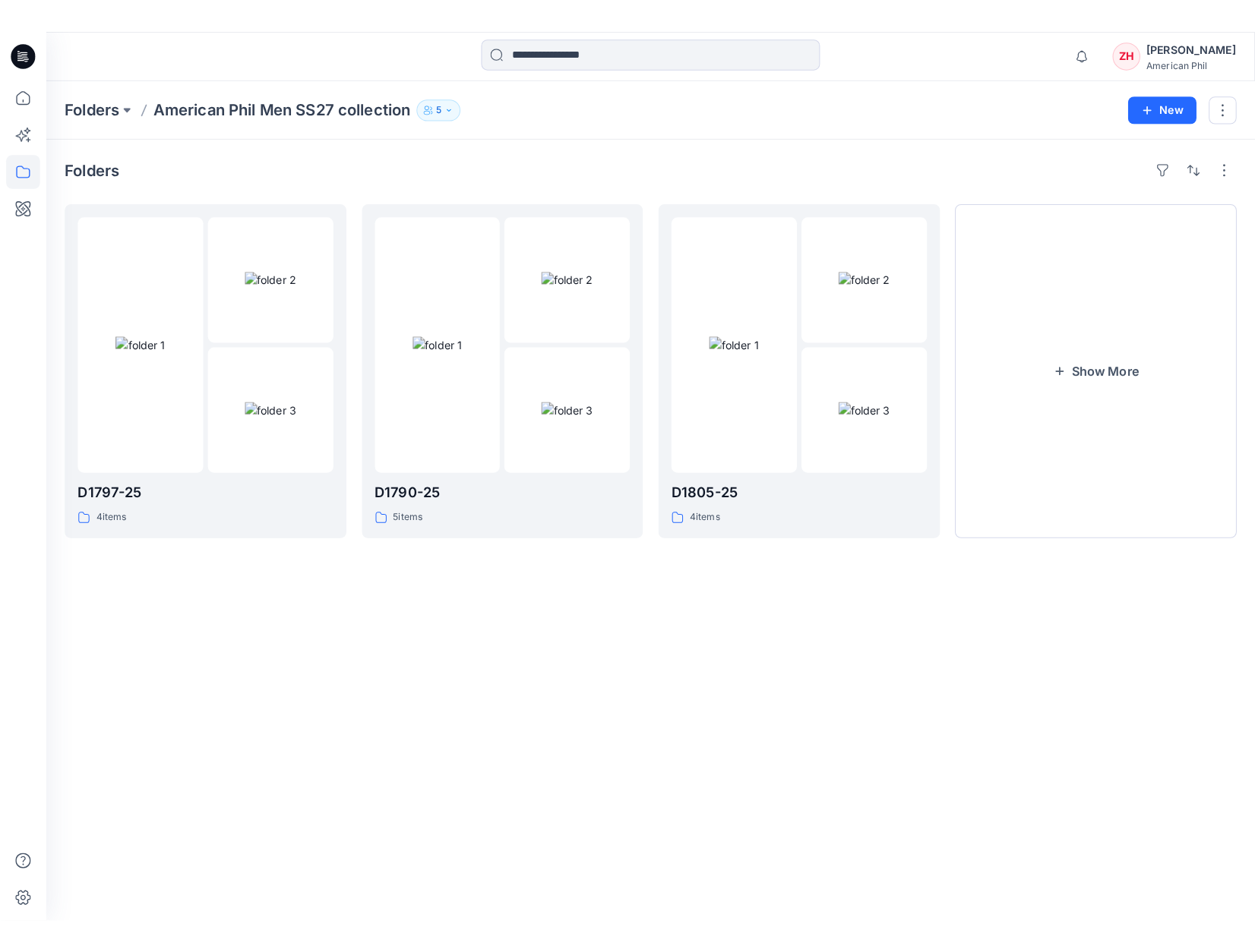
scroll to position [0, 0]
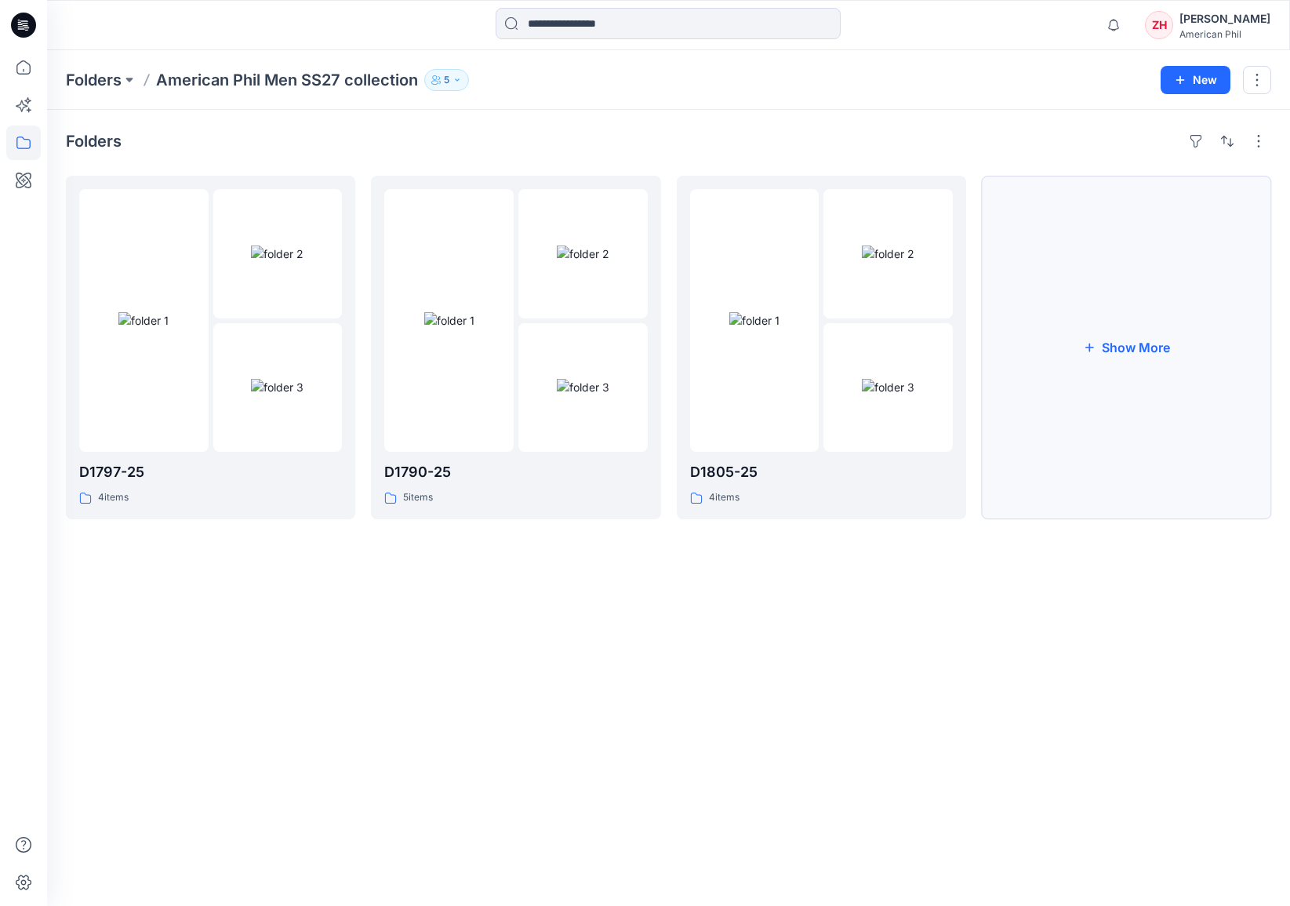
click at [1125, 238] on button "Show More" at bounding box center [1126, 348] width 289 height 344
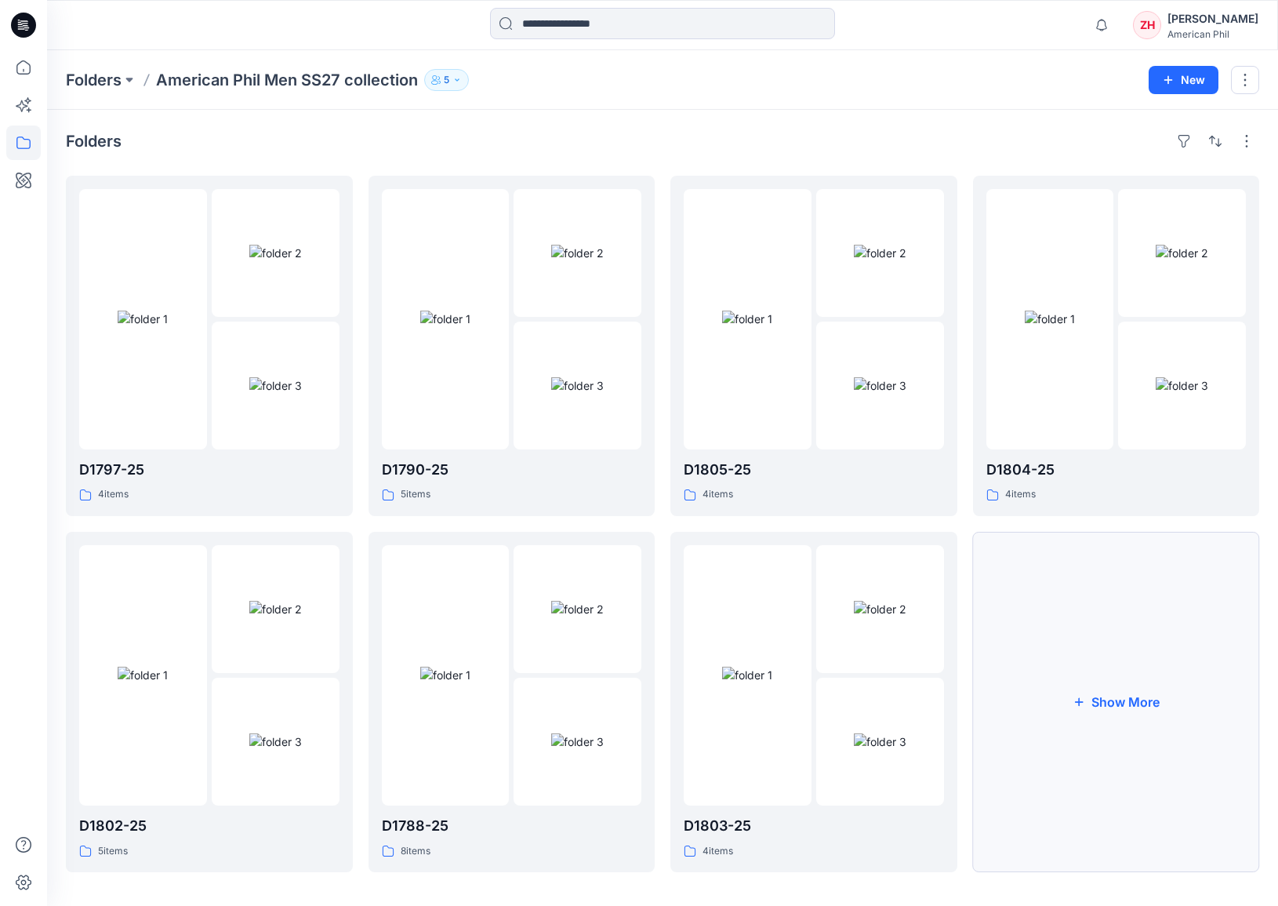
click at [1159, 696] on button "Show More" at bounding box center [1116, 702] width 287 height 340
click at [255, 601] on img at bounding box center [275, 609] width 53 height 16
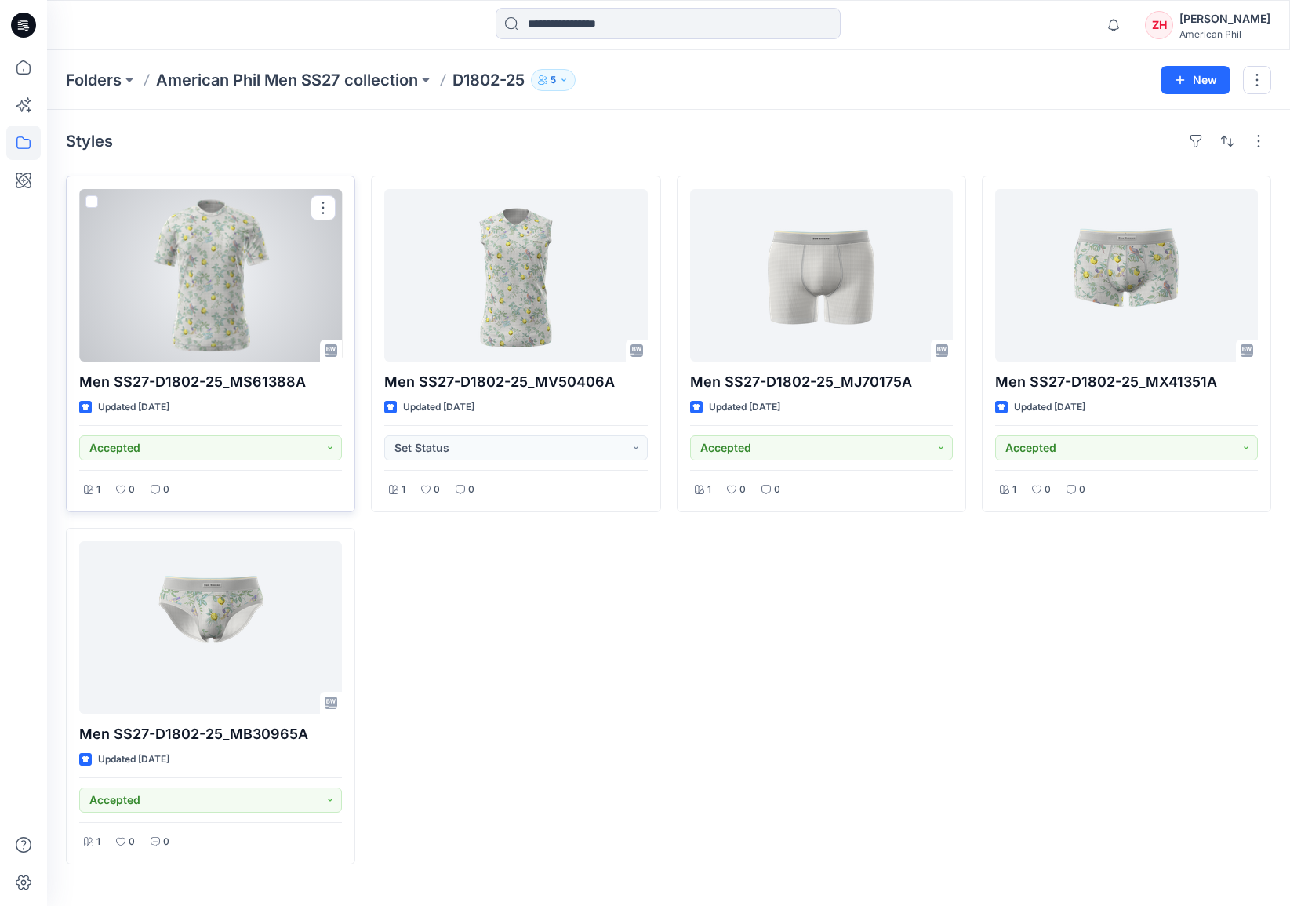
click at [295, 263] on div at bounding box center [210, 275] width 263 height 173
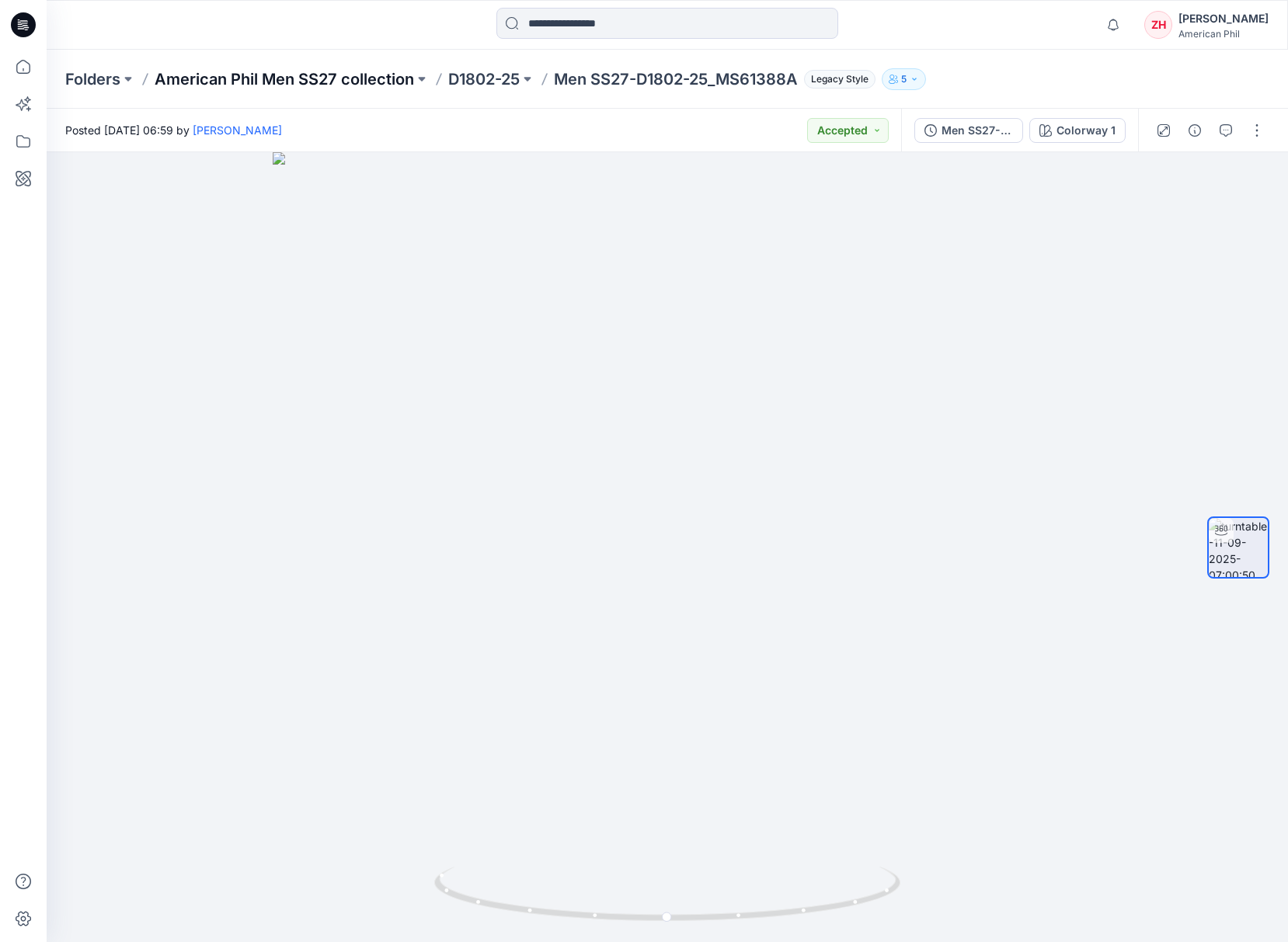
click at [407, 81] on p "American Phil Men SS27 collection" at bounding box center [284, 79] width 260 height 22
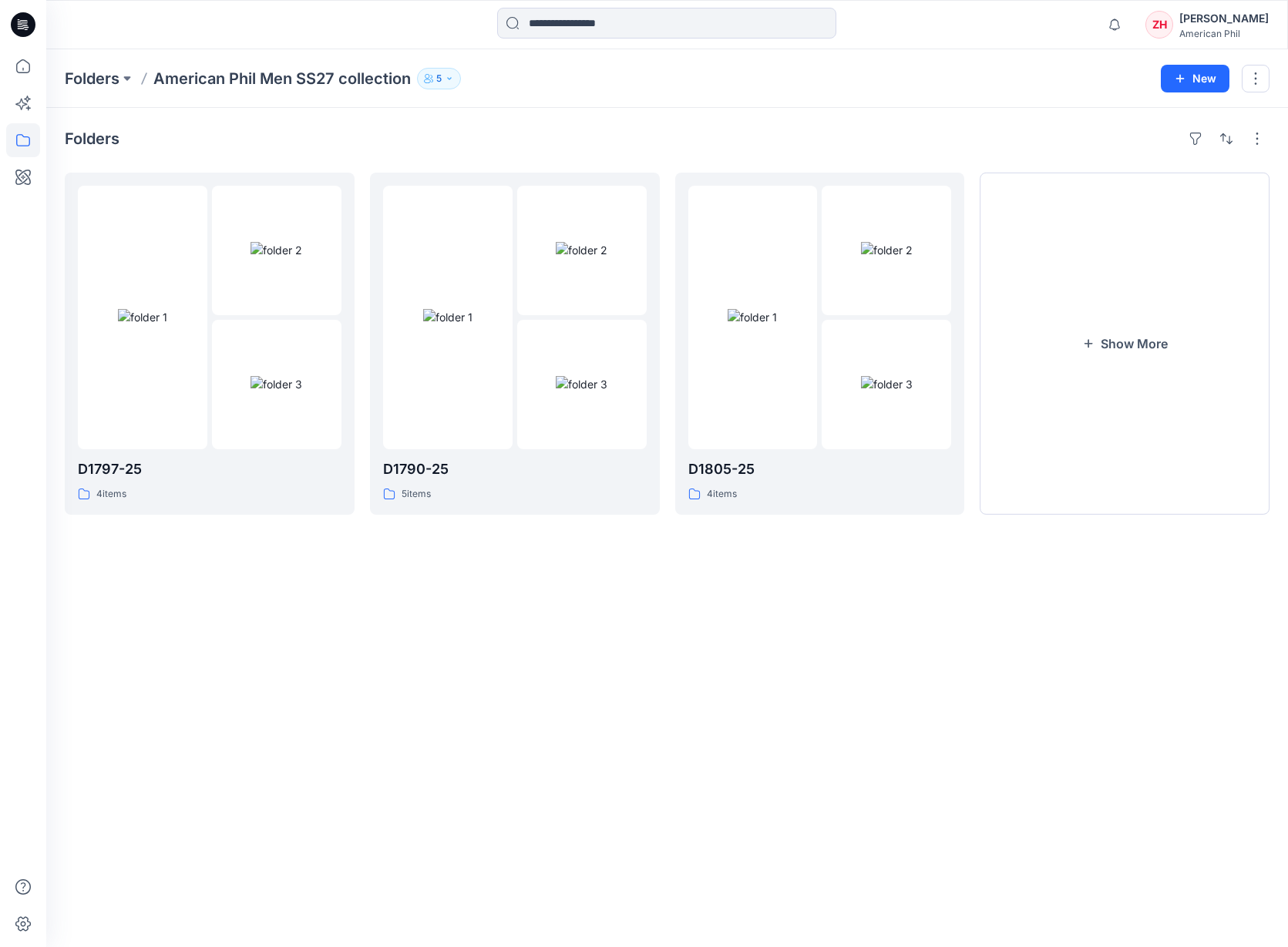
drag, startPoint x: 1070, startPoint y: 40, endPoint x: 1086, endPoint y: 30, distance: 18.9
click at [1071, 39] on div "Notifications Your style Men SS27-D1797-25_MX41347B is ready 1 new Colorways Ju…" at bounding box center [666, 25] width 1241 height 34
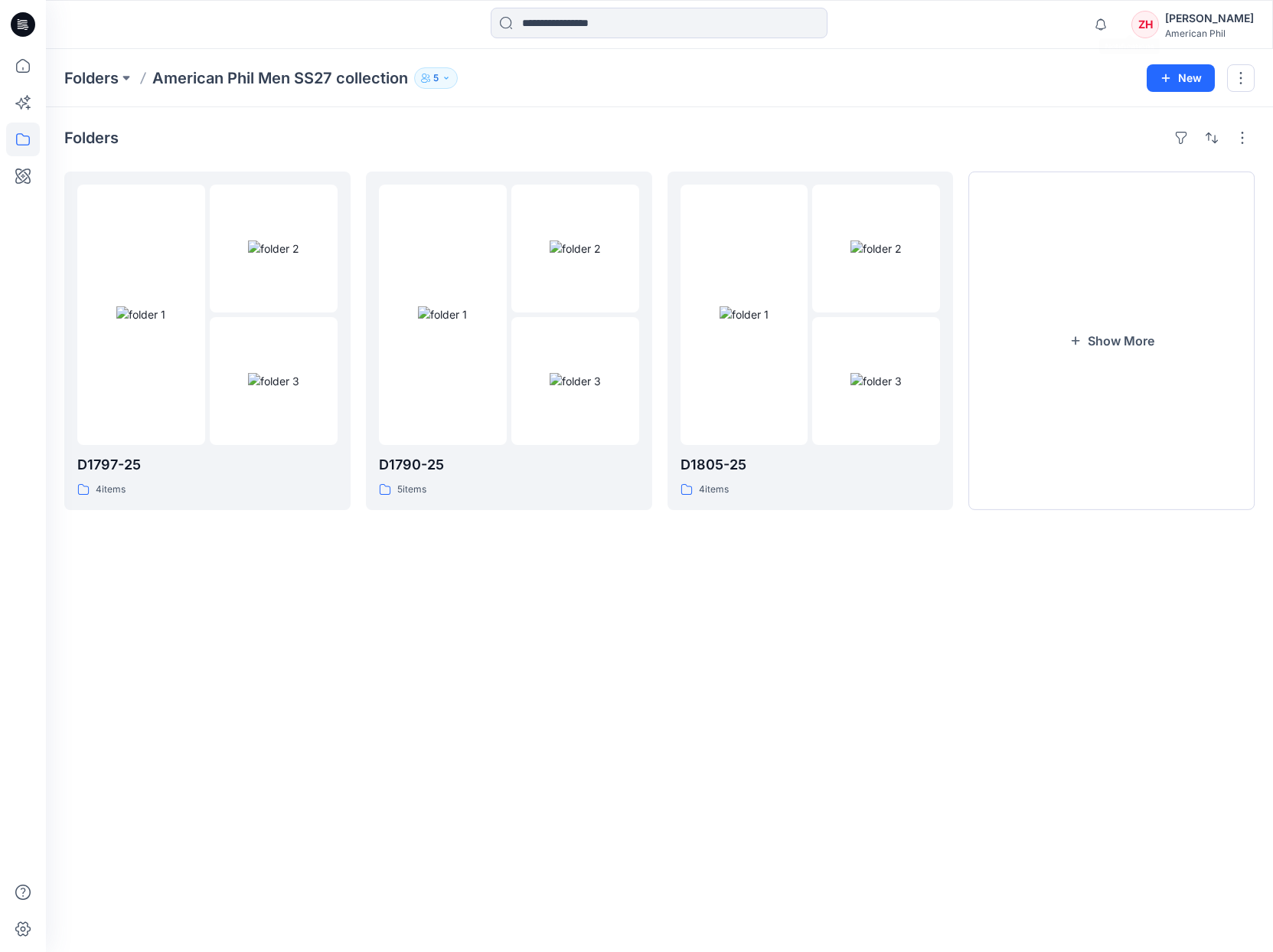
click at [1073, 9] on div "Notifications Your style Men SS27-D1797-25_MX41347B is ready 1 new Colorways Ju…" at bounding box center [659, 24] width 1226 height 34
click at [1116, 322] on button "Show More" at bounding box center [1111, 341] width 286 height 339
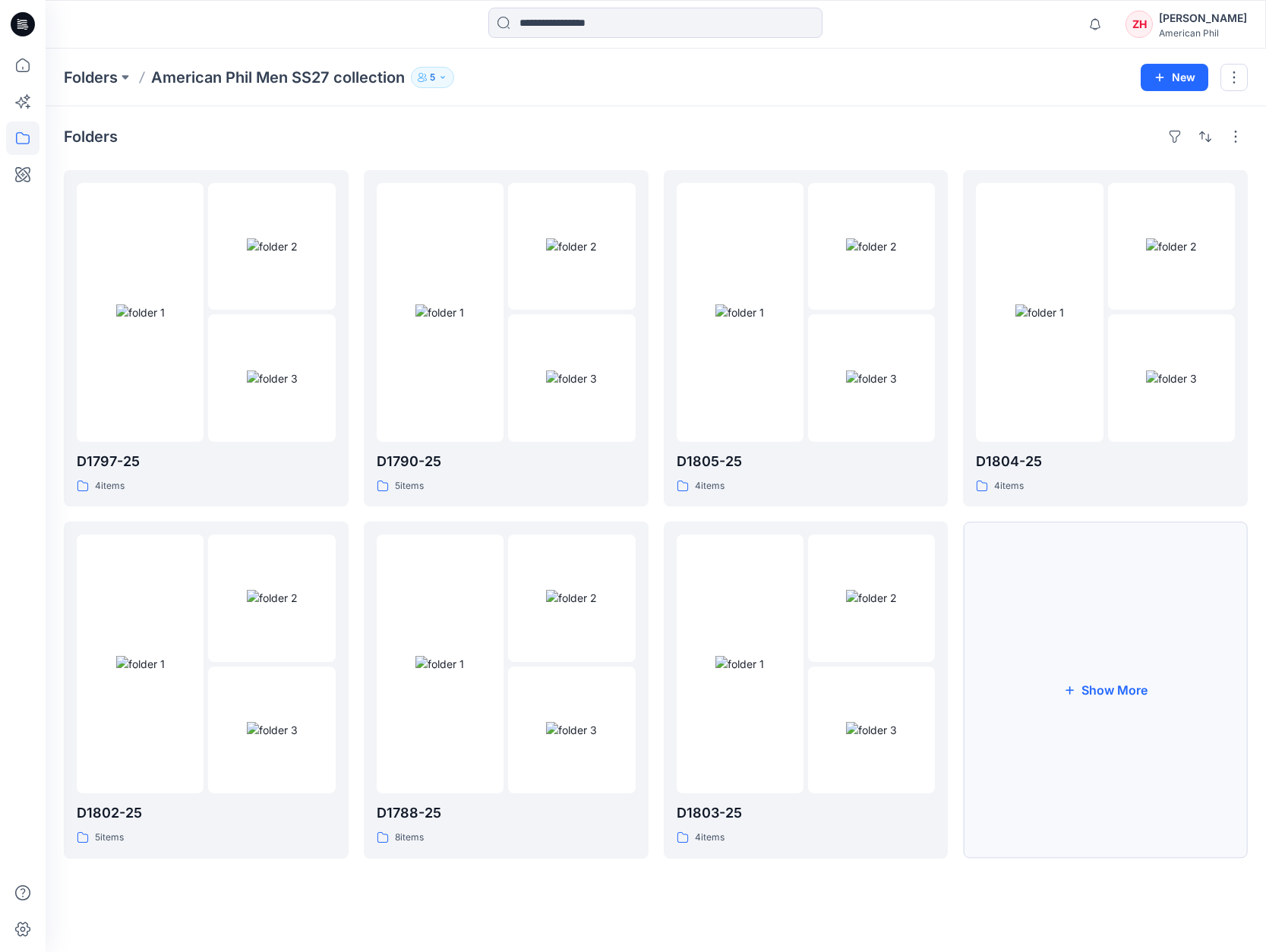
click at [1178, 575] on button "Show More" at bounding box center [1105, 690] width 285 height 336
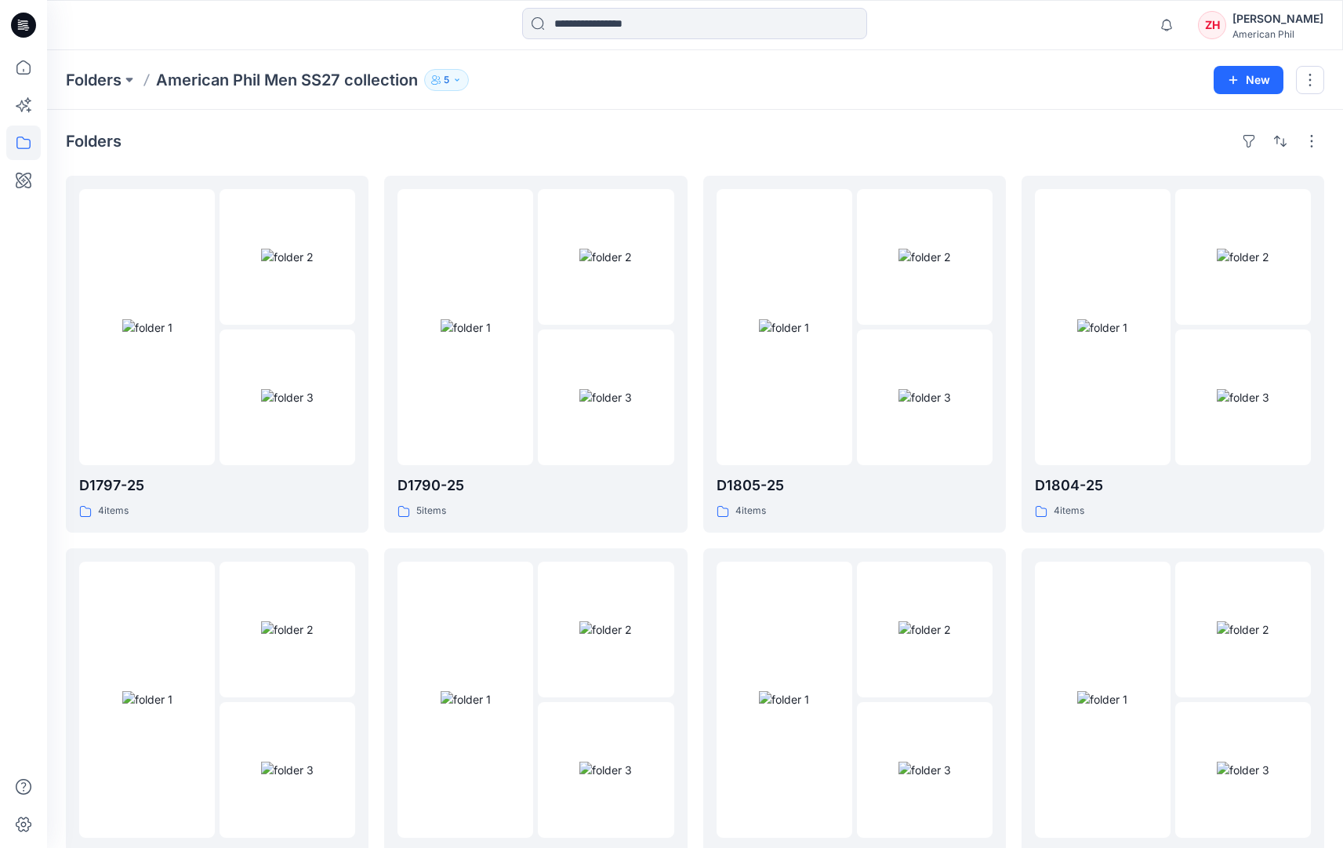
click at [909, 37] on div at bounding box center [695, 25] width 648 height 35
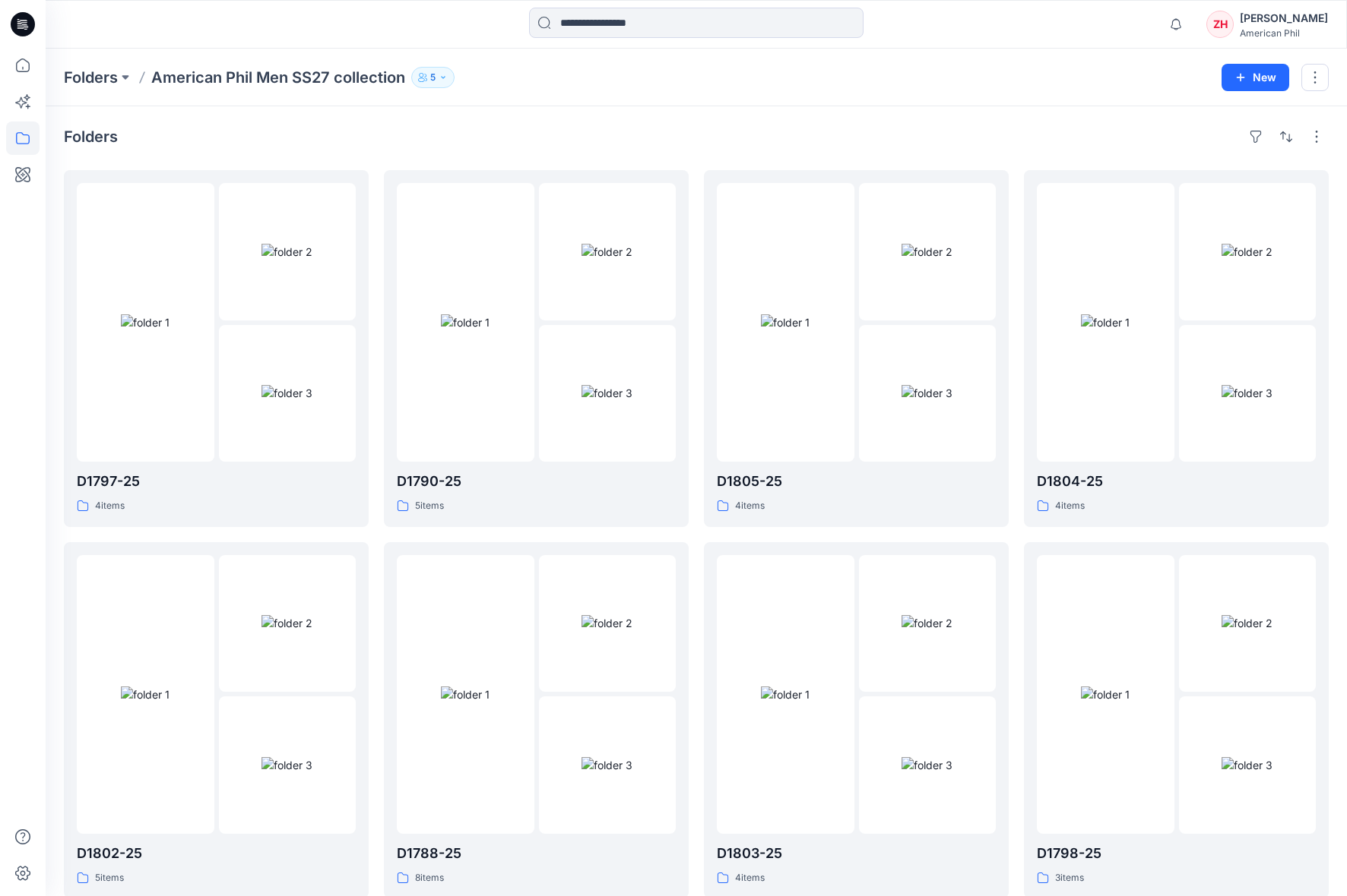
click at [1069, 67] on div "Folders American Phil Men SS27 collection 5" at bounding box center [637, 77] width 1146 height 21
click at [1097, 142] on div "Folders" at bounding box center [696, 137] width 1265 height 24
click at [1069, 51] on div "Folders American Phil Men SS27 collection 5 New" at bounding box center [696, 77] width 1301 height 58
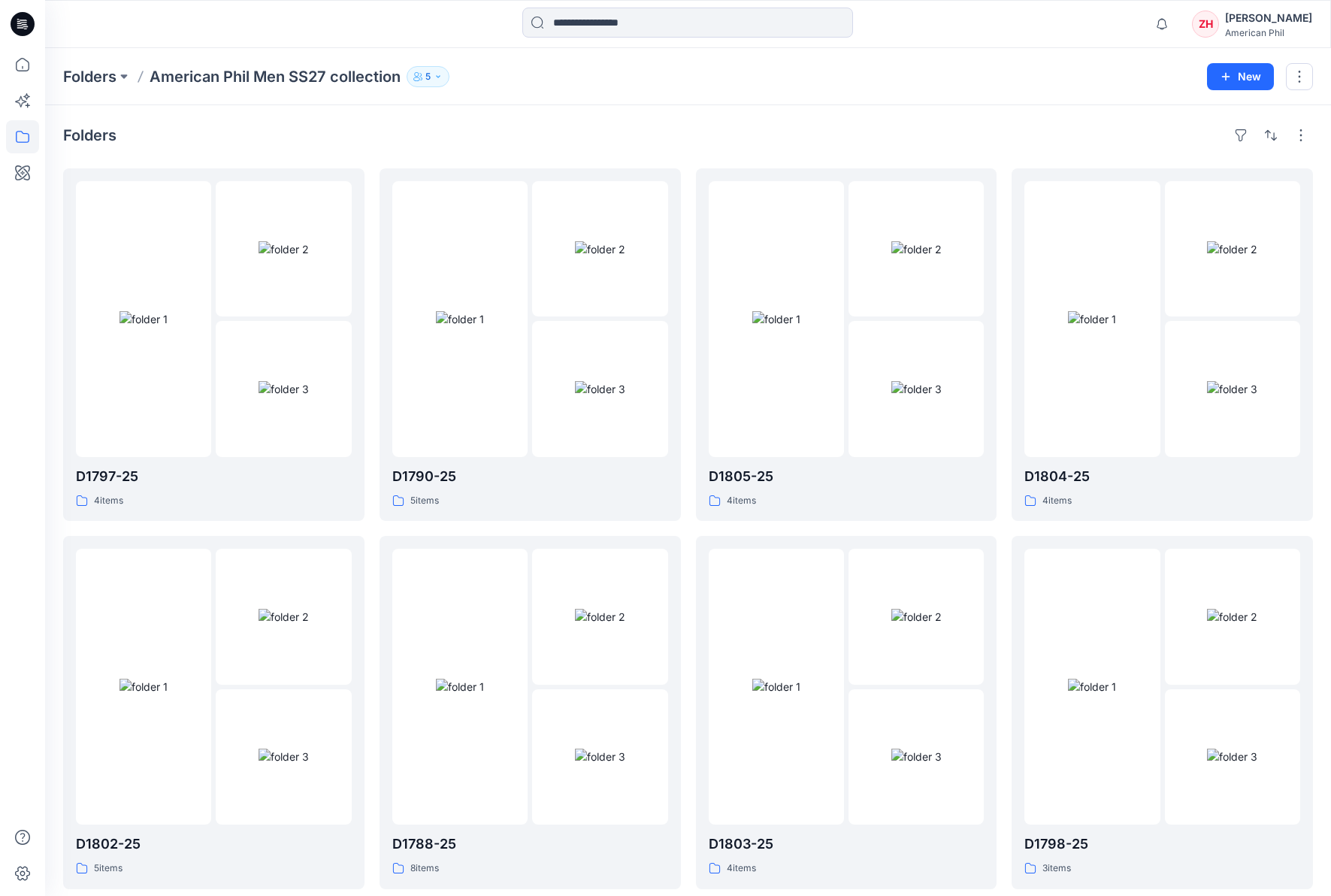
click at [1035, 12] on div "Notifications Your style Men SS27-D1797-25_MX41347B is ready 1 new Colorways Ju…" at bounding box center [687, 24] width 1285 height 34
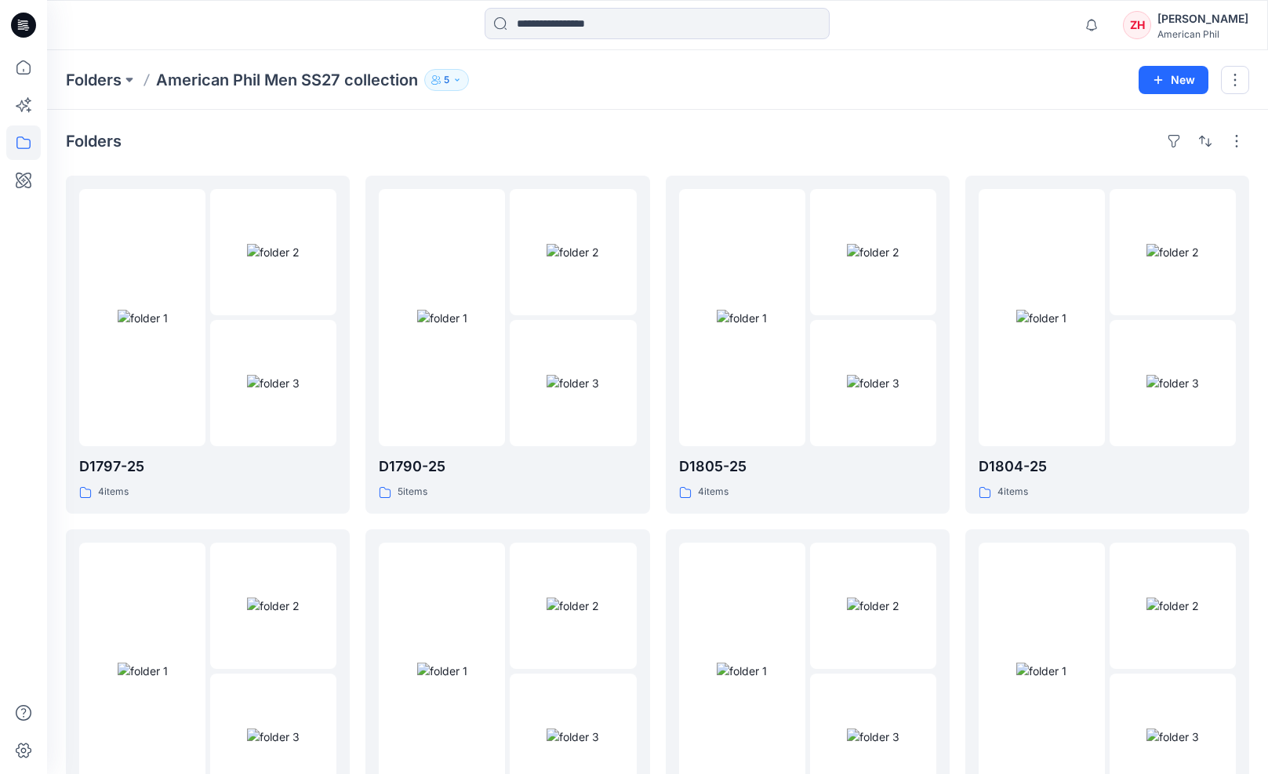
click at [918, 43] on div "Notifications Your style Men SS27-D1797-25_MX41347B is ready 1 new Colorways Ju…" at bounding box center [657, 25] width 1221 height 50
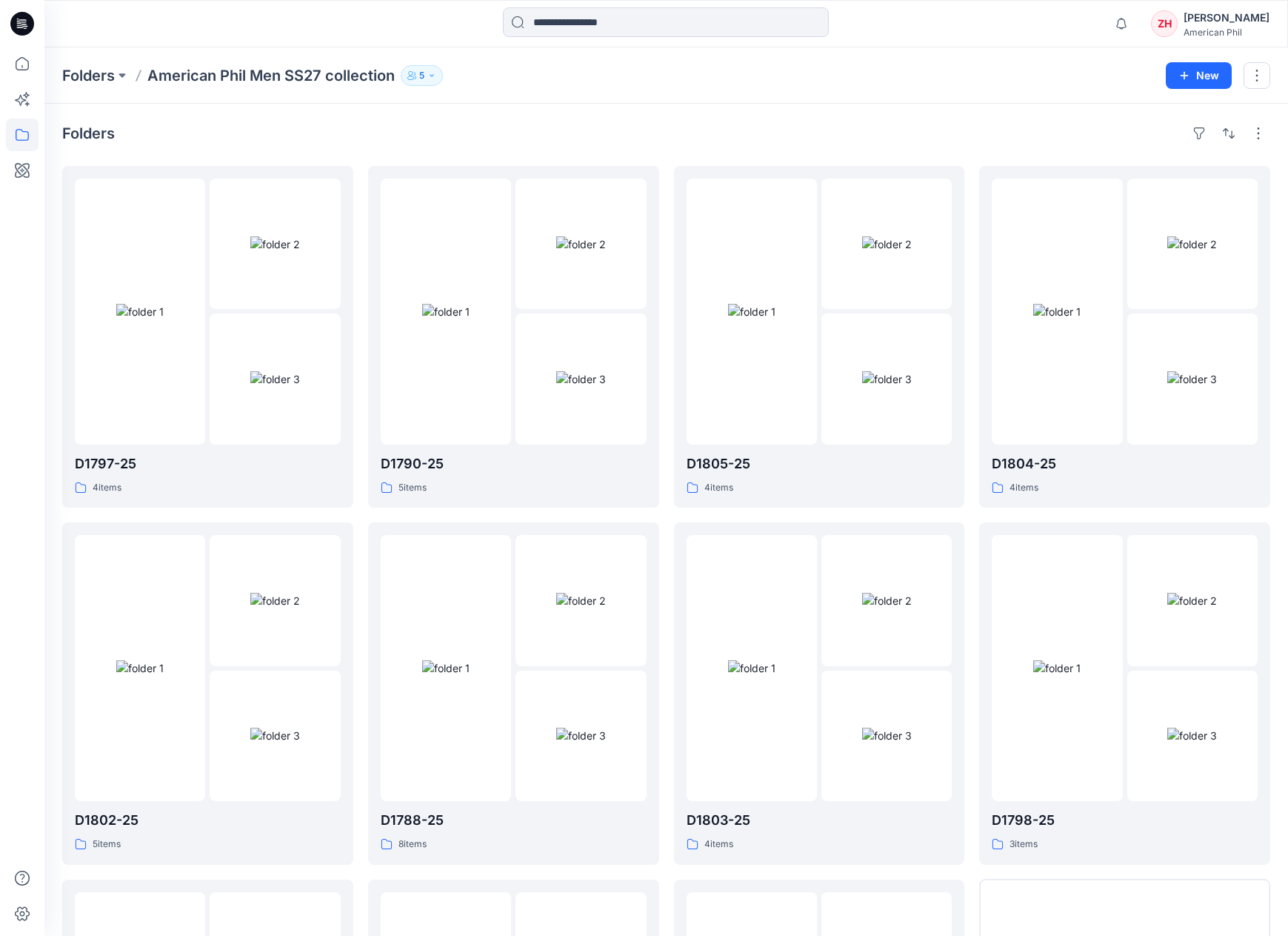
click at [976, 77] on div "Folders American Phil Men SS27 collection 5" at bounding box center [608, 76] width 1093 height 21
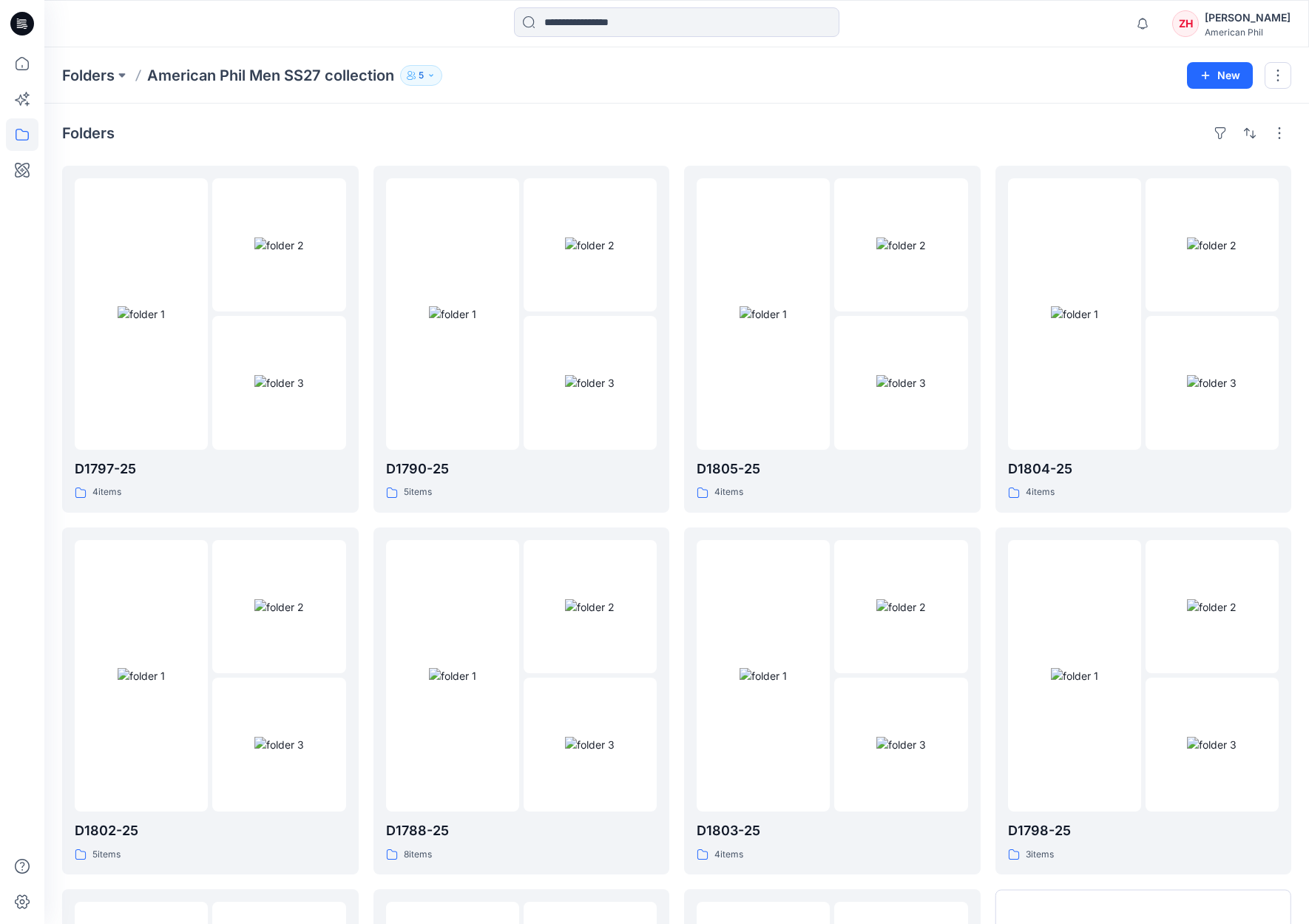
click at [1122, 28] on div "Notifications Your style Men SS27-D1797-25_MX41347B is ready 1 new Colorways Ju…" at bounding box center [676, 24] width 1264 height 33
click at [192, 242] on div at bounding box center [141, 313] width 133 height 271
